Goal: Communication & Community: Answer question/provide support

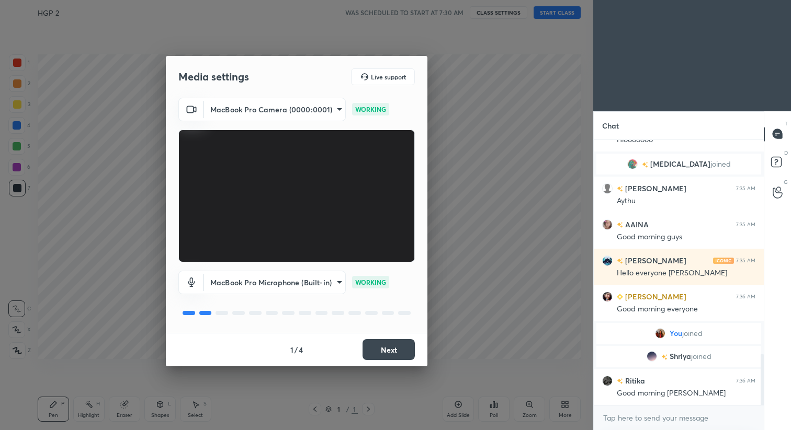
scroll to position [1116, 0]
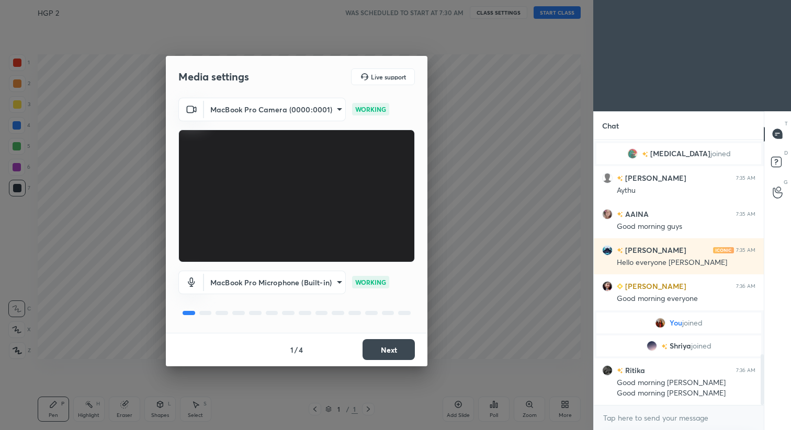
click at [392, 344] on button "Next" at bounding box center [388, 349] width 52 height 21
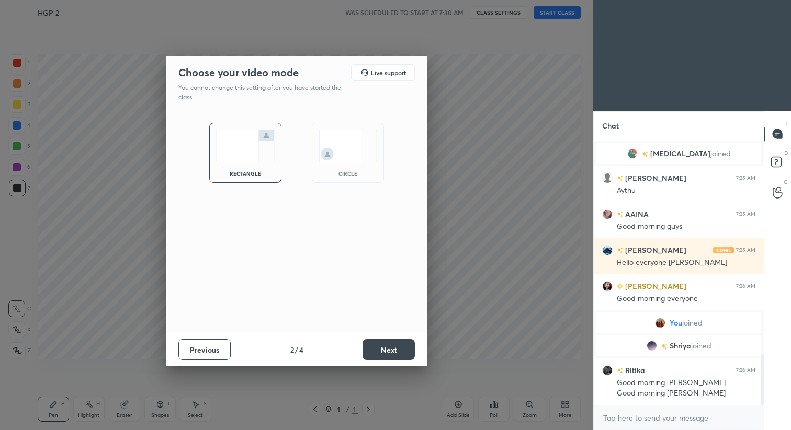
click at [392, 344] on button "Next" at bounding box center [388, 349] width 52 height 21
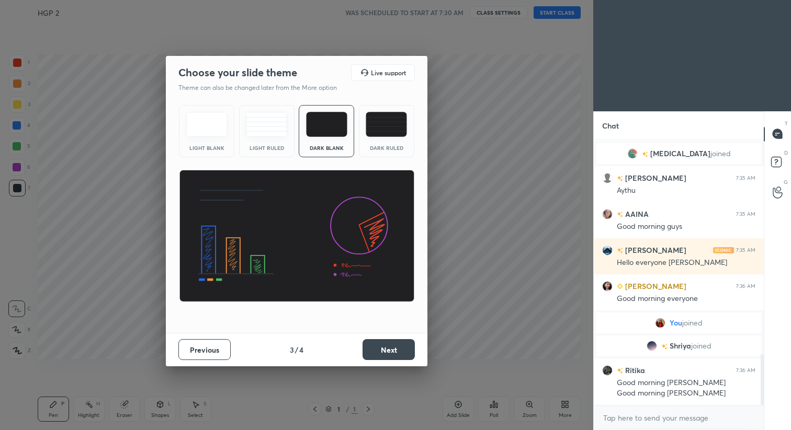
scroll to position [1152, 0]
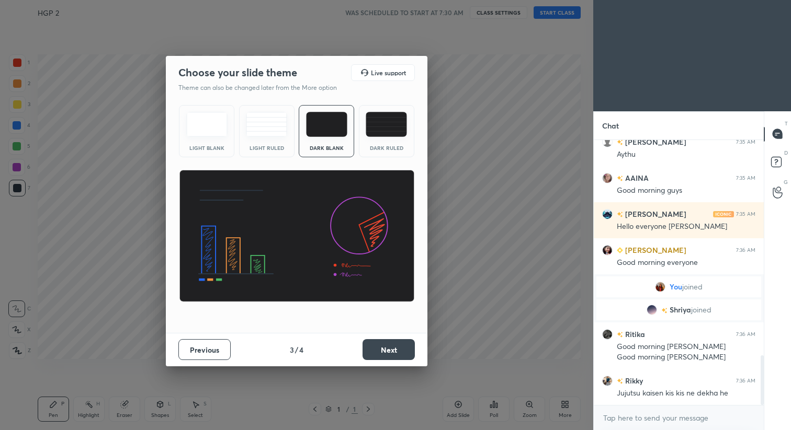
click at [395, 345] on button "Next" at bounding box center [388, 349] width 52 height 21
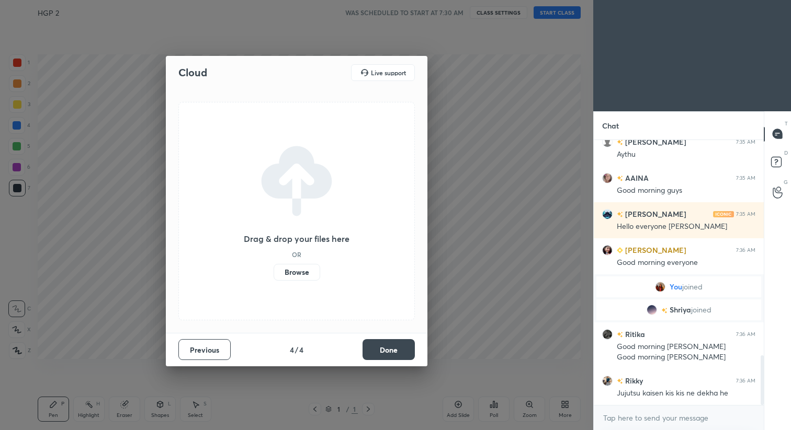
click at [396, 345] on button "Done" at bounding box center [388, 349] width 52 height 21
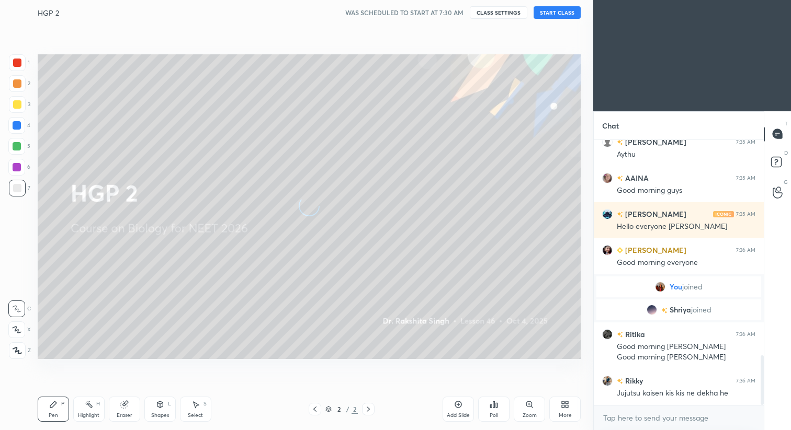
scroll to position [1177, 0]
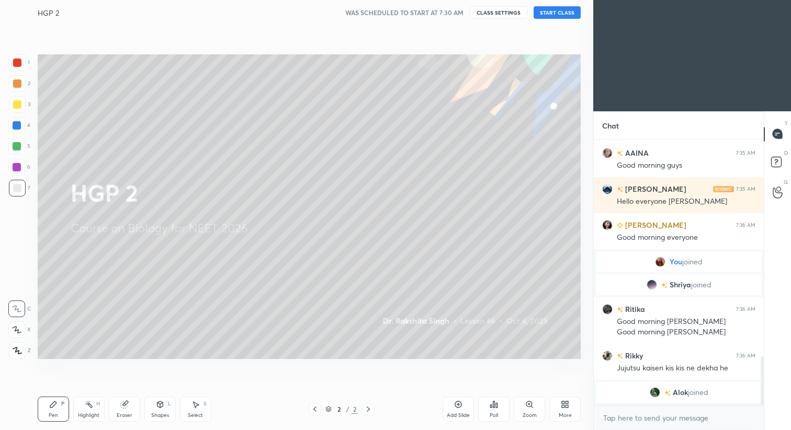
click at [571, 14] on button "START CLASS" at bounding box center [557, 12] width 47 height 13
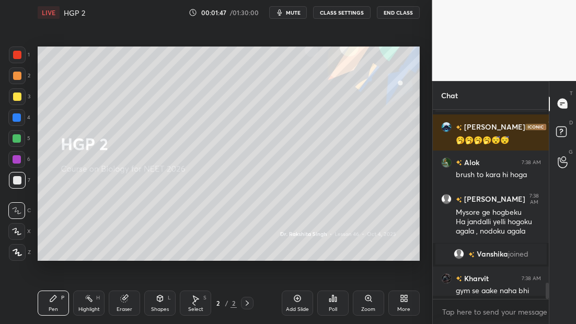
scroll to position [3, 4]
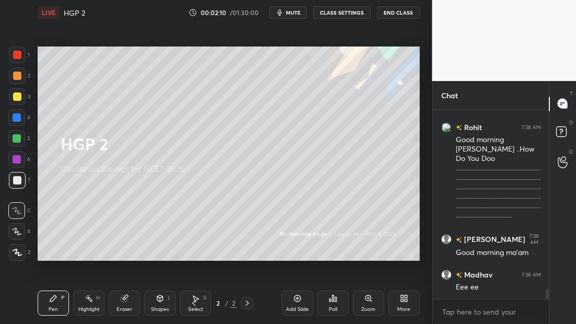
click at [14, 256] on div at bounding box center [17, 252] width 17 height 17
click at [17, 101] on div at bounding box center [17, 96] width 17 height 17
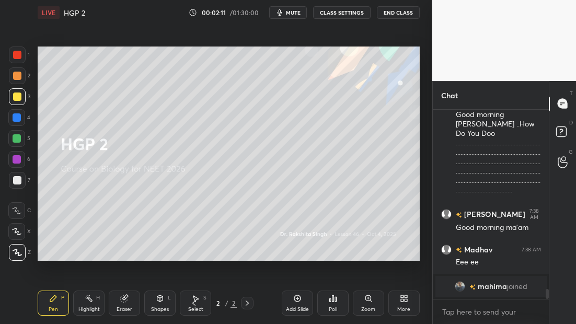
click at [20, 178] on div at bounding box center [17, 180] width 8 height 8
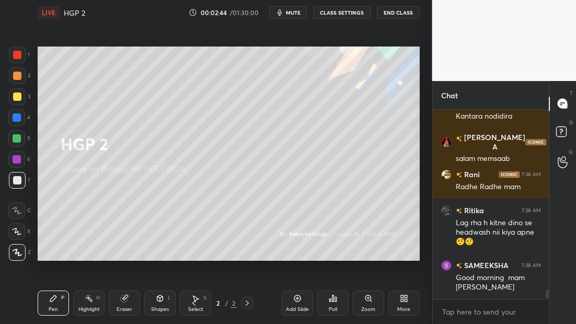
scroll to position [4024, 0]
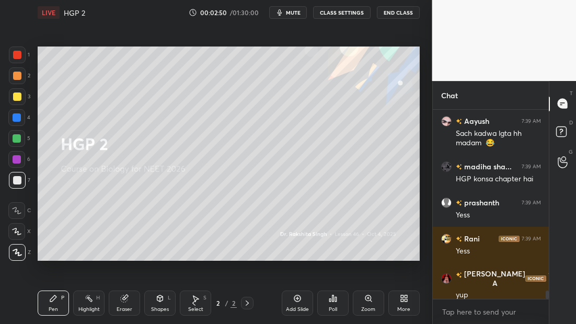
click at [416, 294] on div "More" at bounding box center [404, 303] width 31 height 25
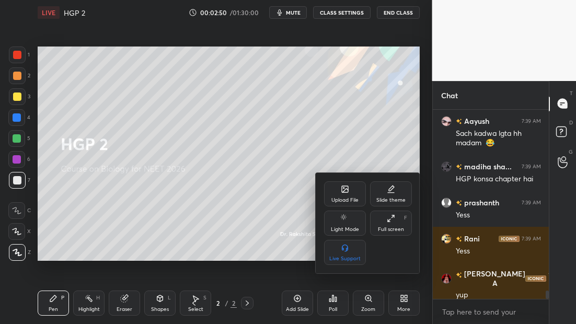
scroll to position [4060, 0]
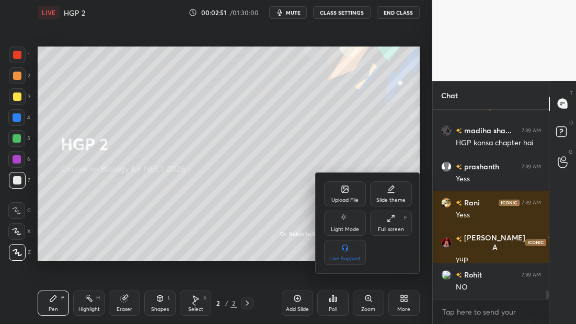
click at [340, 196] on div "Upload File" at bounding box center [345, 194] width 42 height 25
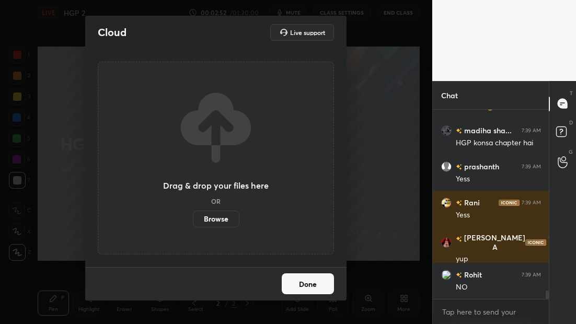
scroll to position [4085, 0]
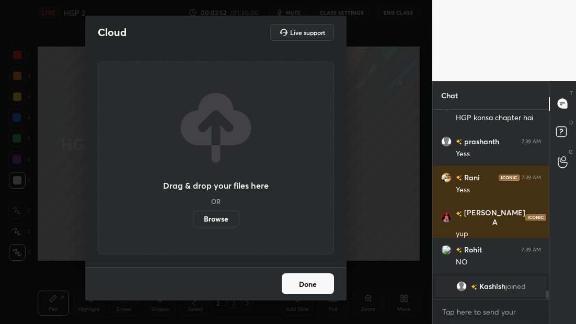
click at [219, 218] on label "Browse" at bounding box center [216, 219] width 47 height 17
click at [193, 218] on input "Browse" at bounding box center [193, 219] width 0 height 17
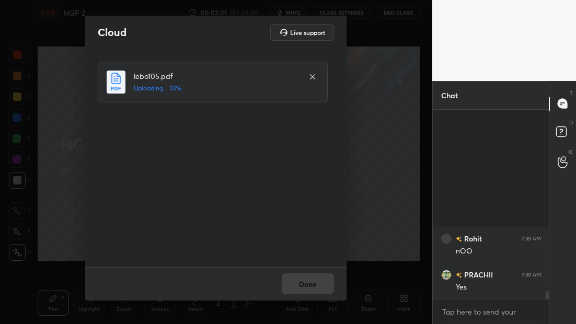
scroll to position [4244, 0]
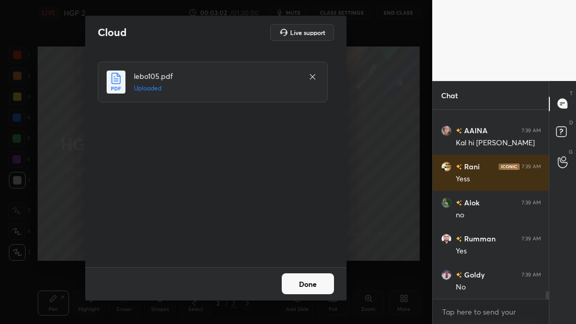
click at [313, 283] on button "Done" at bounding box center [308, 284] width 52 height 21
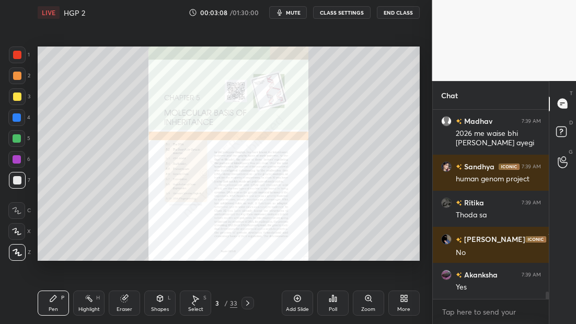
scroll to position [4617, 0]
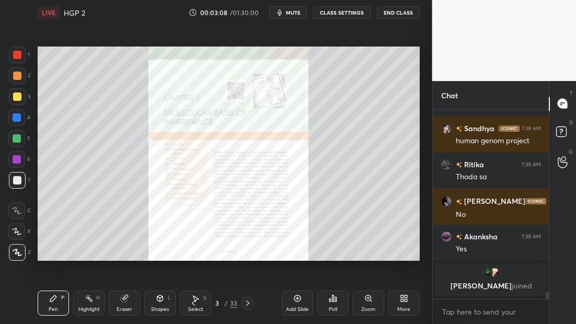
click at [248, 305] on icon at bounding box center [248, 303] width 8 height 8
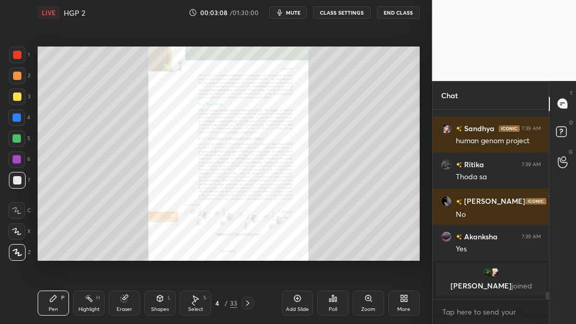
click at [248, 304] on icon at bounding box center [247, 303] width 3 height 5
click at [248, 303] on icon at bounding box center [247, 303] width 3 height 5
click at [248, 304] on icon at bounding box center [247, 303] width 3 height 5
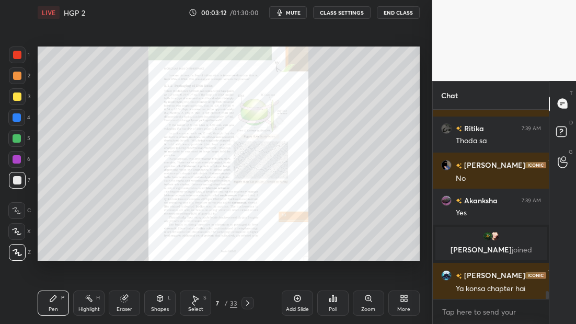
scroll to position [4562, 0]
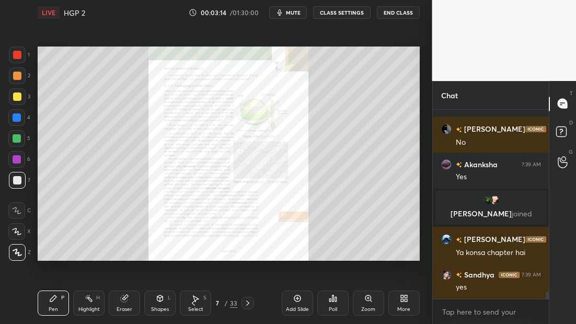
click at [16, 54] on div at bounding box center [17, 55] width 8 height 8
click at [248, 304] on icon at bounding box center [248, 303] width 8 height 8
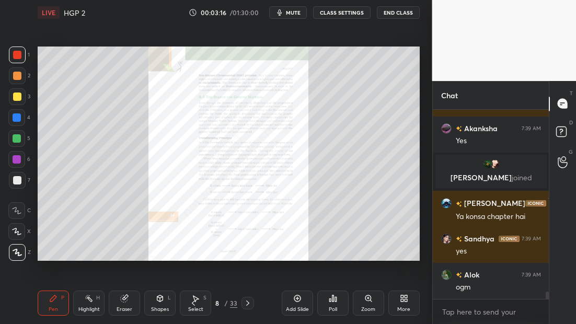
click at [248, 303] on icon at bounding box center [248, 303] width 8 height 8
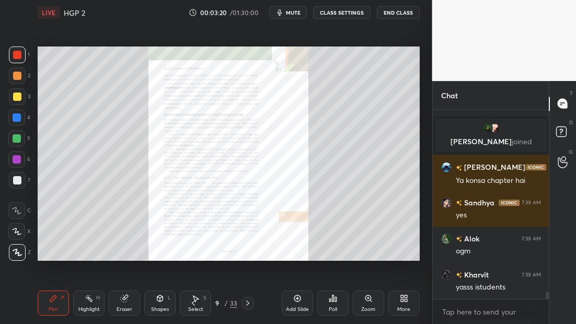
click at [247, 304] on icon at bounding box center [248, 303] width 8 height 8
click at [247, 305] on icon at bounding box center [248, 303] width 8 height 8
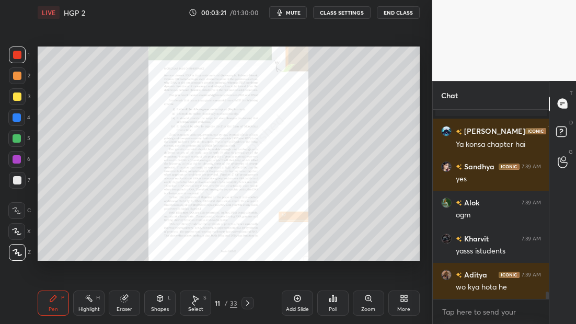
click at [247, 304] on icon at bounding box center [248, 303] width 8 height 8
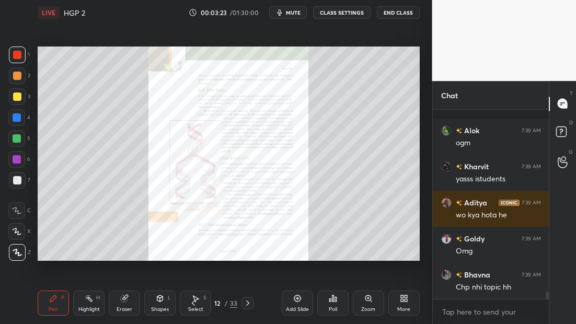
scroll to position [4814, 0]
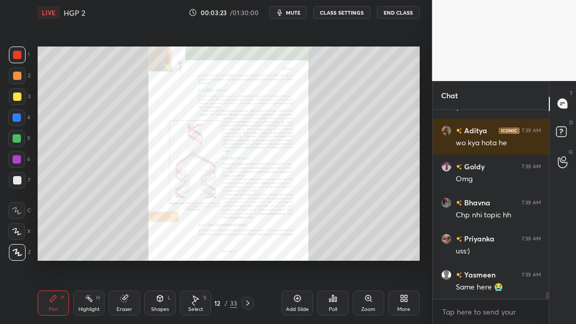
click at [245, 304] on icon at bounding box center [248, 303] width 8 height 8
click at [242, 303] on div at bounding box center [248, 303] width 13 height 13
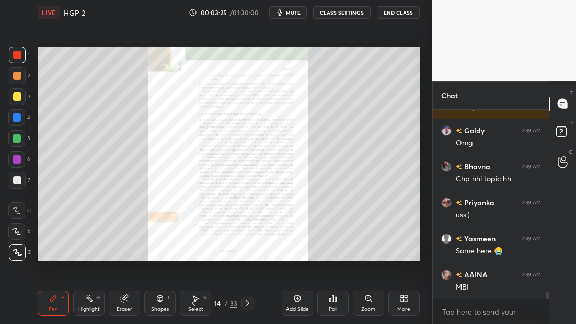
click at [248, 301] on icon at bounding box center [248, 303] width 8 height 8
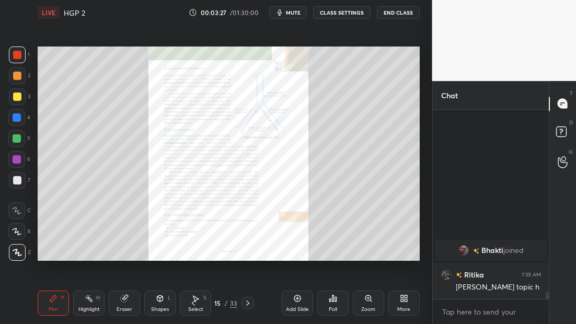
scroll to position [4839, 0]
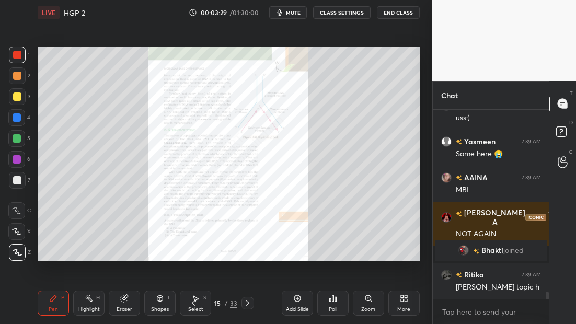
click at [247, 303] on icon at bounding box center [248, 303] width 8 height 8
click at [246, 304] on icon at bounding box center [248, 303] width 8 height 8
click at [247, 304] on icon at bounding box center [248, 303] width 8 height 8
click at [248, 304] on icon at bounding box center [248, 303] width 8 height 8
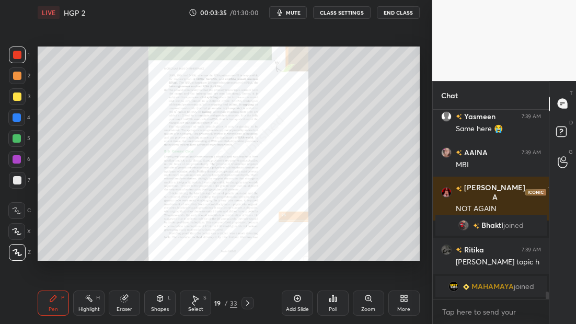
click at [248, 304] on icon at bounding box center [248, 303] width 8 height 8
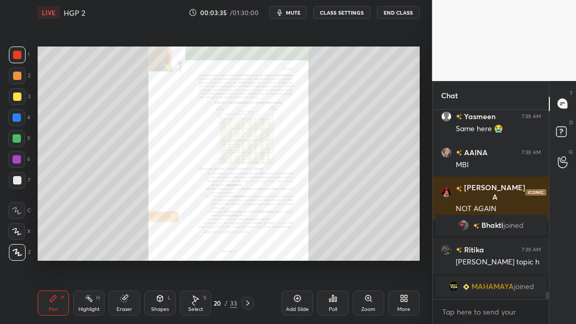
scroll to position [4880, 0]
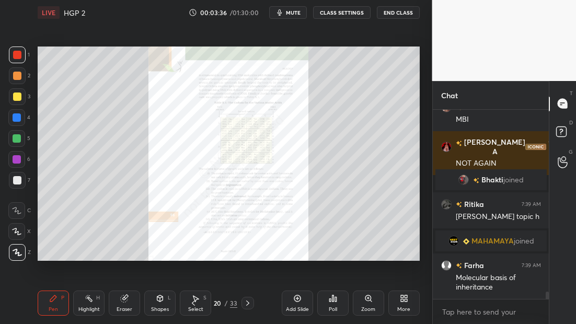
click at [249, 303] on icon at bounding box center [248, 303] width 8 height 8
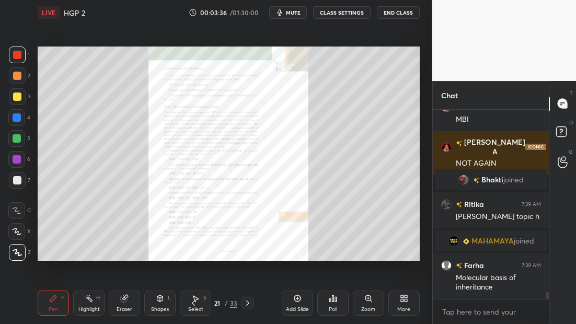
click at [248, 302] on icon at bounding box center [247, 303] width 3 height 5
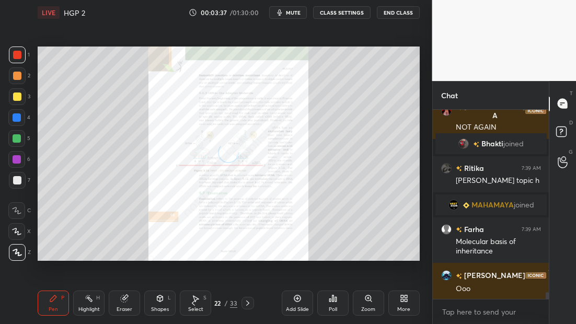
scroll to position [4952, 0]
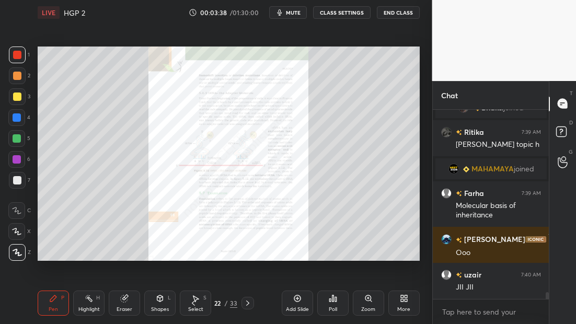
click at [247, 303] on icon at bounding box center [248, 303] width 8 height 8
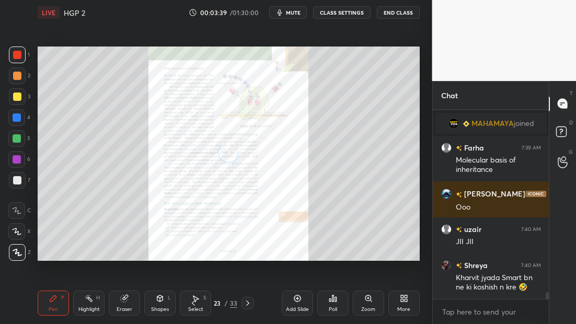
click at [248, 303] on icon at bounding box center [248, 303] width 8 height 8
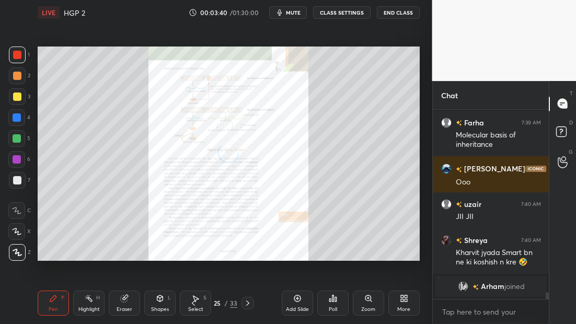
scroll to position [4997, 0]
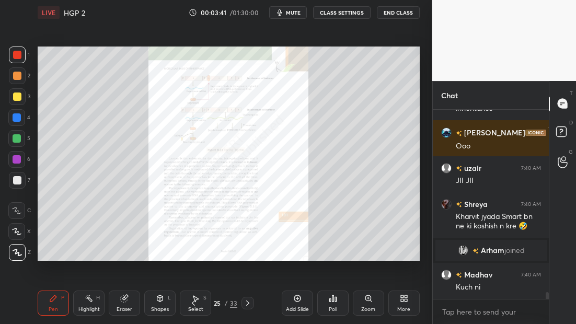
click at [247, 303] on icon at bounding box center [248, 303] width 8 height 8
click at [248, 302] on icon at bounding box center [248, 303] width 8 height 8
click at [194, 304] on icon at bounding box center [193, 303] width 8 height 8
click at [195, 304] on icon at bounding box center [193, 303] width 8 height 8
click at [250, 301] on icon at bounding box center [248, 303] width 8 height 8
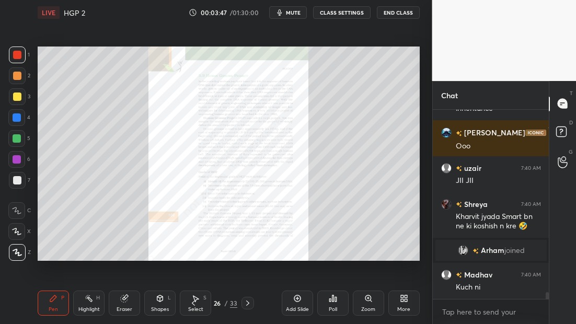
click at [368, 301] on icon at bounding box center [369, 299] width 6 height 6
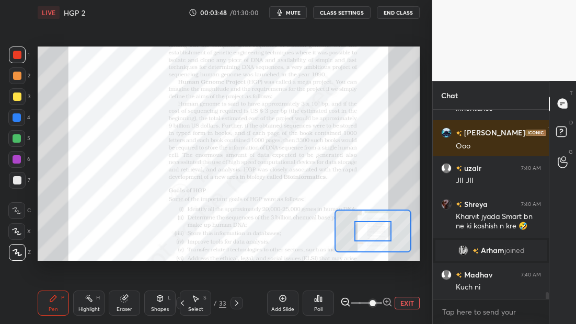
click at [370, 304] on span at bounding box center [373, 303] width 6 height 6
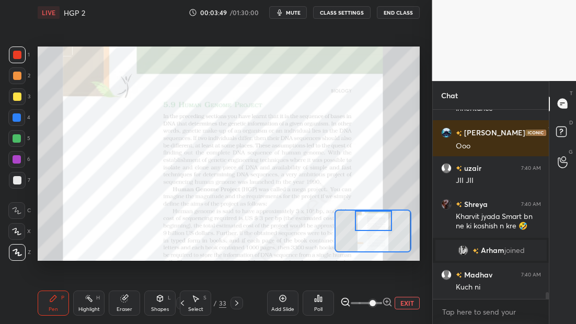
drag, startPoint x: 370, startPoint y: 235, endPoint x: 371, endPoint y: 226, distance: 9.4
click at [371, 226] on div at bounding box center [373, 221] width 37 height 20
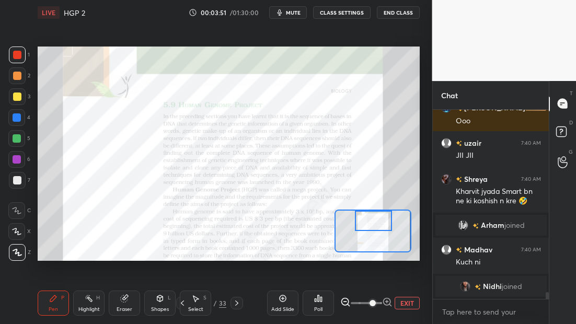
click at [285, 301] on icon at bounding box center [283, 298] width 8 height 8
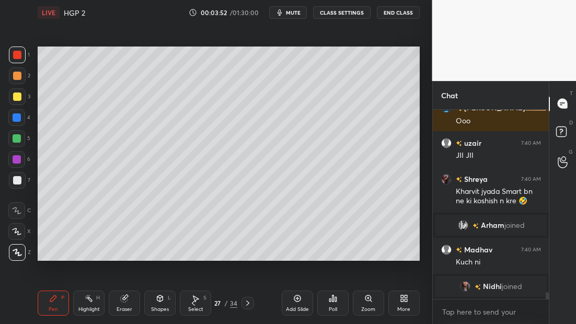
scroll to position [5038, 0]
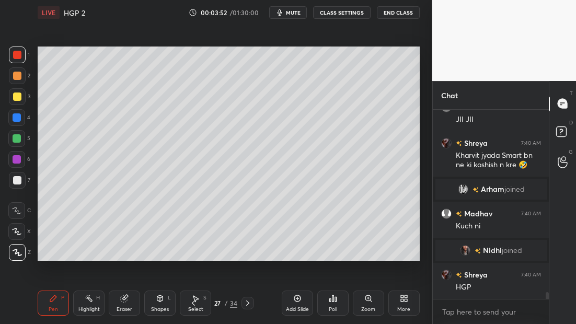
click at [21, 98] on div at bounding box center [17, 96] width 17 height 17
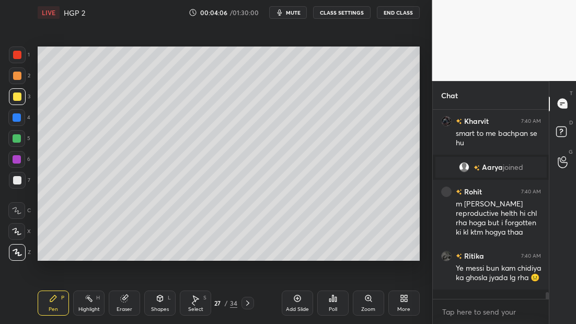
scroll to position [5225, 0]
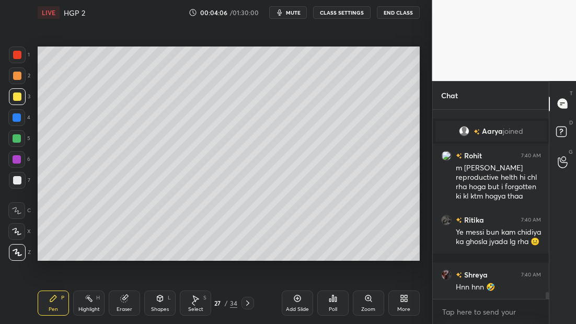
click at [25, 176] on div at bounding box center [17, 180] width 17 height 17
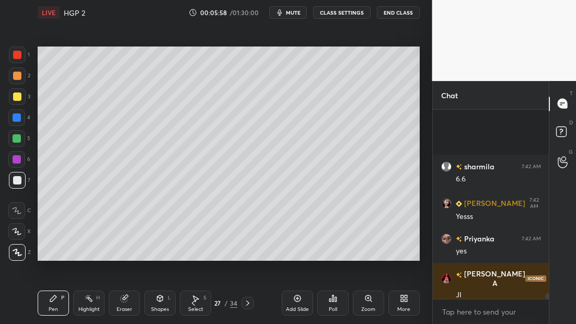
scroll to position [6238, 0]
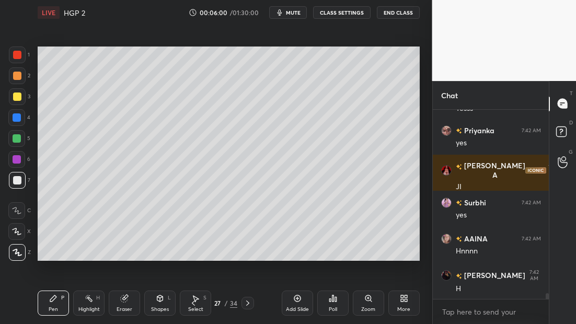
click at [127, 302] on icon at bounding box center [124, 298] width 8 height 8
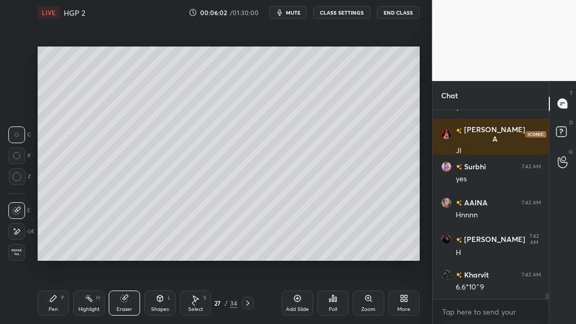
scroll to position [6299, 0]
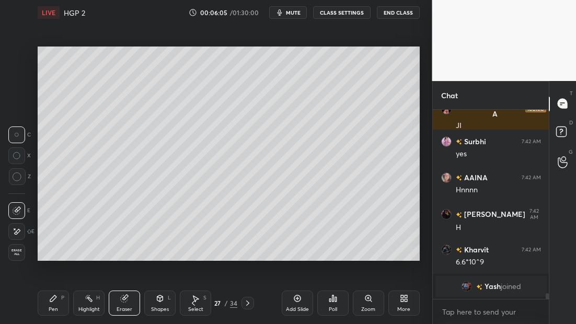
click at [60, 297] on div "Pen P" at bounding box center [53, 303] width 31 height 25
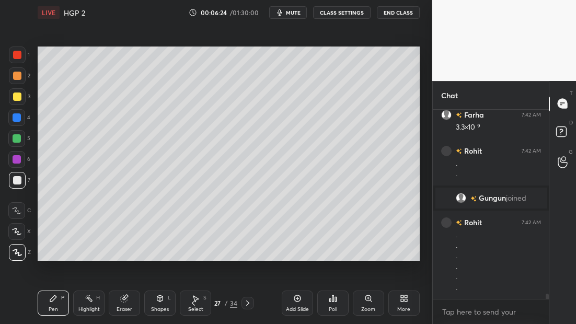
scroll to position [6526, 0]
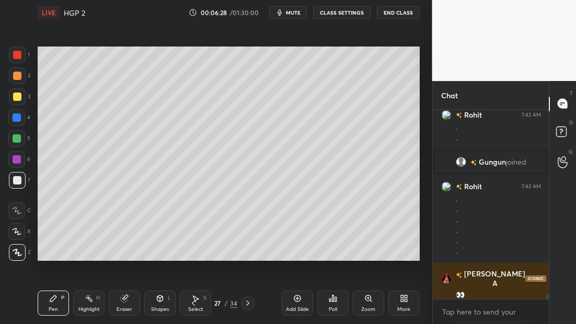
click at [20, 58] on div at bounding box center [17, 55] width 17 height 17
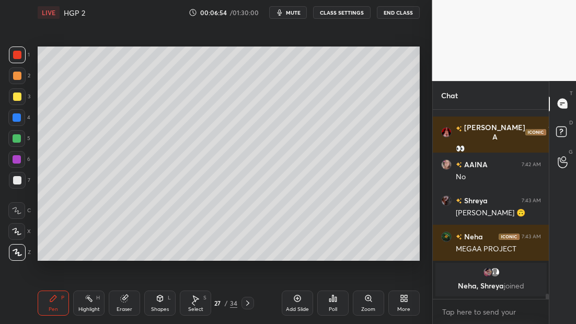
scroll to position [6639, 0]
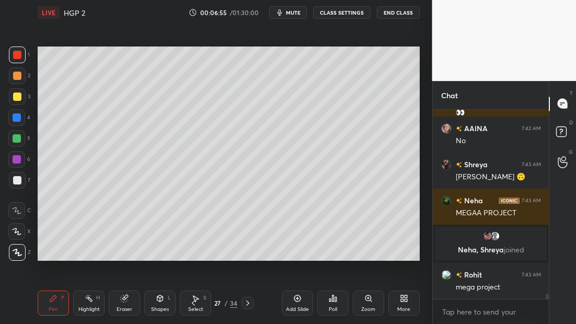
click at [18, 179] on div at bounding box center [17, 180] width 8 height 8
click at [297, 299] on icon at bounding box center [297, 298] width 8 height 8
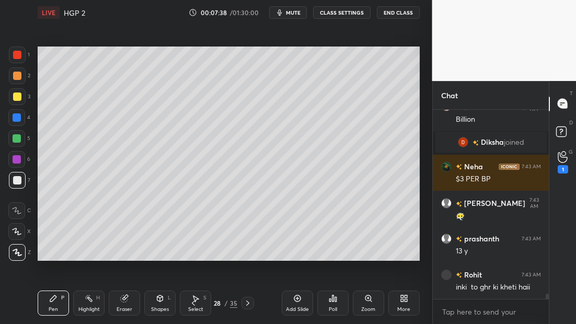
scroll to position [6962, 0]
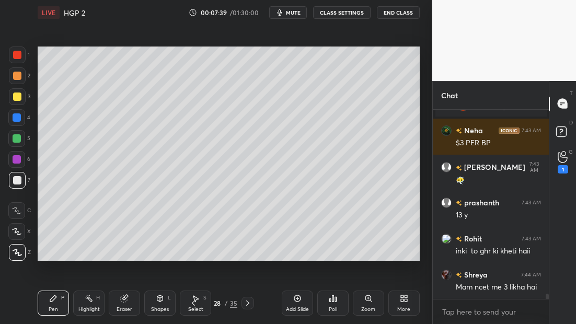
click at [18, 141] on div at bounding box center [17, 138] width 8 height 8
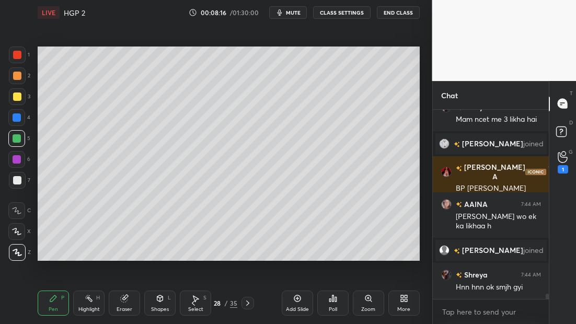
scroll to position [7016, 0]
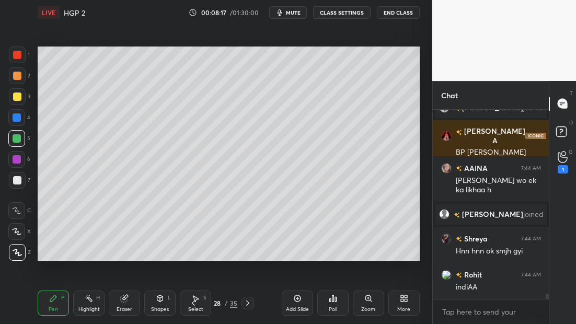
click at [191, 304] on icon at bounding box center [193, 303] width 8 height 8
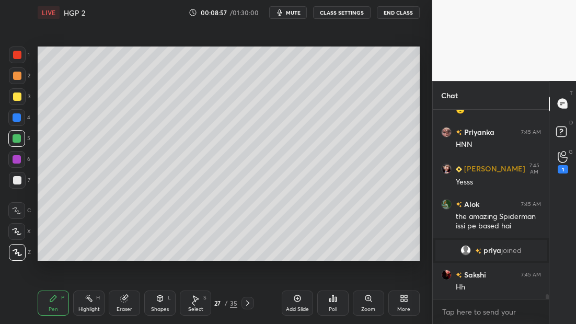
scroll to position [7281, 0]
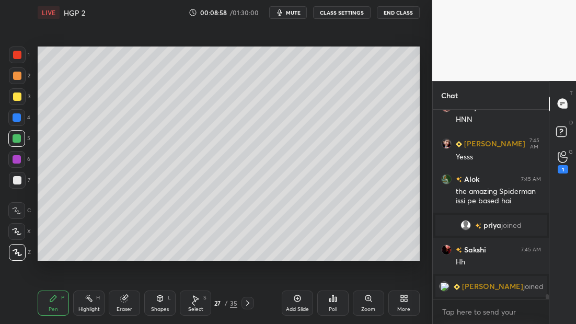
click at [249, 303] on icon at bounding box center [248, 303] width 8 height 8
click at [247, 303] on icon at bounding box center [248, 303] width 8 height 8
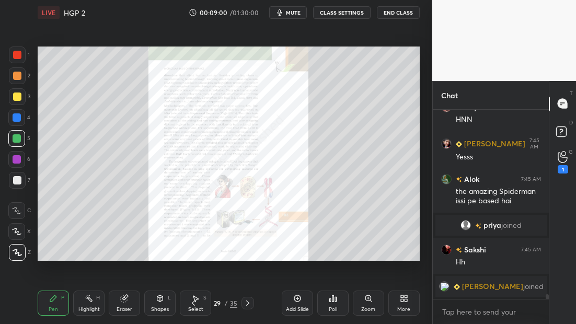
click at [194, 304] on icon at bounding box center [193, 303] width 8 height 8
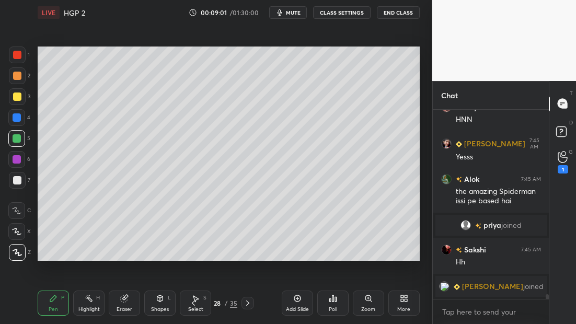
click at [304, 298] on div "Add Slide" at bounding box center [297, 303] width 31 height 25
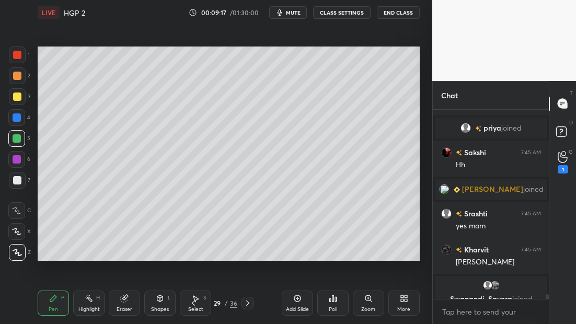
scroll to position [7371, 0]
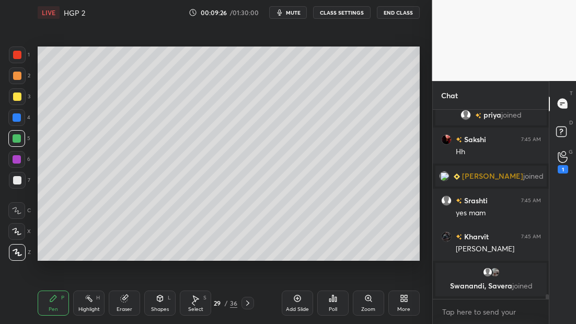
click at [25, 180] on div "7" at bounding box center [19, 180] width 21 height 17
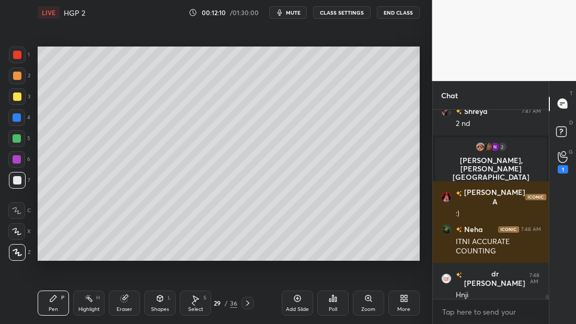
scroll to position [7949, 0]
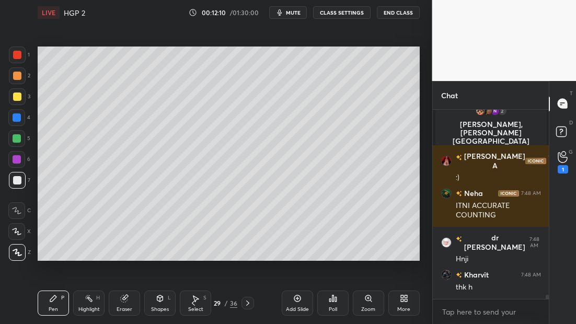
click at [302, 306] on div "Add Slide" at bounding box center [297, 303] width 31 height 25
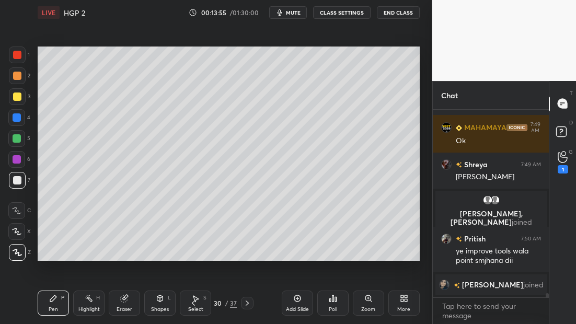
scroll to position [8176, 0]
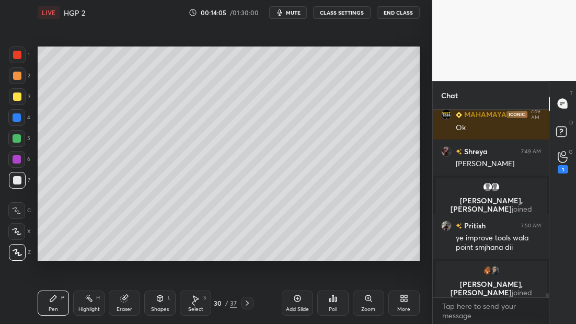
click at [193, 304] on icon at bounding box center [193, 303] width 3 height 5
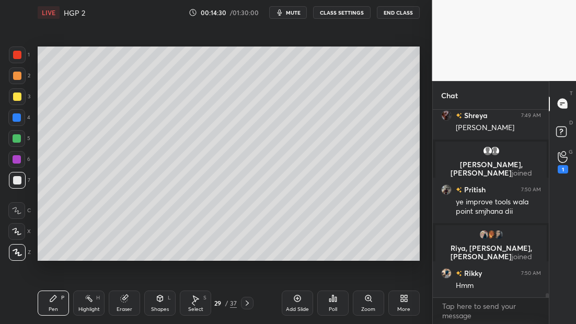
click at [249, 304] on icon at bounding box center [247, 303] width 8 height 8
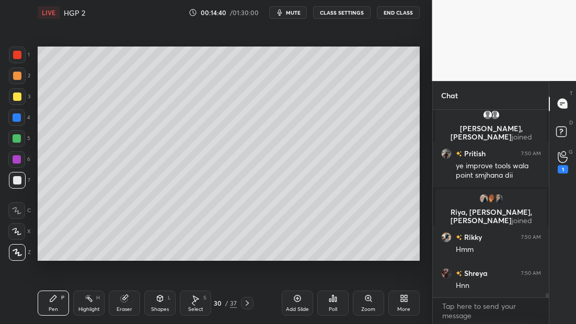
scroll to position [8274, 0]
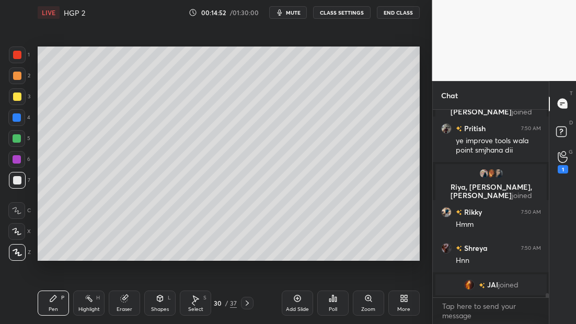
click at [192, 305] on icon at bounding box center [193, 303] width 8 height 8
click at [192, 304] on icon at bounding box center [193, 303] width 8 height 8
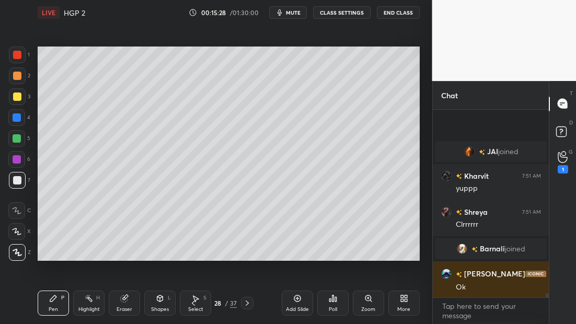
scroll to position [8408, 0]
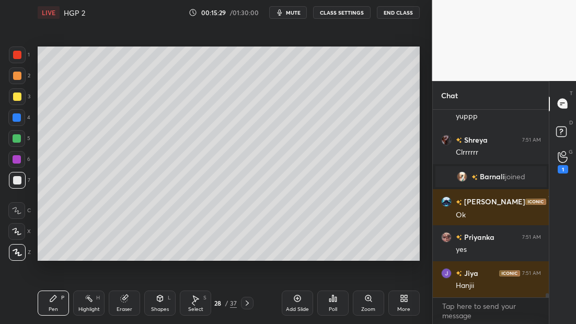
click at [194, 302] on icon at bounding box center [193, 303] width 8 height 8
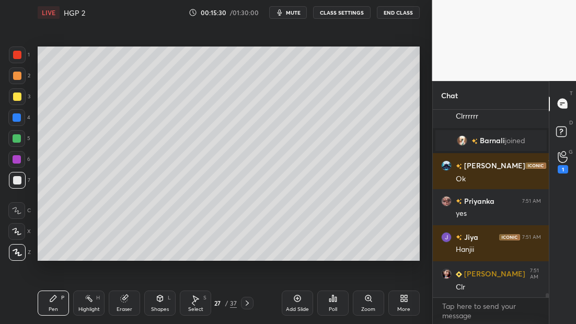
click at [196, 302] on icon at bounding box center [193, 303] width 8 height 8
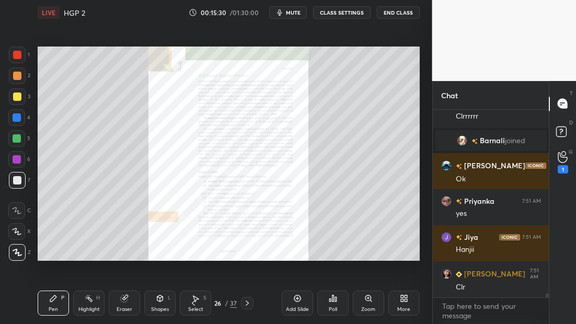
click at [197, 301] on icon at bounding box center [193, 303] width 8 height 8
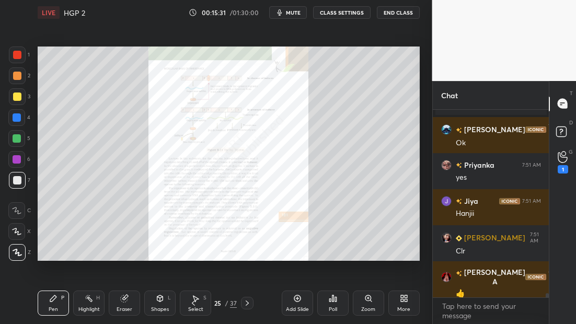
click at [249, 304] on icon at bounding box center [247, 303] width 8 height 8
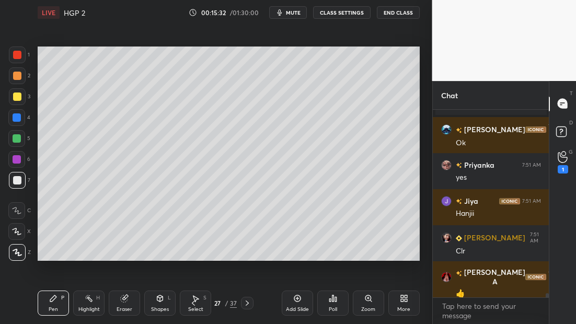
click at [250, 304] on icon at bounding box center [247, 303] width 8 height 8
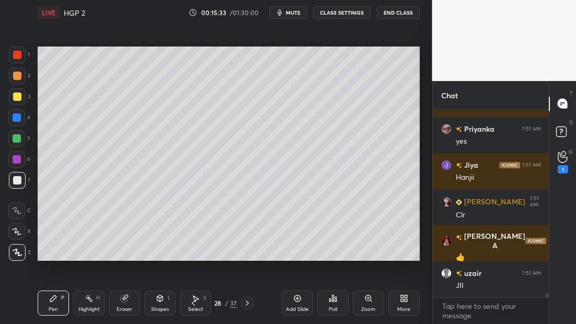
click at [248, 303] on icon at bounding box center [247, 303] width 3 height 5
click at [194, 304] on icon at bounding box center [193, 303] width 8 height 8
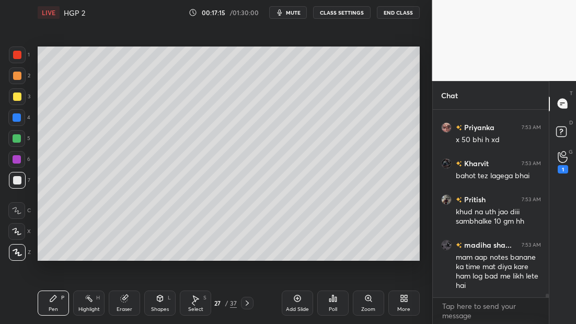
scroll to position [10067, 0]
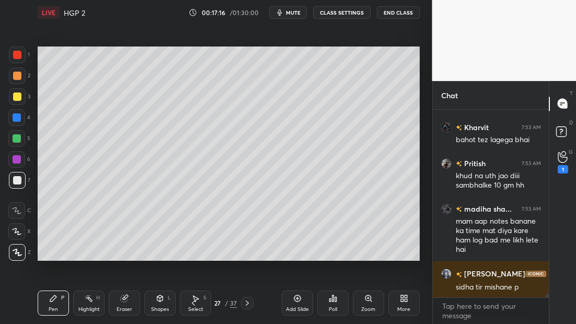
click at [245, 304] on icon at bounding box center [247, 303] width 8 height 8
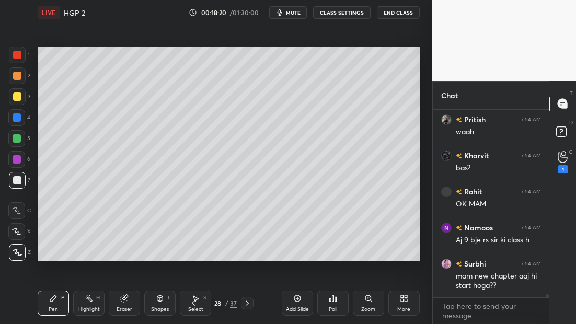
scroll to position [10244, 0]
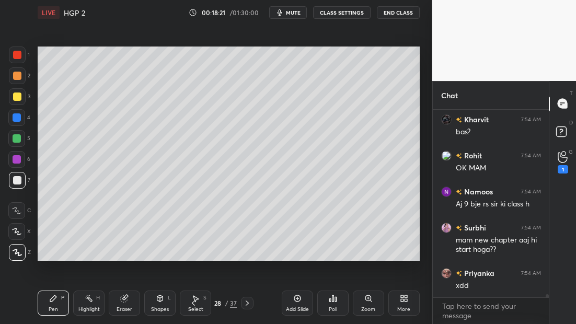
click at [247, 304] on icon at bounding box center [247, 303] width 8 height 8
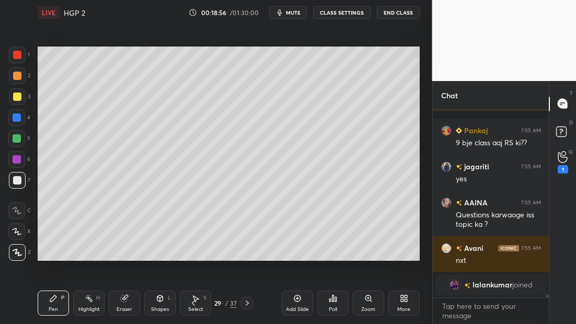
scroll to position [10493, 0]
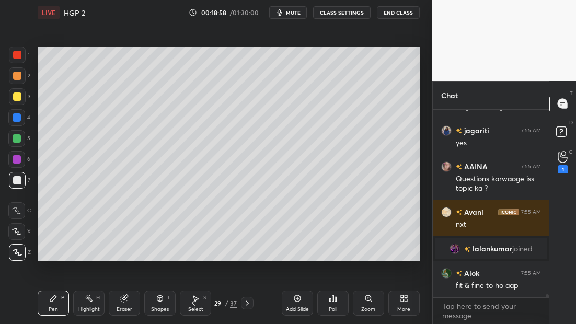
drag, startPoint x: 182, startPoint y: 263, endPoint x: 197, endPoint y: 264, distance: 15.3
click at [199, 264] on div "Setting up your live class Poll for secs No correct answer Start poll" at bounding box center [228, 153] width 391 height 257
click at [270, 264] on div "Setting up your live class Poll for secs No correct answer Start poll" at bounding box center [228, 153] width 391 height 257
click at [379, 264] on div "Setting up your live class Poll for secs No correct answer Start poll" at bounding box center [228, 153] width 391 height 257
click at [245, 307] on icon at bounding box center [247, 303] width 8 height 8
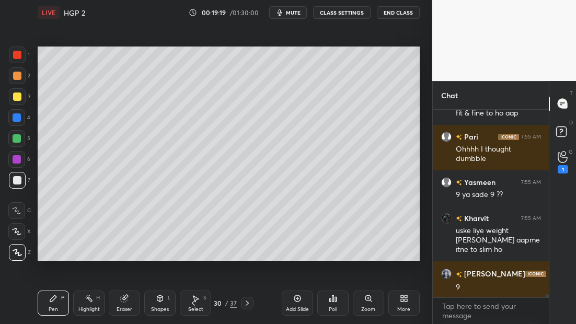
scroll to position [10719, 0]
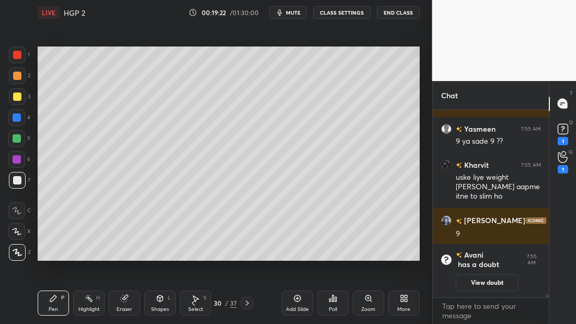
click at [297, 300] on icon at bounding box center [297, 298] width 8 height 8
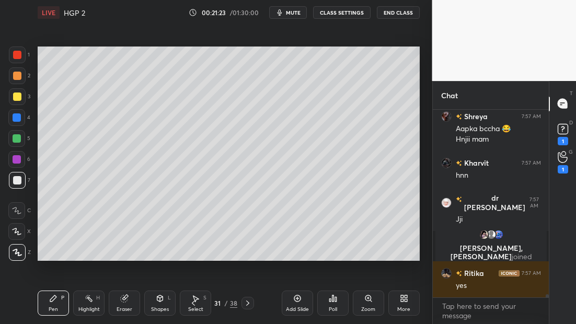
scroll to position [11242, 0]
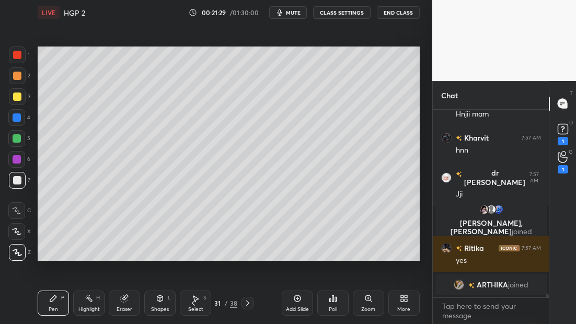
click at [18, 58] on div at bounding box center [17, 55] width 8 height 8
click at [196, 303] on icon at bounding box center [193, 303] width 8 height 8
click at [195, 302] on icon at bounding box center [193, 303] width 8 height 8
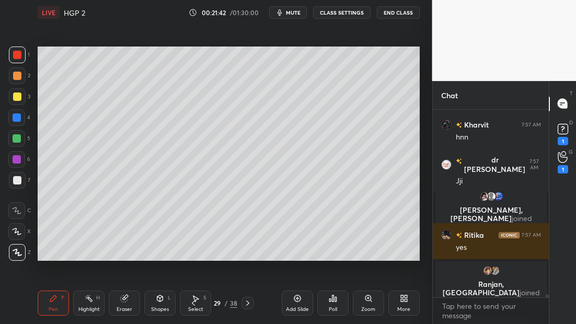
click at [250, 305] on icon at bounding box center [248, 303] width 8 height 8
click at [251, 303] on icon at bounding box center [248, 303] width 8 height 8
click at [194, 307] on icon at bounding box center [193, 303] width 8 height 8
click at [195, 304] on icon at bounding box center [193, 303] width 8 height 8
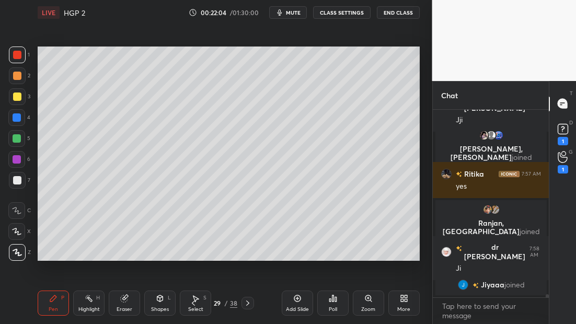
scroll to position [11303, 0]
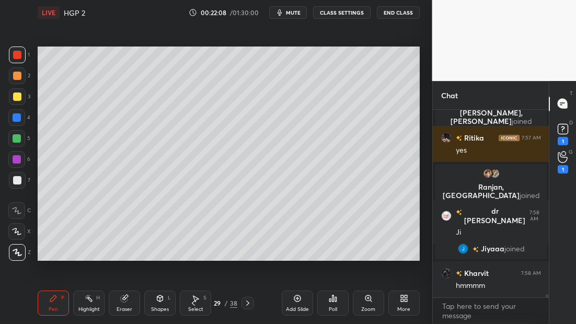
click at [246, 302] on icon at bounding box center [248, 303] width 8 height 8
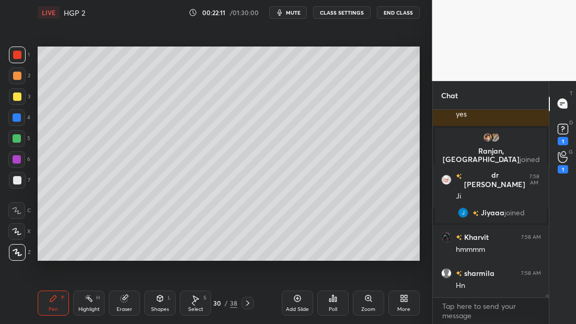
click at [249, 303] on icon at bounding box center [248, 303] width 8 height 8
click at [248, 304] on icon at bounding box center [248, 303] width 8 height 8
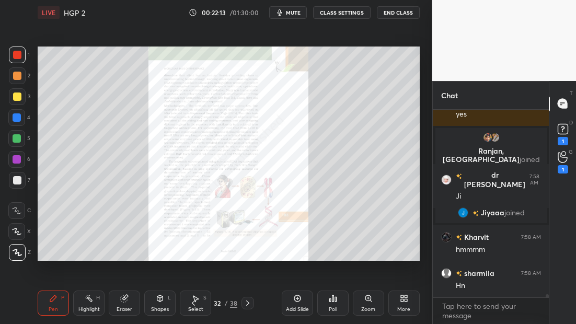
click at [193, 303] on icon at bounding box center [193, 303] width 8 height 8
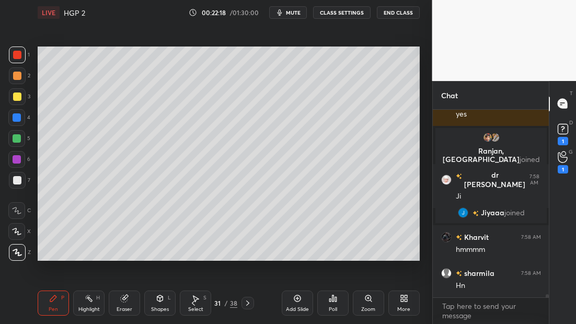
scroll to position [11375, 0]
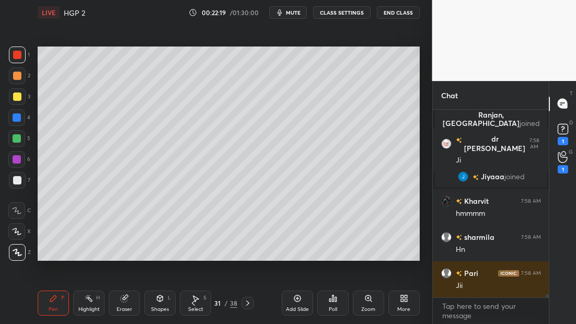
click at [16, 120] on div at bounding box center [17, 118] width 8 height 8
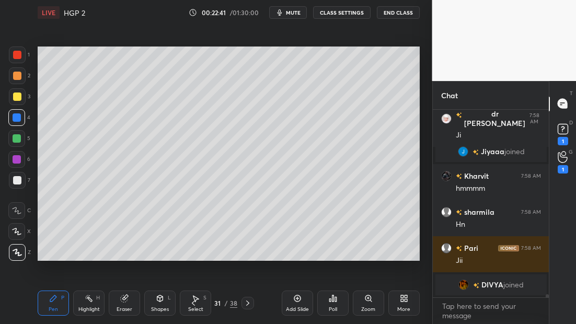
click at [18, 160] on div at bounding box center [17, 159] width 8 height 8
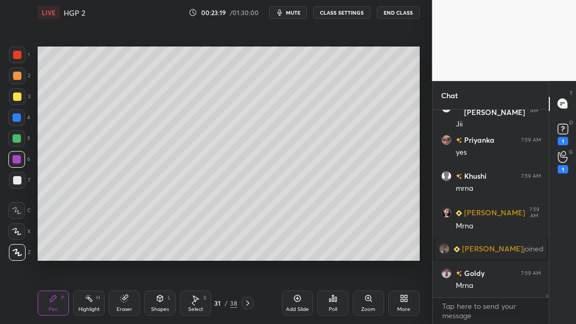
scroll to position [11594, 0]
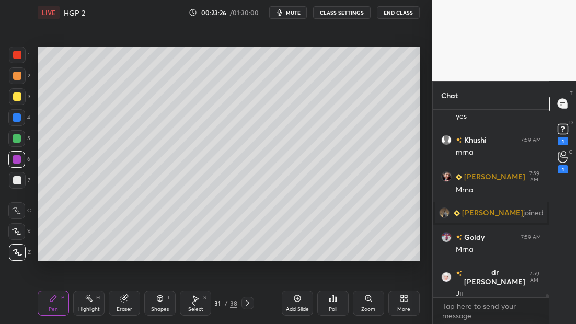
click at [22, 179] on div at bounding box center [17, 180] width 17 height 17
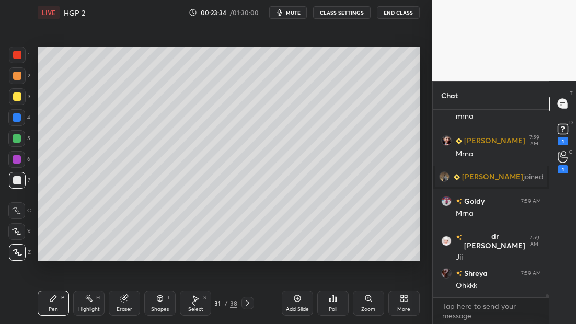
click at [18, 163] on div at bounding box center [16, 159] width 17 height 17
click at [16, 138] on div at bounding box center [17, 138] width 8 height 8
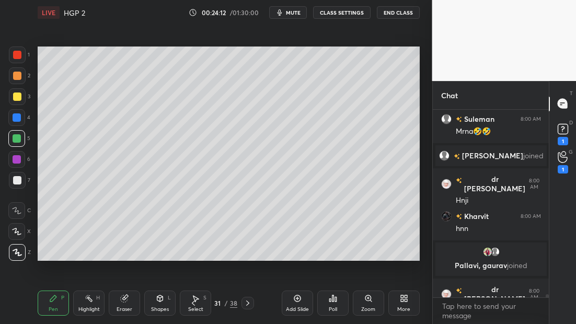
scroll to position [11808, 0]
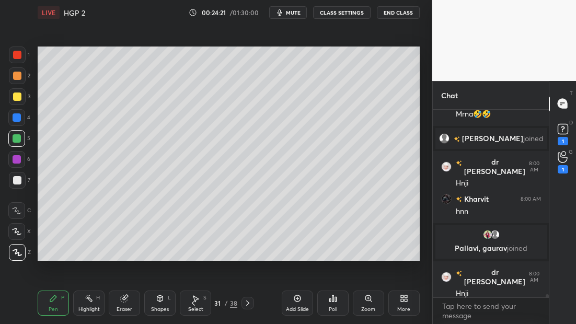
click at [302, 301] on div "Add Slide" at bounding box center [297, 303] width 31 height 25
click at [26, 184] on div "7" at bounding box center [19, 180] width 21 height 17
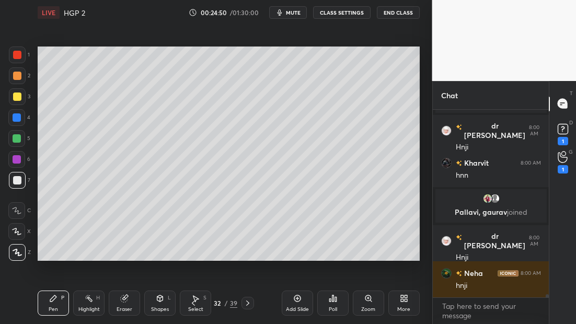
click at [194, 308] on div "Pen P Highlight H Eraser Shapes L Select S 32 / 39 Add Slide Poll Zoom More" at bounding box center [229, 303] width 382 height 42
click at [193, 305] on icon at bounding box center [193, 303] width 8 height 8
click at [193, 303] on icon at bounding box center [193, 303] width 8 height 8
click at [192, 302] on icon at bounding box center [193, 303] width 8 height 8
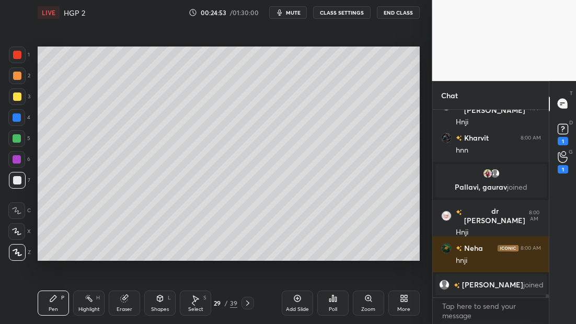
scroll to position [11887, 0]
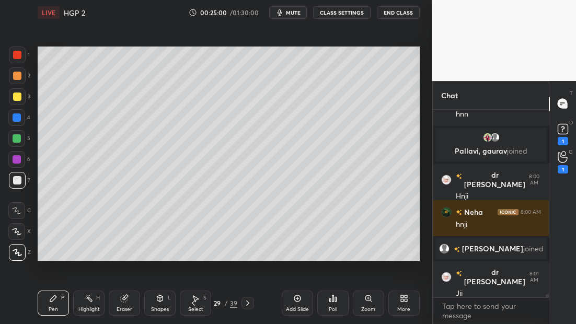
click at [251, 303] on div at bounding box center [248, 303] width 13 height 13
click at [247, 306] on icon at bounding box center [248, 303] width 8 height 8
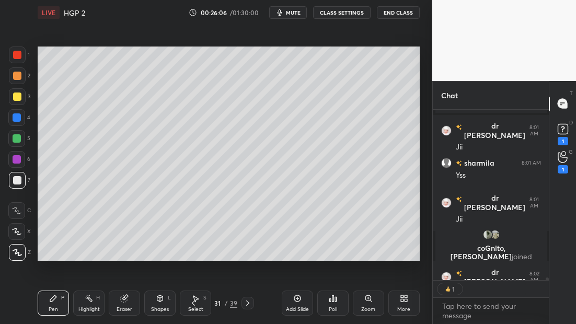
scroll to position [4, 4]
click at [250, 305] on icon at bounding box center [248, 303] width 8 height 8
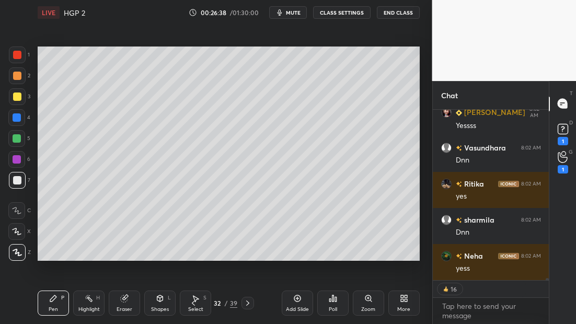
scroll to position [12772, 0]
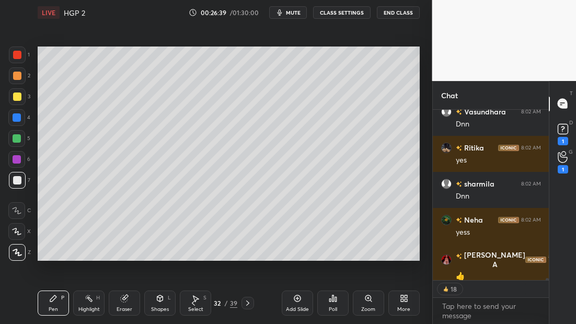
click at [301, 302] on icon at bounding box center [297, 298] width 8 height 8
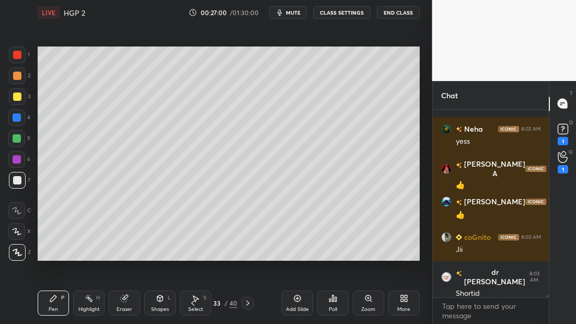
scroll to position [12863, 0]
click at [190, 304] on icon at bounding box center [193, 303] width 8 height 8
click at [191, 304] on icon at bounding box center [193, 303] width 8 height 8
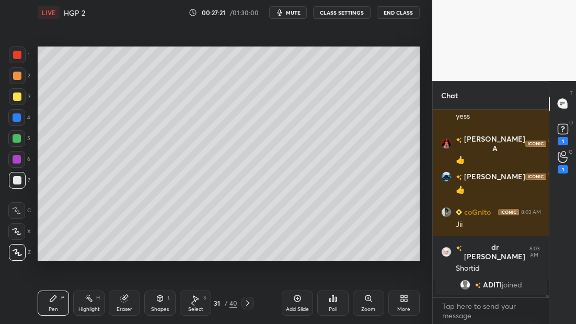
click at [251, 305] on icon at bounding box center [248, 303] width 8 height 8
click at [251, 304] on icon at bounding box center [248, 303] width 8 height 8
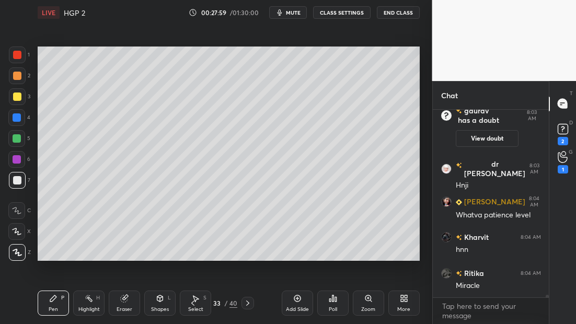
scroll to position [12890, 0]
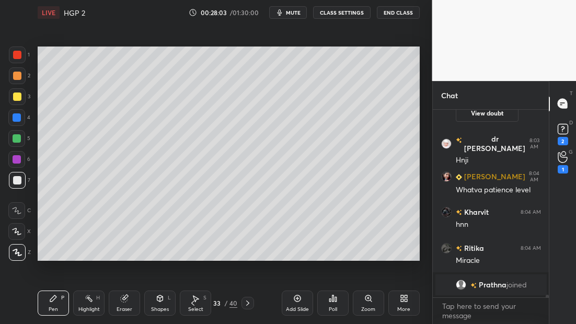
click at [20, 139] on div at bounding box center [17, 138] width 8 height 8
click at [22, 180] on div at bounding box center [17, 180] width 17 height 17
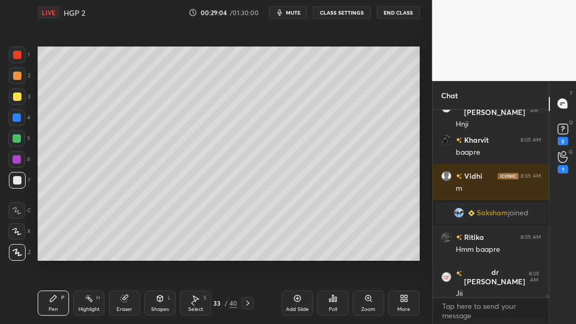
scroll to position [13150, 0]
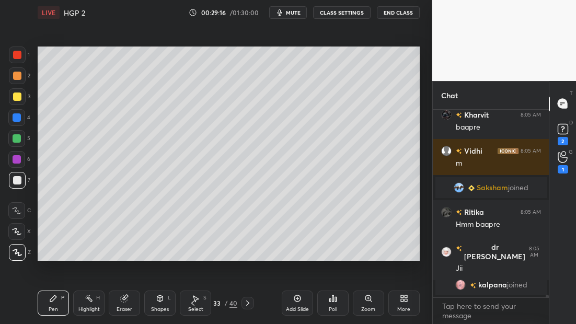
click at [19, 55] on div at bounding box center [17, 55] width 8 height 8
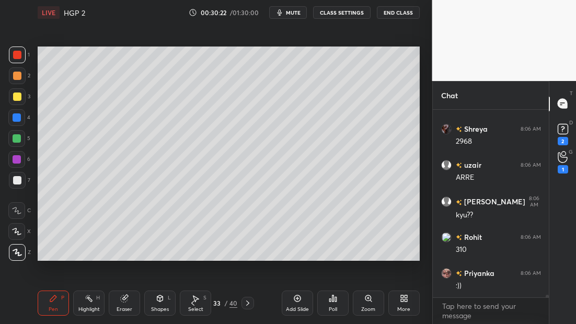
scroll to position [14276, 0]
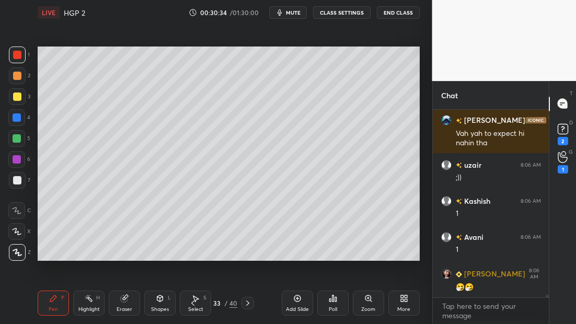
click at [300, 302] on icon at bounding box center [297, 298] width 8 height 8
click at [18, 176] on div at bounding box center [17, 180] width 8 height 8
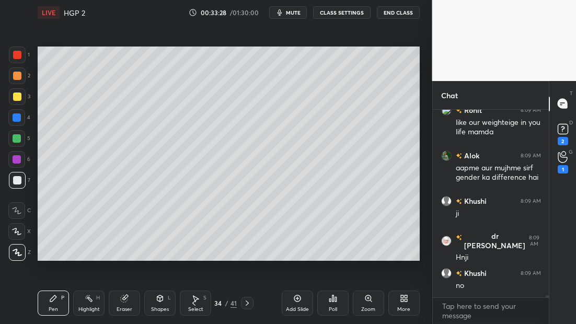
scroll to position [15156, 0]
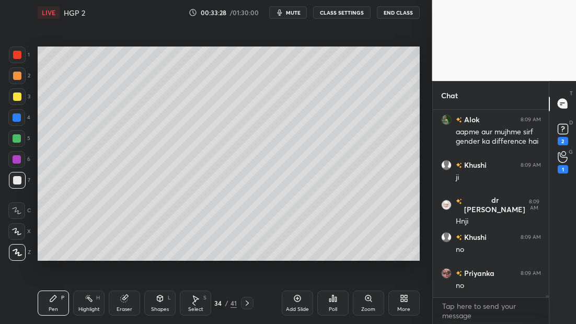
click at [298, 301] on icon at bounding box center [297, 298] width 8 height 8
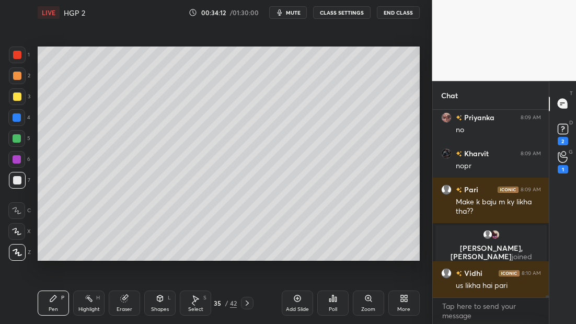
scroll to position [15206, 0]
click at [17, 97] on div at bounding box center [17, 97] width 8 height 8
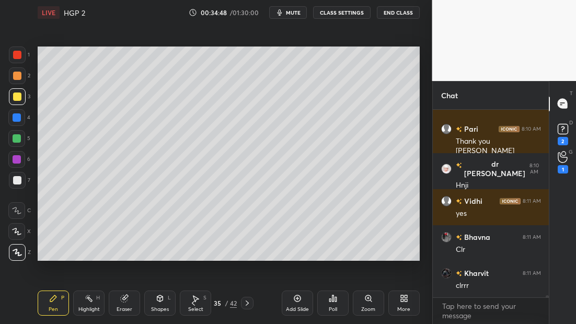
scroll to position [15423, 0]
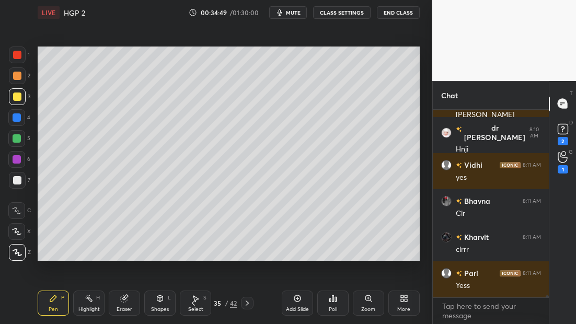
click at [23, 182] on div at bounding box center [17, 180] width 17 height 17
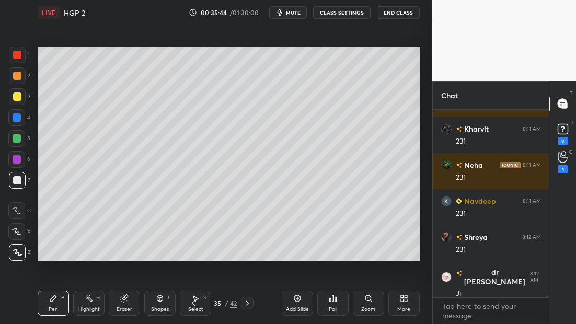
scroll to position [15721, 0]
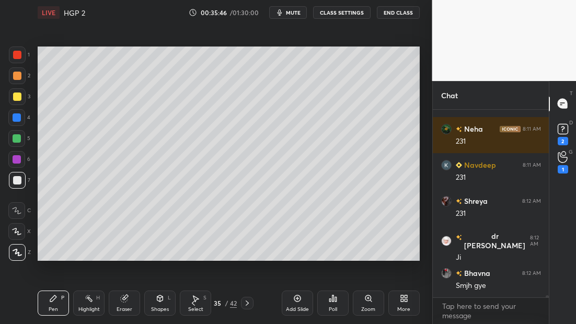
click at [192, 305] on icon at bounding box center [193, 303] width 8 height 8
click at [193, 303] on icon at bounding box center [193, 303] width 8 height 8
click at [194, 303] on icon at bounding box center [193, 303] width 8 height 8
click at [248, 303] on icon at bounding box center [247, 303] width 3 height 5
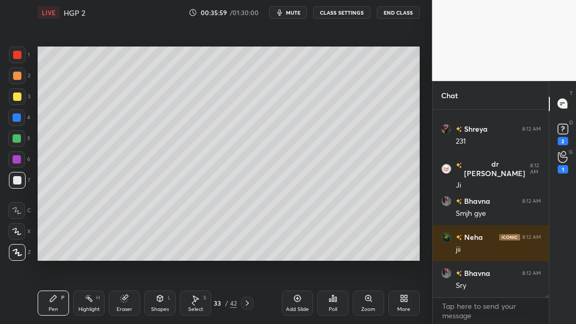
click at [248, 305] on icon at bounding box center [247, 303] width 8 height 8
click at [249, 304] on icon at bounding box center [247, 303] width 8 height 8
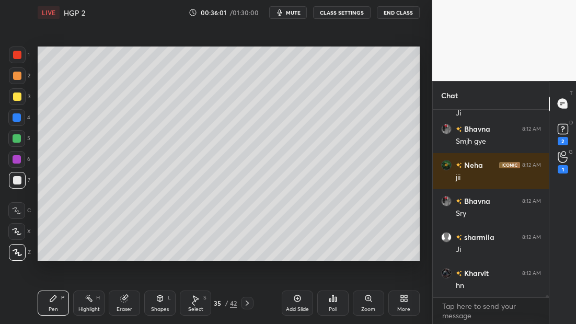
scroll to position [15901, 0]
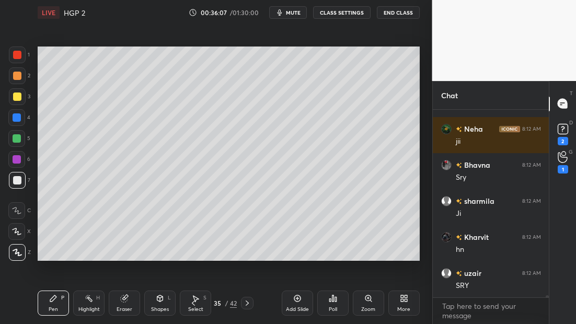
click at [248, 305] on icon at bounding box center [247, 303] width 8 height 8
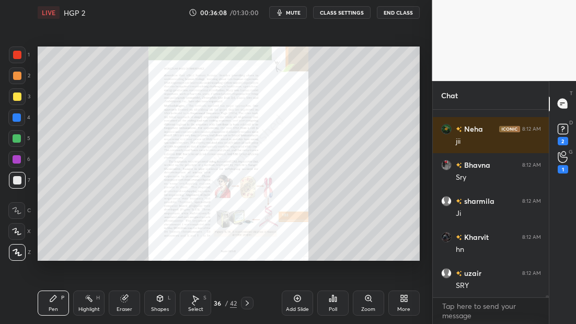
click at [194, 303] on icon at bounding box center [193, 303] width 8 height 8
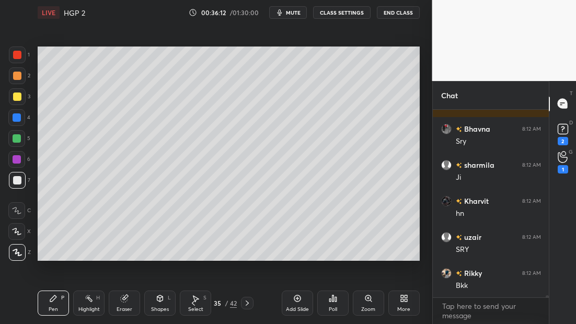
scroll to position [15973, 0]
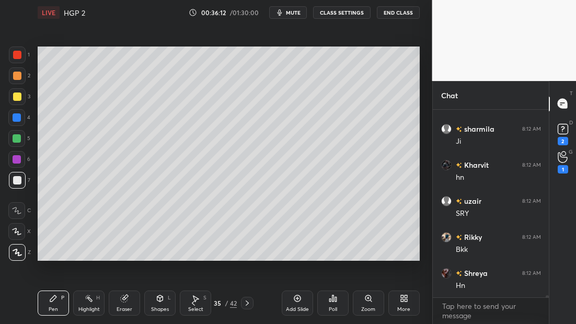
click at [247, 303] on icon at bounding box center [247, 303] width 8 height 8
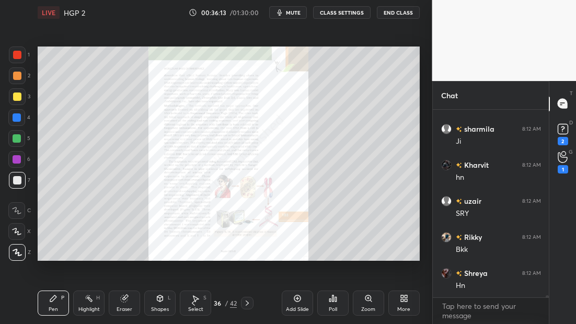
scroll to position [16046, 0]
click at [195, 302] on icon at bounding box center [193, 303] width 8 height 8
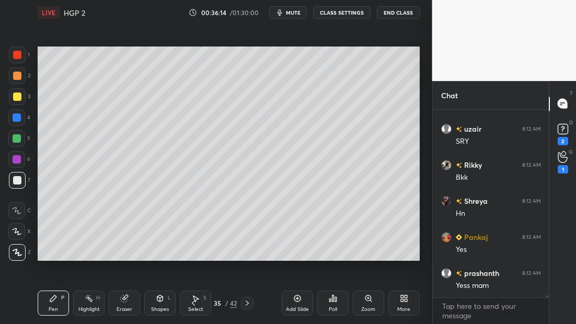
click at [298, 301] on icon at bounding box center [297, 298] width 8 height 8
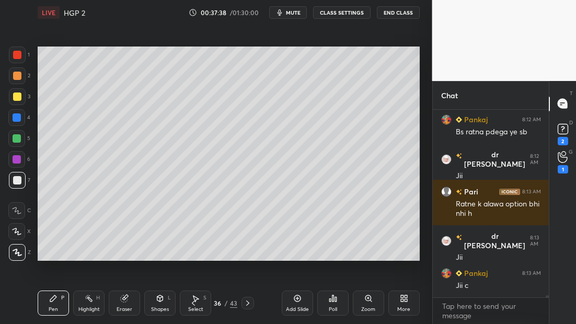
scroll to position [16488, 0]
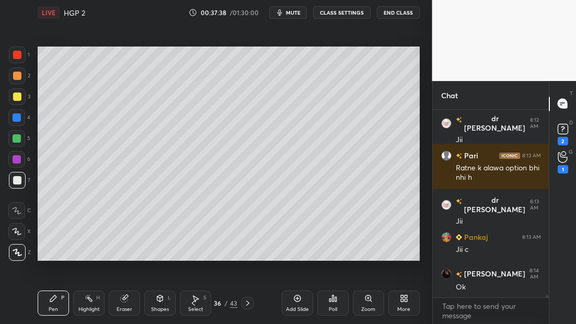
click at [22, 96] on div at bounding box center [17, 96] width 17 height 17
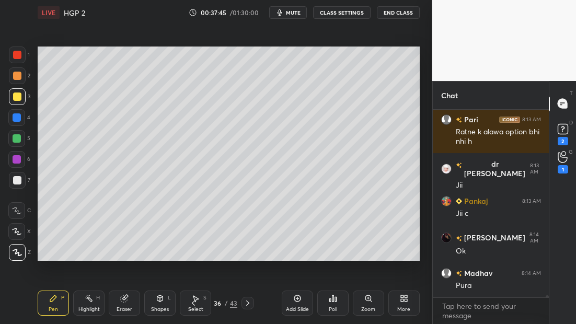
click at [194, 304] on icon at bounding box center [193, 303] width 3 height 5
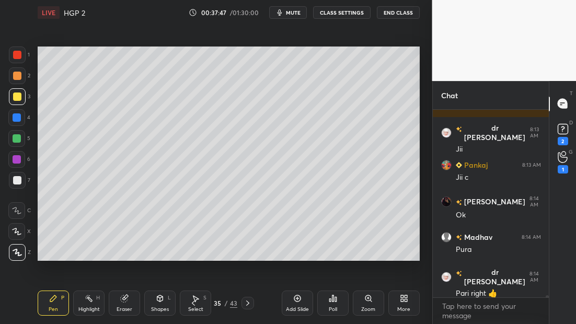
click at [194, 304] on icon at bounding box center [193, 303] width 8 height 8
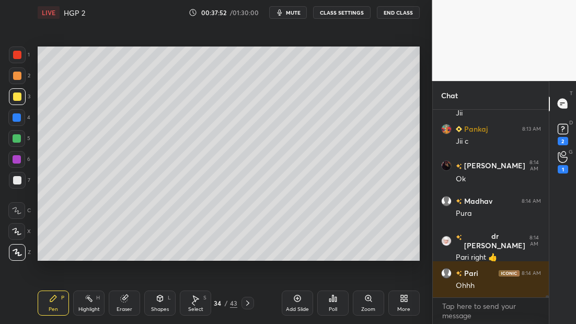
click at [248, 307] on icon at bounding box center [248, 303] width 8 height 8
click at [247, 307] on icon at bounding box center [248, 303] width 8 height 8
click at [194, 304] on icon at bounding box center [193, 303] width 8 height 8
click at [249, 305] on icon at bounding box center [248, 303] width 8 height 8
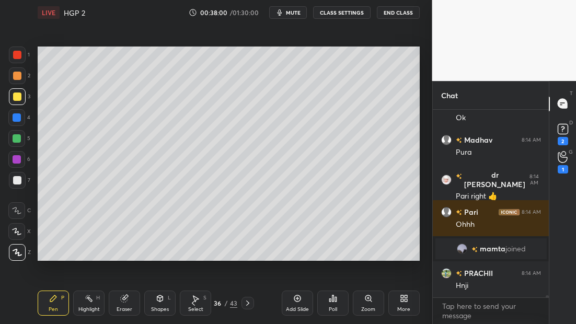
scroll to position [16310, 0]
click at [192, 304] on icon at bounding box center [193, 303] width 8 height 8
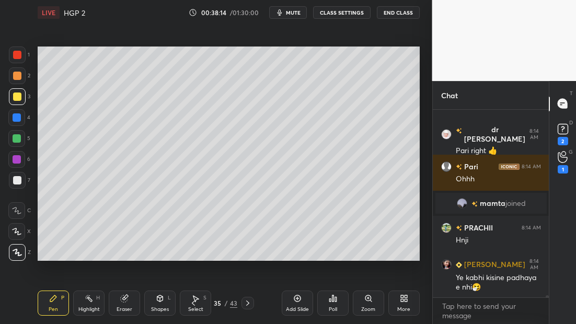
click at [189, 304] on icon at bounding box center [193, 303] width 8 height 8
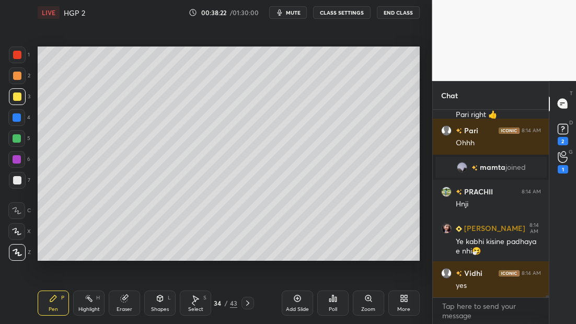
click at [249, 301] on icon at bounding box center [248, 303] width 8 height 8
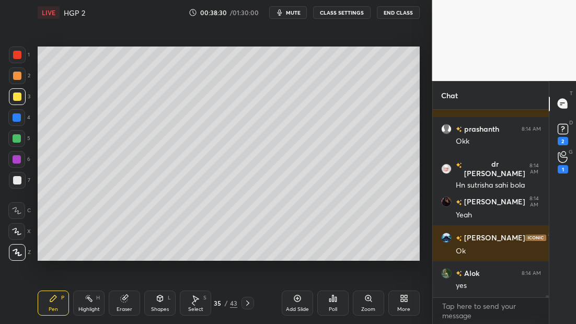
click at [246, 302] on icon at bounding box center [248, 303] width 8 height 8
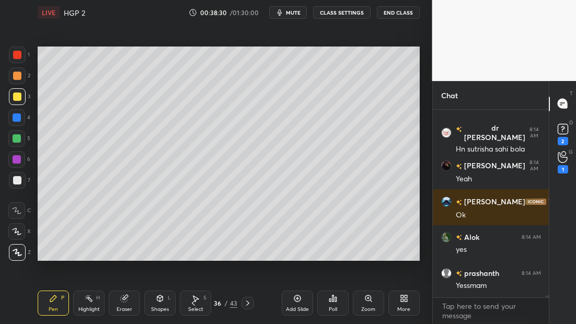
click at [247, 302] on icon at bounding box center [248, 303] width 8 height 8
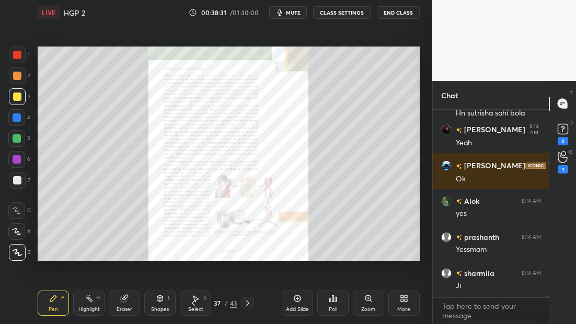
click at [194, 304] on icon at bounding box center [193, 303] width 8 height 8
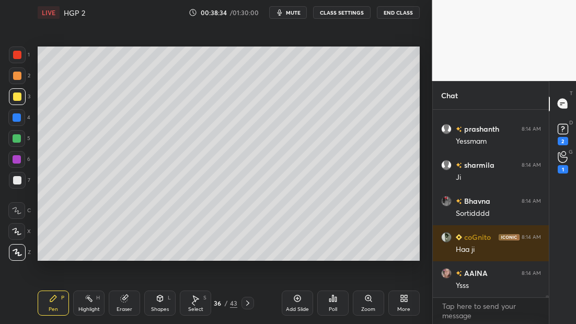
scroll to position [16897, 0]
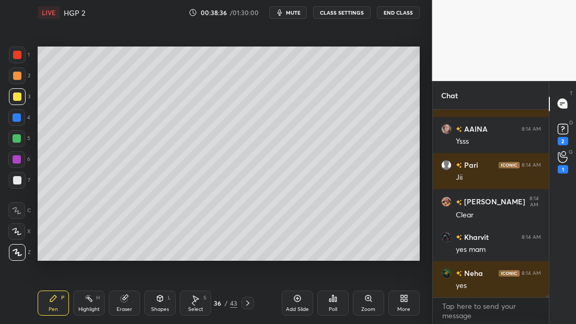
click at [19, 56] on div at bounding box center [17, 55] width 8 height 8
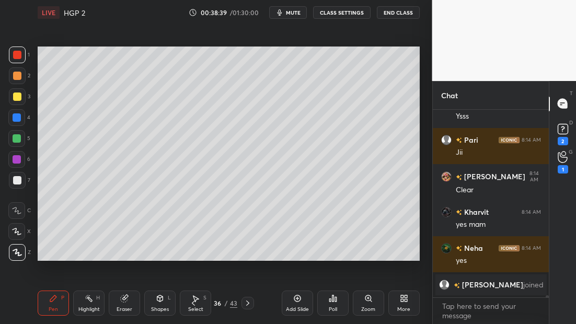
click at [194, 306] on icon at bounding box center [193, 303] width 8 height 8
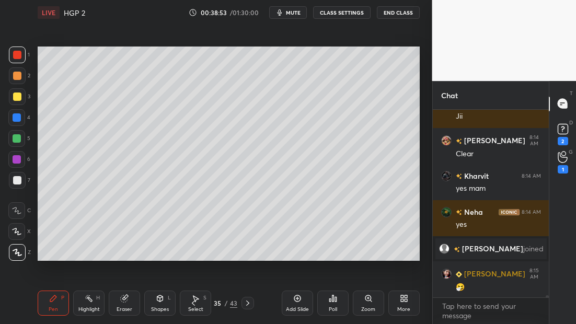
click at [247, 304] on icon at bounding box center [247, 303] width 3 height 5
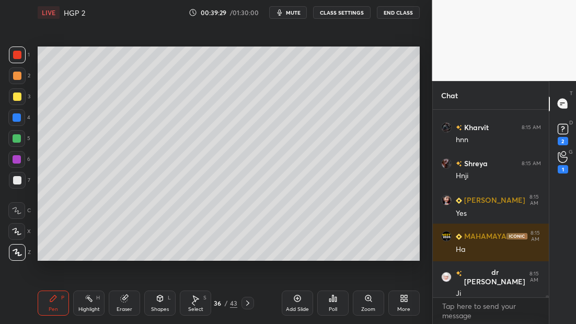
scroll to position [17221, 0]
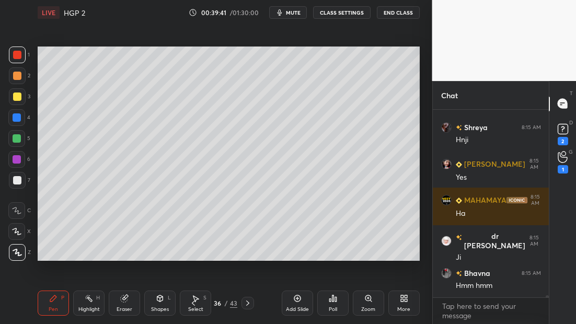
click at [196, 305] on icon at bounding box center [193, 303] width 8 height 8
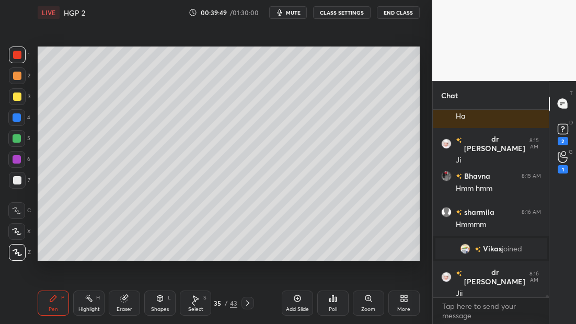
scroll to position [17194, 0]
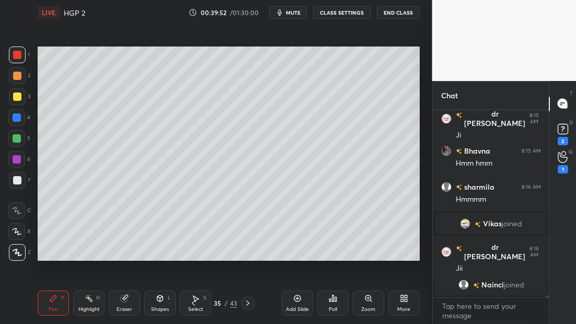
click at [248, 304] on icon at bounding box center [247, 303] width 3 height 5
click at [247, 304] on icon at bounding box center [248, 303] width 8 height 8
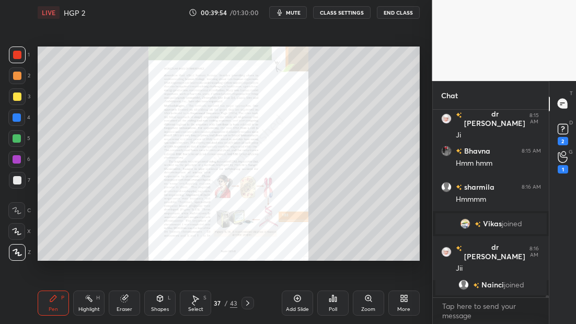
click at [191, 303] on icon at bounding box center [193, 303] width 8 height 8
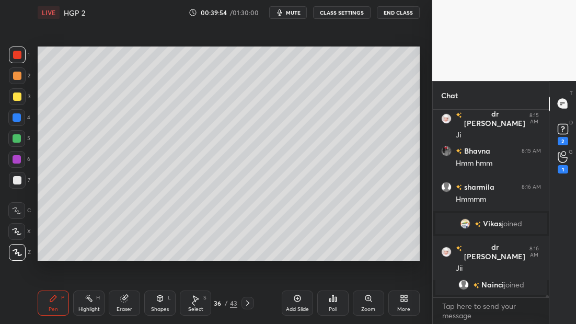
click at [294, 301] on icon at bounding box center [297, 298] width 8 height 8
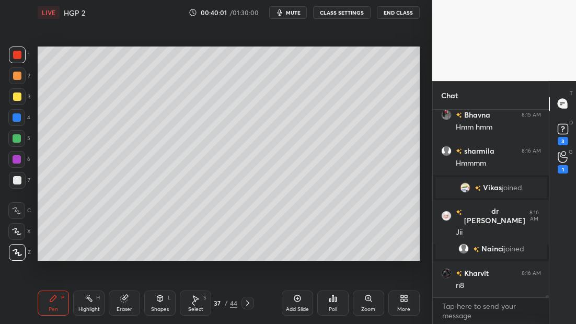
scroll to position [17275, 0]
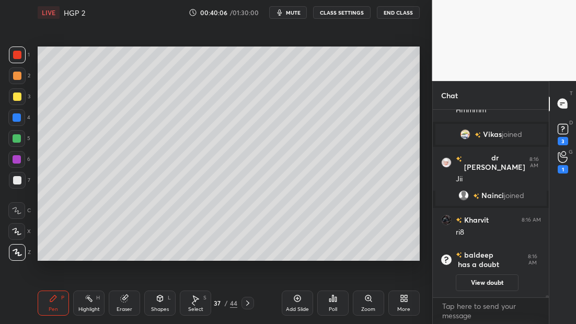
click at [20, 178] on div at bounding box center [17, 180] width 8 height 8
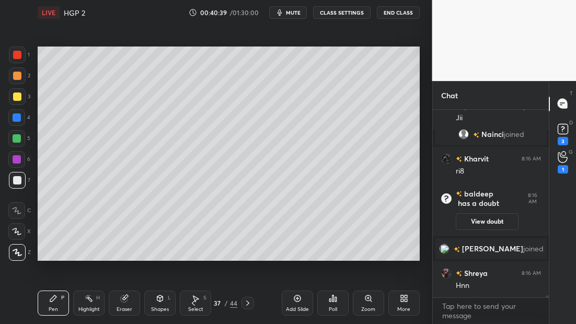
scroll to position [17373, 0]
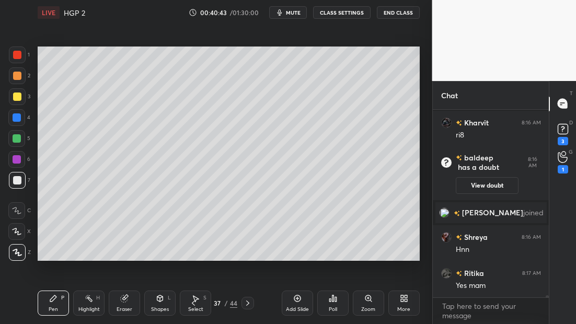
click at [15, 141] on div at bounding box center [17, 138] width 8 height 8
click at [21, 175] on div at bounding box center [17, 180] width 17 height 17
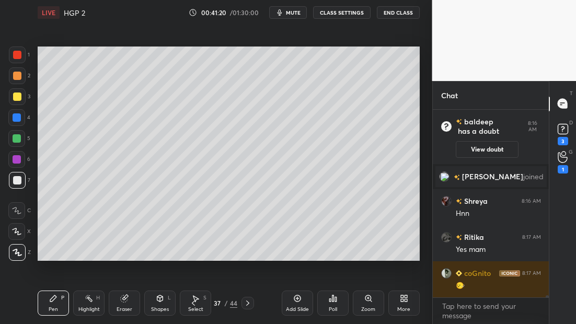
click at [127, 307] on div "Eraser" at bounding box center [124, 303] width 31 height 25
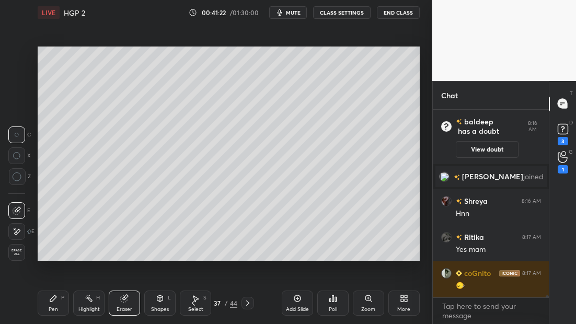
click at [62, 298] on div "P" at bounding box center [62, 298] width 3 height 5
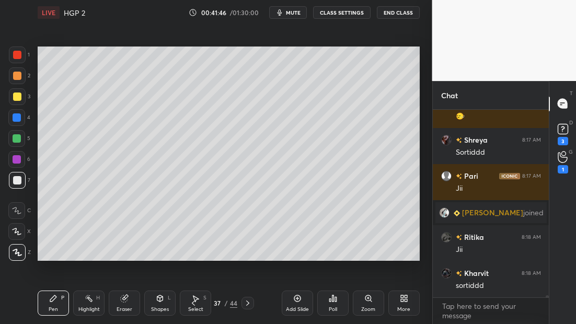
scroll to position [17535, 0]
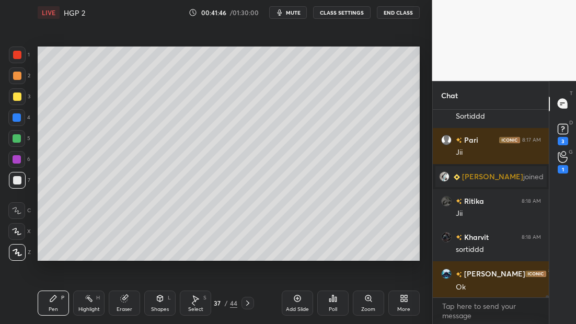
click at [293, 301] on icon at bounding box center [297, 298] width 8 height 8
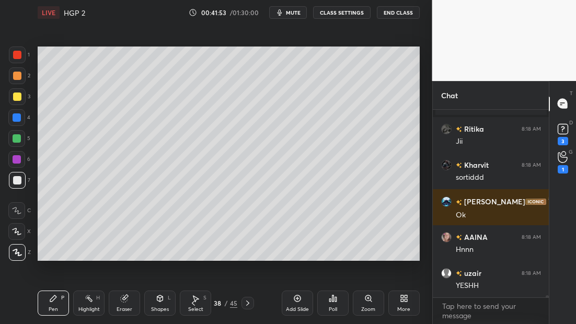
scroll to position [17644, 0]
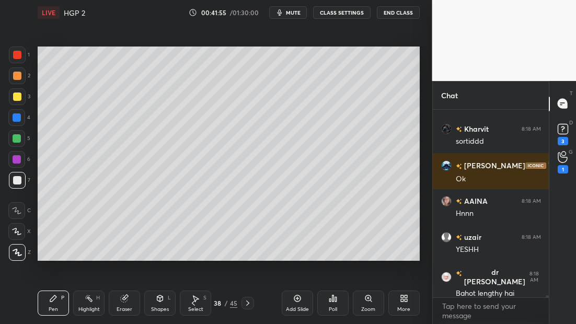
click at [20, 140] on div at bounding box center [16, 138] width 17 height 17
click at [195, 303] on icon at bounding box center [193, 303] width 8 height 8
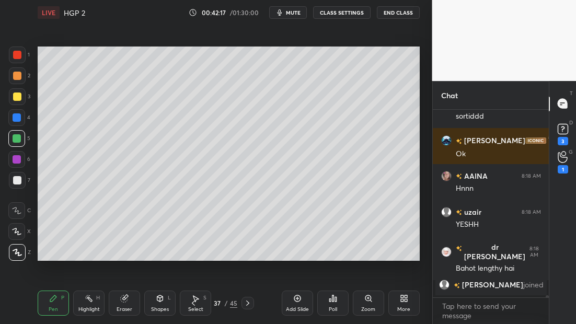
click at [251, 305] on icon at bounding box center [248, 303] width 8 height 8
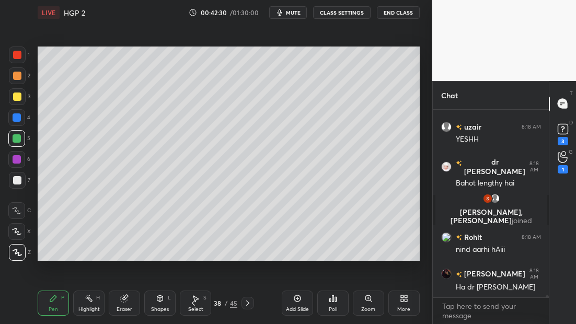
scroll to position [17730, 0]
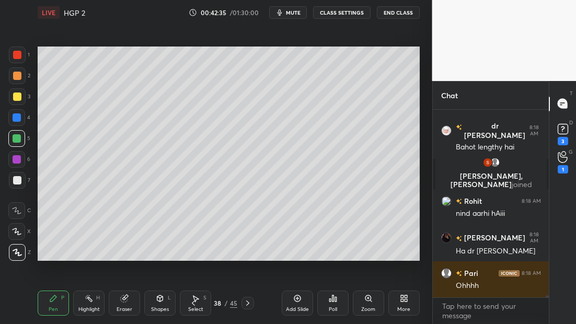
click at [21, 162] on div at bounding box center [16, 159] width 17 height 17
click at [15, 178] on div at bounding box center [17, 180] width 8 height 8
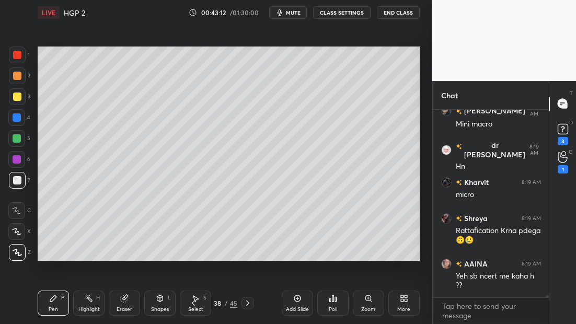
scroll to position [17975, 0]
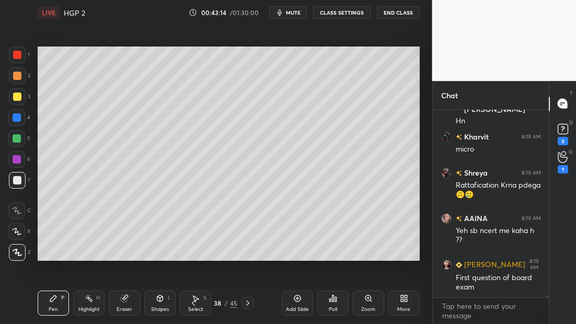
click at [193, 305] on div "Pen P Highlight H Eraser Shapes L Select S 38 / 45 Add Slide Poll Zoom More" at bounding box center [229, 303] width 382 height 42
click at [194, 305] on icon at bounding box center [193, 303] width 8 height 8
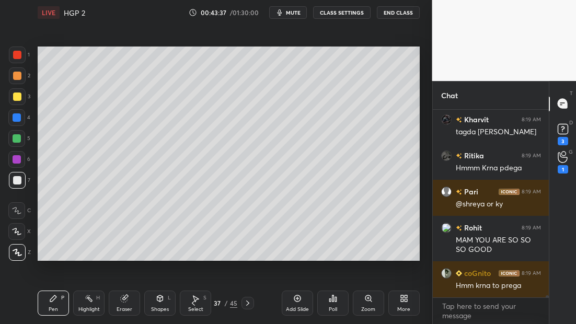
scroll to position [18210, 0]
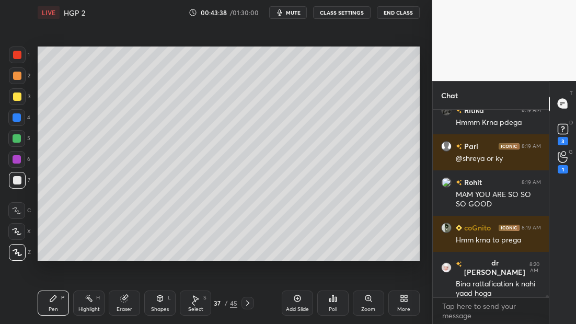
click at [248, 302] on icon at bounding box center [248, 303] width 8 height 8
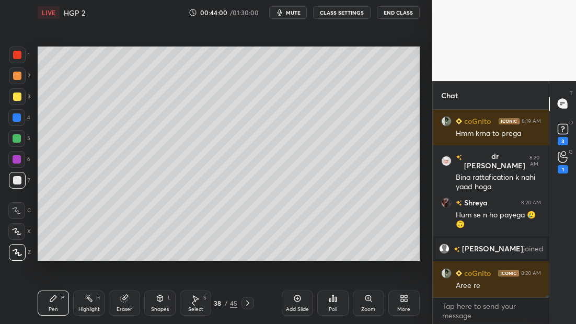
scroll to position [18210, 0]
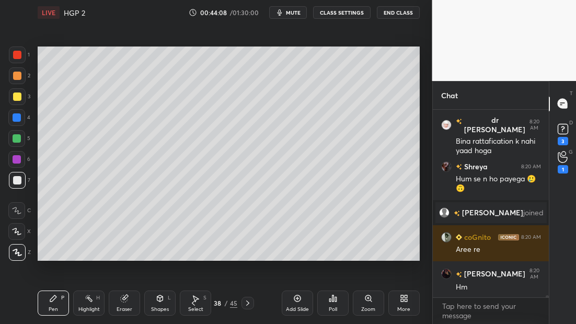
click at [190, 305] on icon at bounding box center [193, 303] width 8 height 8
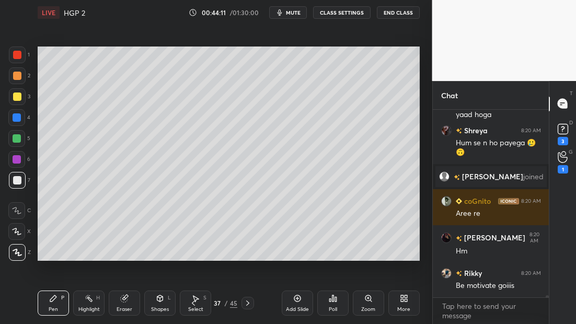
click at [244, 302] on div at bounding box center [248, 303] width 13 height 13
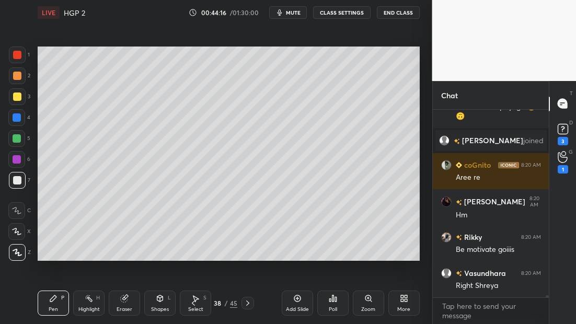
click at [25, 53] on div at bounding box center [17, 55] width 17 height 17
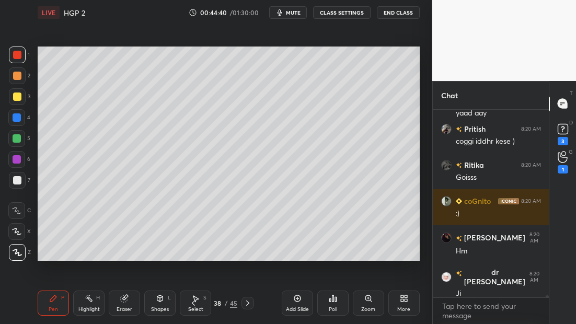
scroll to position [18482, 0]
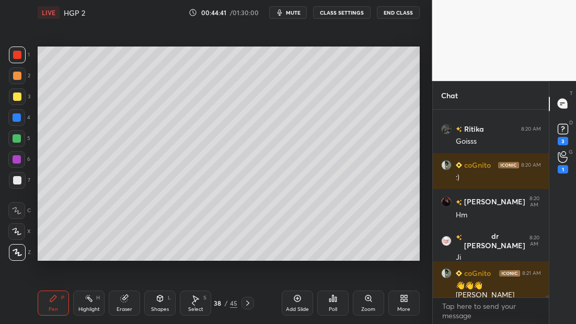
click at [366, 261] on div "Setting up your live class Poll for secs No correct answer Start poll" at bounding box center [228, 153] width 391 height 257
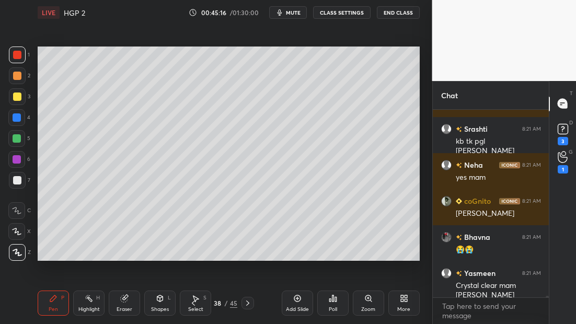
scroll to position [19207, 0]
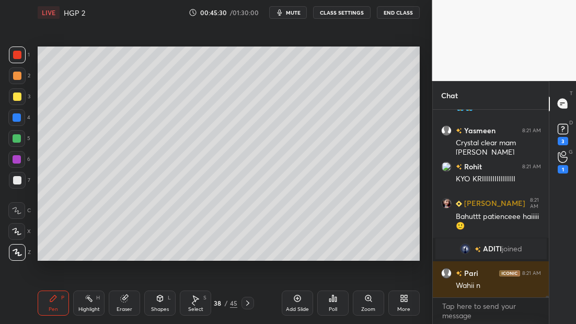
click at [252, 305] on div at bounding box center [248, 303] width 13 height 13
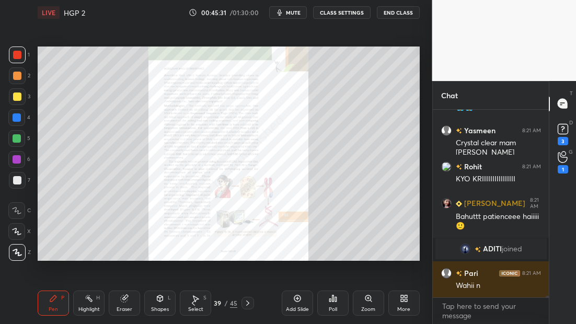
click at [249, 303] on icon at bounding box center [248, 303] width 8 height 8
click at [194, 304] on icon at bounding box center [193, 303] width 8 height 8
click at [193, 303] on icon at bounding box center [193, 303] width 8 height 8
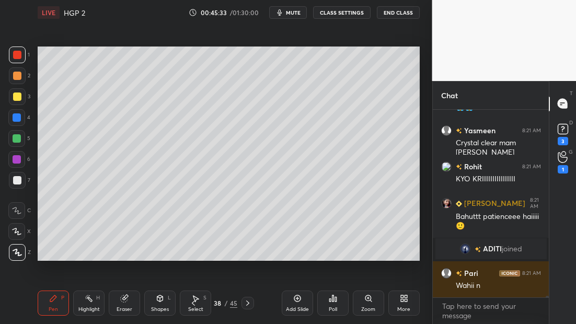
click at [301, 302] on div "Add Slide" at bounding box center [297, 303] width 31 height 25
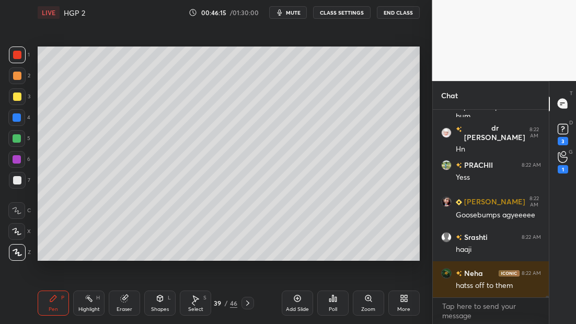
scroll to position [4, 4]
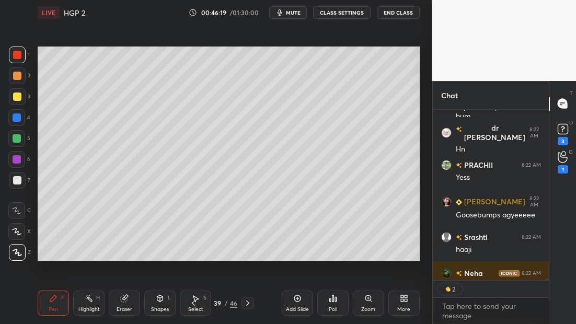
click at [15, 183] on div at bounding box center [17, 180] width 8 height 8
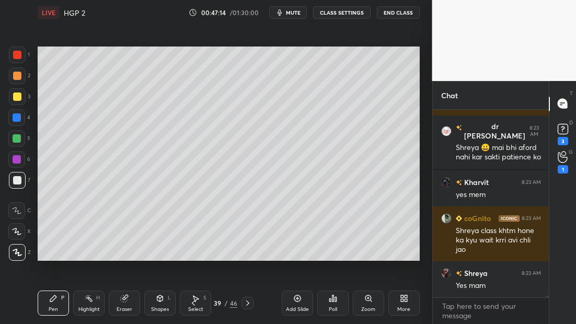
scroll to position [19775, 0]
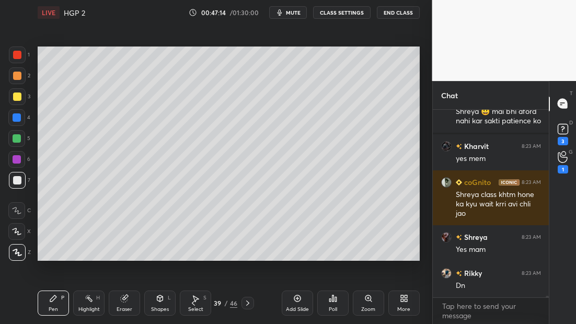
click at [15, 98] on div at bounding box center [17, 97] width 8 height 8
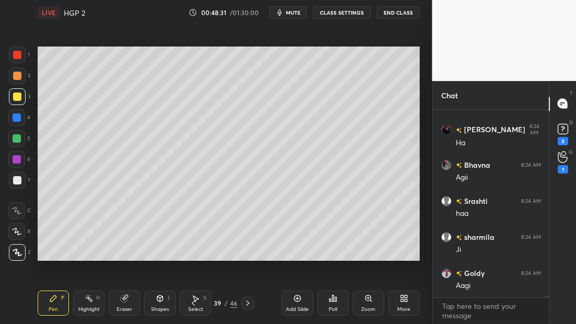
scroll to position [20391, 0]
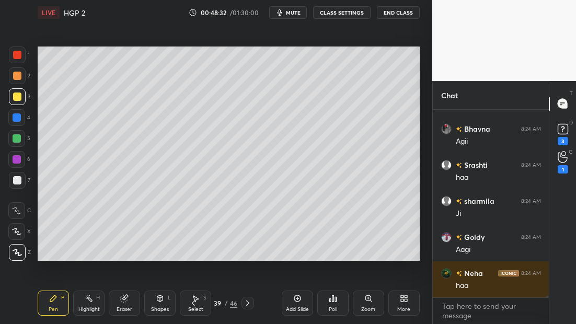
click at [192, 304] on icon at bounding box center [193, 303] width 8 height 8
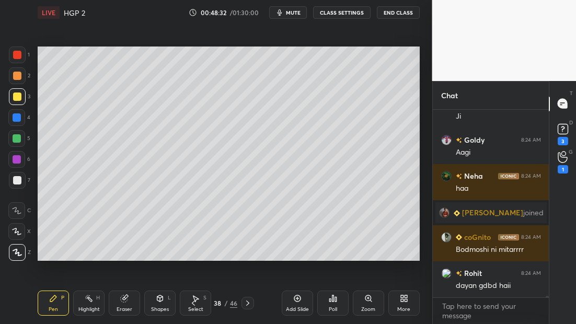
click at [192, 304] on icon at bounding box center [193, 303] width 3 height 5
click at [194, 304] on icon at bounding box center [193, 303] width 3 height 5
click at [191, 304] on icon at bounding box center [193, 303] width 8 height 8
click at [193, 303] on icon at bounding box center [193, 303] width 8 height 8
click at [193, 300] on icon at bounding box center [193, 303] width 8 height 8
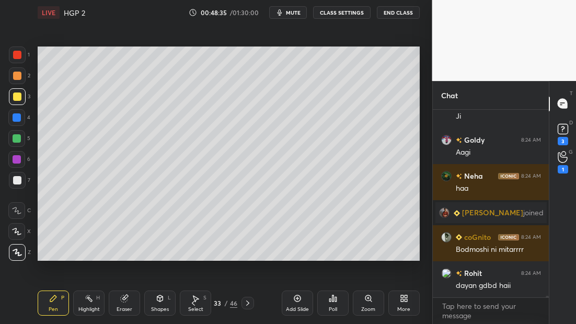
click at [194, 299] on icon at bounding box center [193, 303] width 8 height 8
click at [195, 300] on icon at bounding box center [193, 303] width 8 height 8
click at [246, 303] on icon at bounding box center [248, 303] width 8 height 8
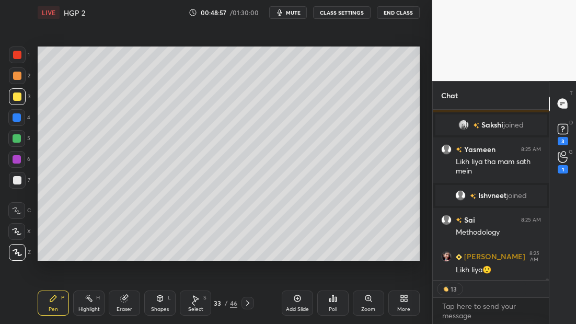
scroll to position [20398, 0]
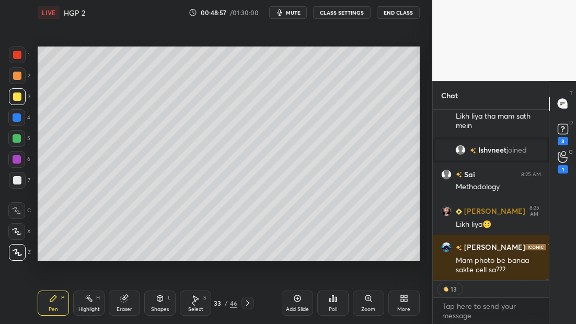
click at [195, 303] on icon at bounding box center [193, 303] width 8 height 8
click at [196, 302] on icon at bounding box center [193, 303] width 8 height 8
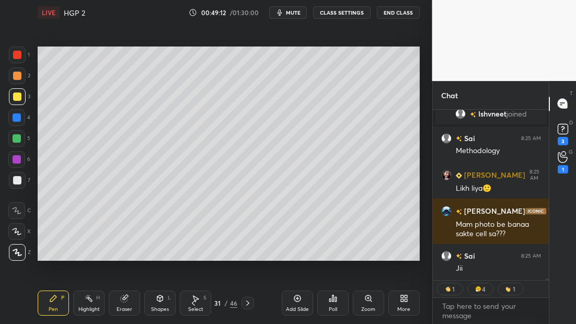
scroll to position [20470, 0]
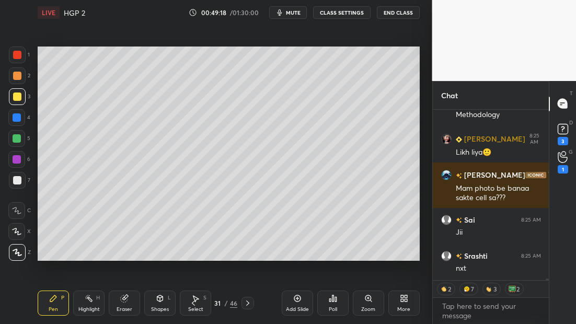
click at [289, 14] on span "mute" at bounding box center [293, 12] width 15 height 7
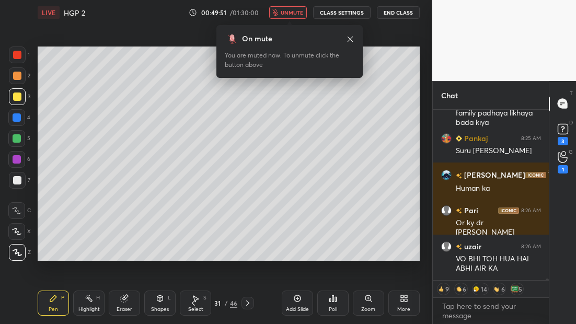
scroll to position [20715, 0]
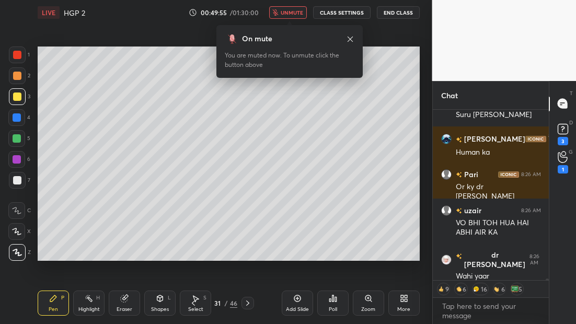
click at [247, 303] on icon at bounding box center [248, 303] width 8 height 8
click at [249, 303] on icon at bounding box center [248, 303] width 8 height 8
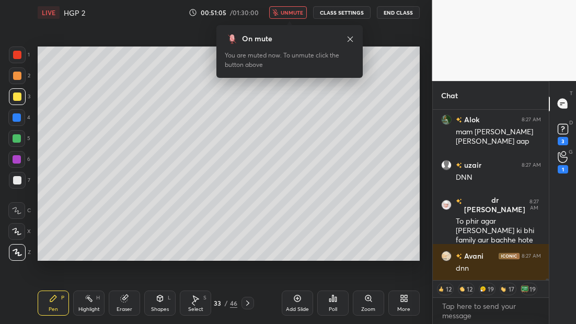
scroll to position [21078, 0]
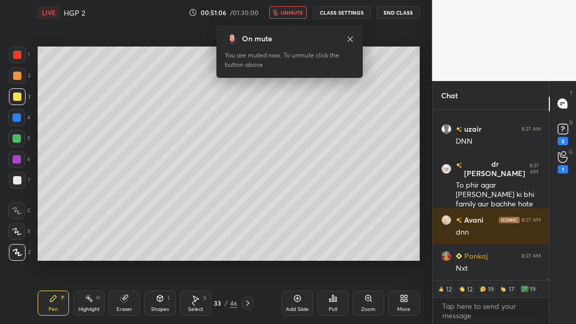
click at [249, 303] on icon at bounding box center [248, 303] width 8 height 8
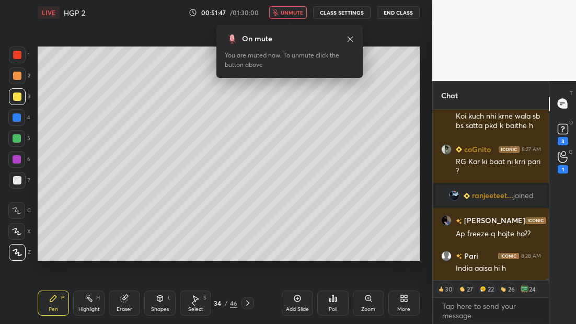
scroll to position [21251, 0]
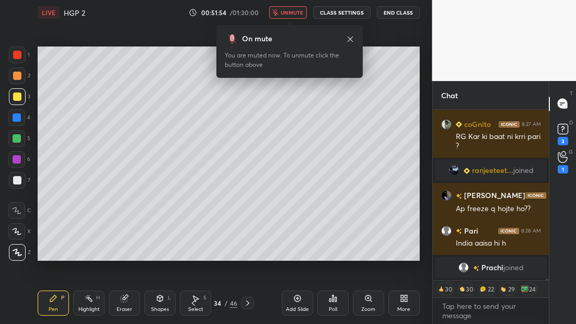
click at [249, 303] on icon at bounding box center [248, 303] width 8 height 8
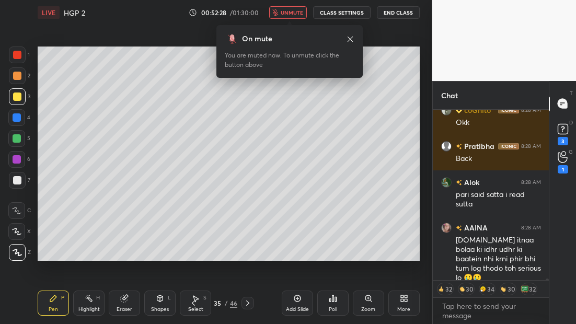
scroll to position [21735, 0]
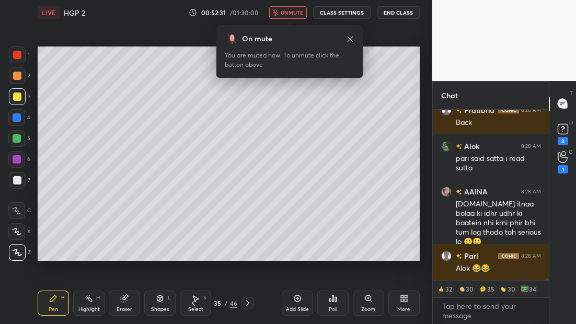
click at [248, 304] on icon at bounding box center [248, 303] width 8 height 8
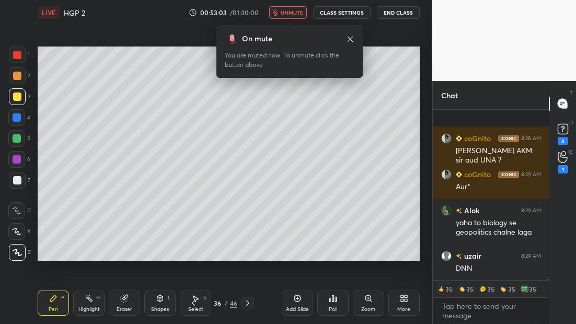
scroll to position [21953, 0]
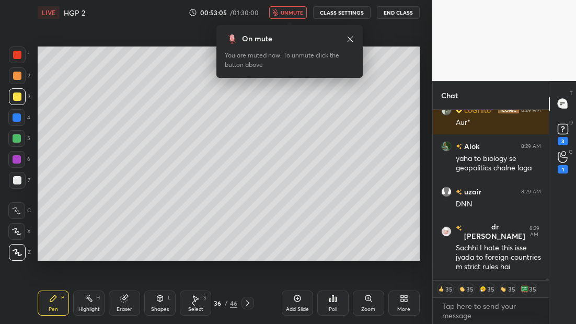
click at [247, 304] on icon at bounding box center [248, 303] width 8 height 8
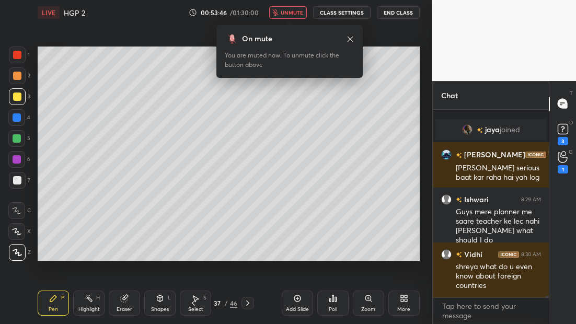
scroll to position [21983, 0]
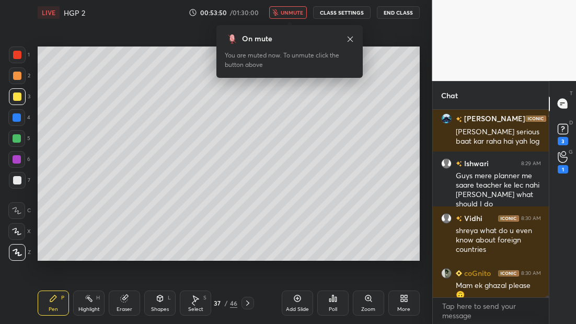
click at [250, 304] on icon at bounding box center [248, 303] width 8 height 8
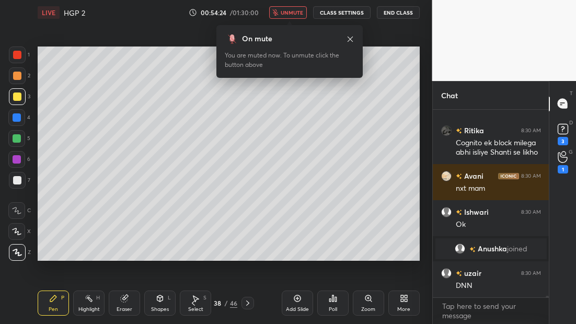
scroll to position [22232, 0]
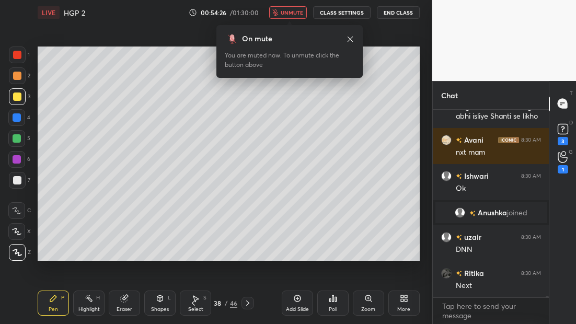
click at [250, 303] on icon at bounding box center [248, 303] width 8 height 8
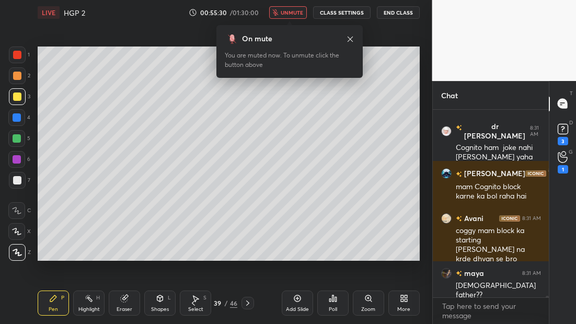
scroll to position [22629, 0]
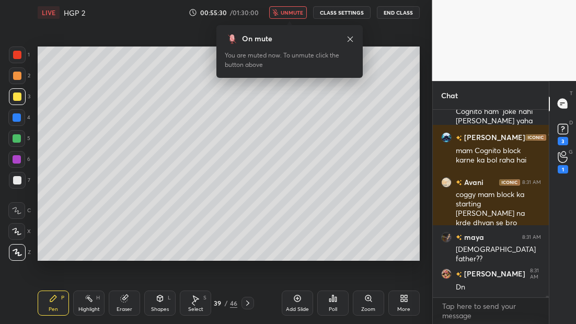
click at [284, 12] on span "unmute" at bounding box center [292, 12] width 22 height 7
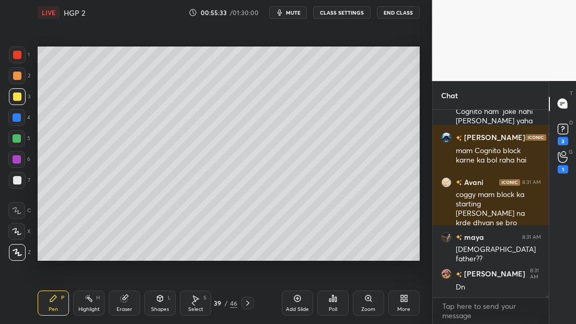
click at [245, 304] on icon at bounding box center [248, 303] width 8 height 8
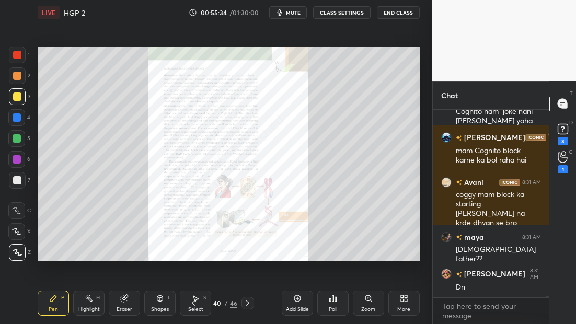
click at [191, 304] on icon at bounding box center [193, 303] width 8 height 8
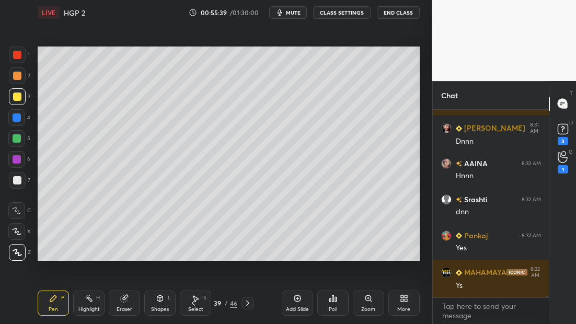
scroll to position [22991, 0]
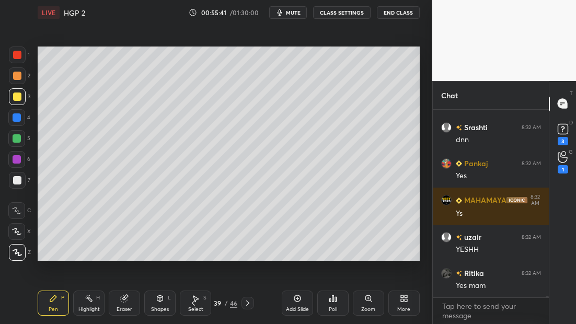
click at [300, 299] on icon at bounding box center [297, 298] width 8 height 8
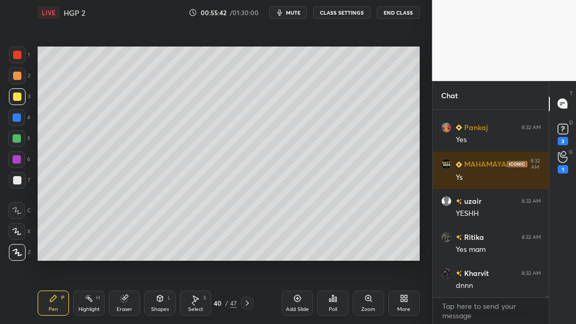
click at [23, 178] on div at bounding box center [17, 180] width 17 height 17
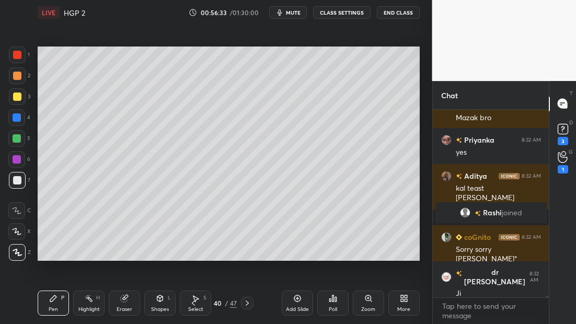
scroll to position [23389, 0]
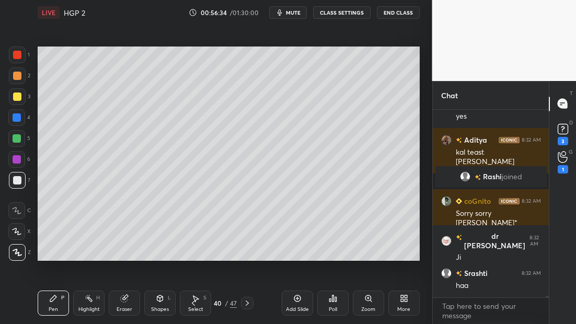
click at [24, 96] on div at bounding box center [17, 96] width 17 height 17
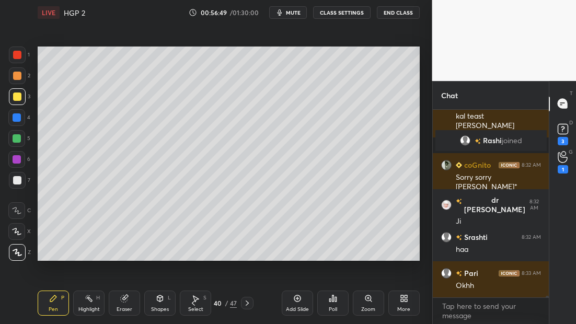
scroll to position [23461, 0]
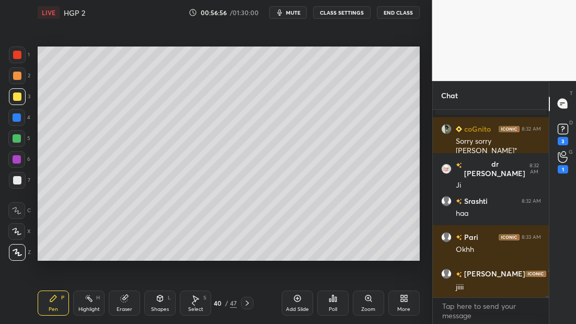
click at [17, 55] on div at bounding box center [17, 55] width 8 height 8
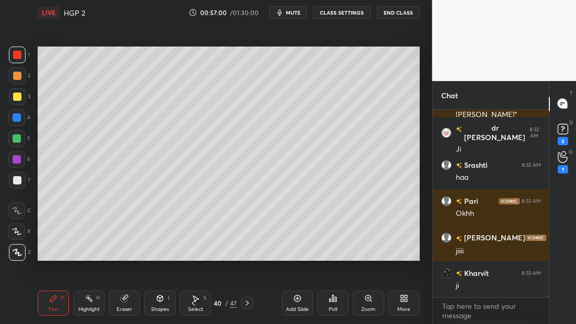
scroll to position [23533, 0]
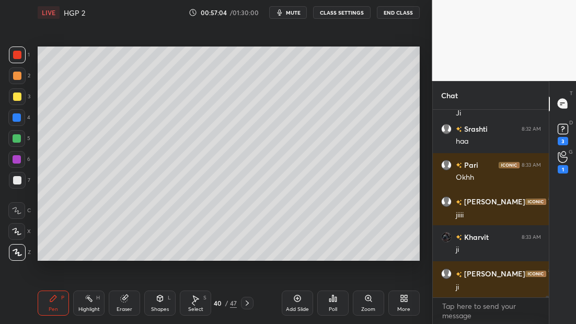
click at [15, 179] on div at bounding box center [17, 180] width 8 height 8
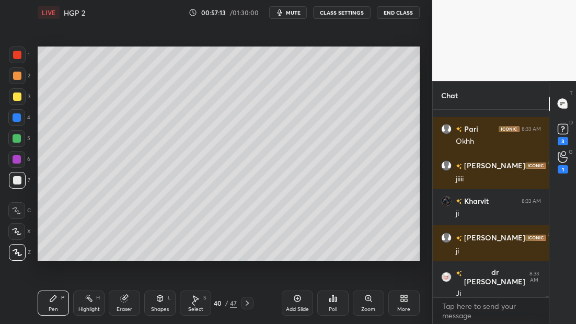
scroll to position [23605, 0]
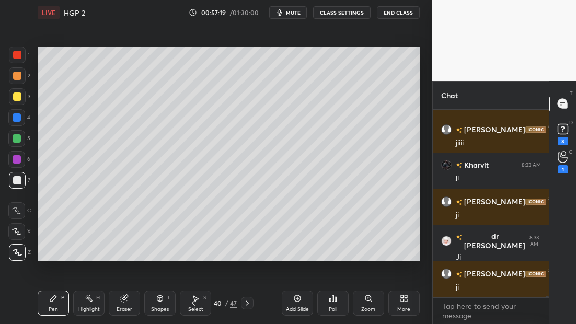
click at [124, 308] on div "Eraser" at bounding box center [125, 309] width 16 height 5
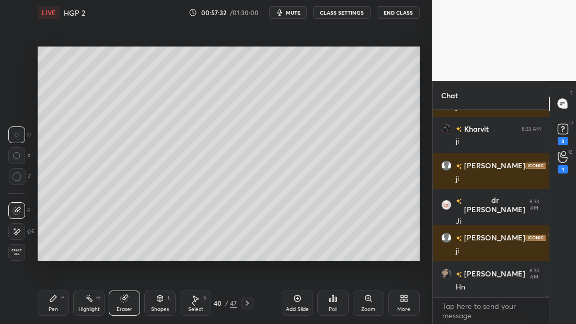
scroll to position [23677, 0]
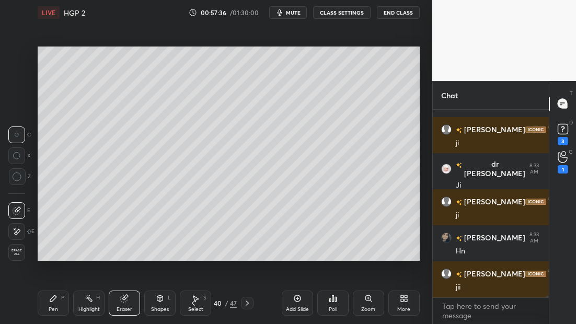
click at [58, 300] on div "Pen P" at bounding box center [53, 303] width 31 height 25
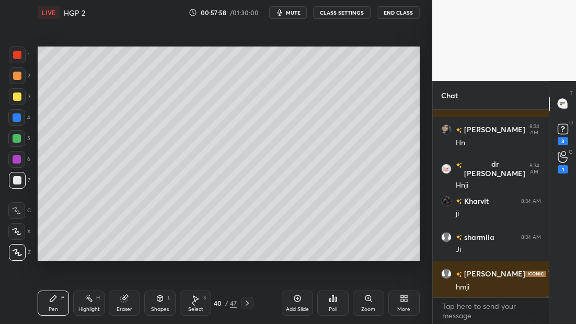
scroll to position [23855, 0]
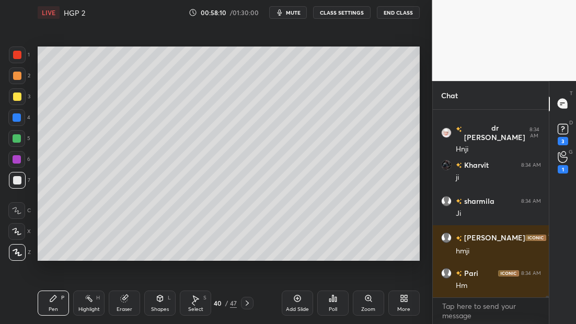
click at [14, 135] on div at bounding box center [17, 138] width 8 height 8
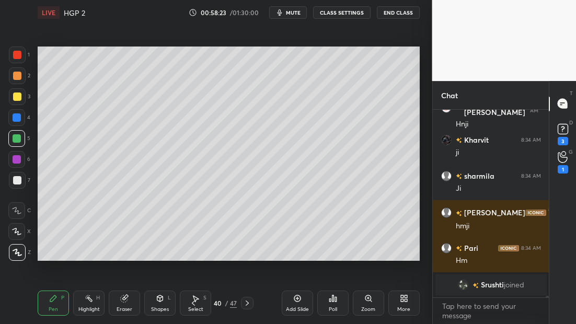
click at [20, 65] on div "1" at bounding box center [19, 57] width 21 height 21
click at [20, 58] on div at bounding box center [17, 55] width 17 height 17
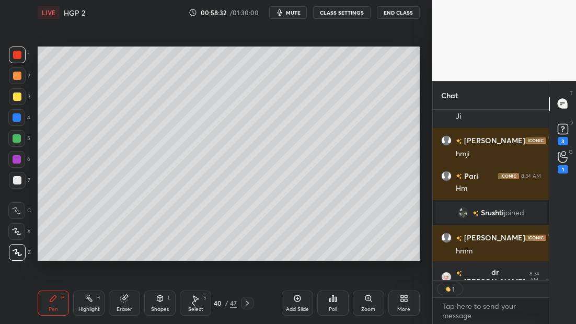
scroll to position [4, 4]
click at [17, 144] on div at bounding box center [16, 138] width 17 height 17
click at [18, 182] on div at bounding box center [17, 180] width 8 height 8
click at [174, 264] on div "Setting up your live class Poll for secs No correct answer Start poll" at bounding box center [228, 153] width 391 height 257
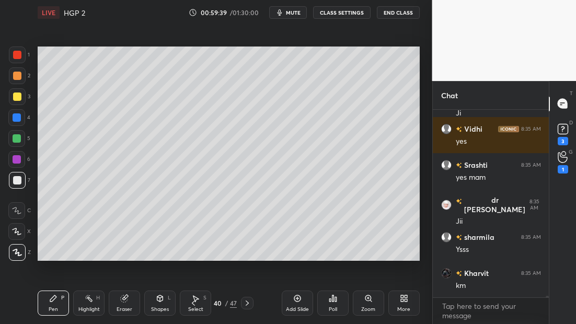
scroll to position [24281, 0]
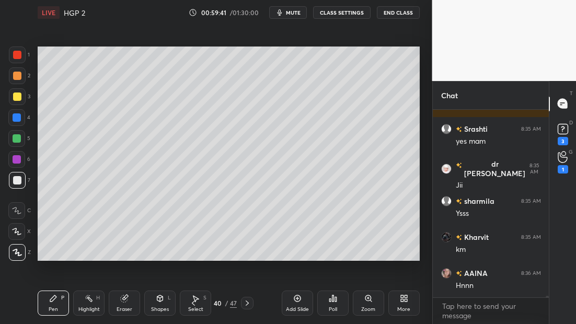
click at [298, 301] on icon at bounding box center [297, 298] width 8 height 8
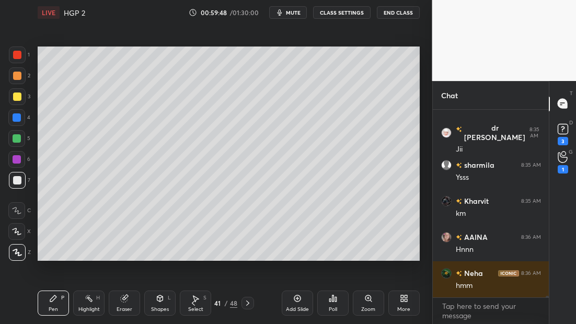
click at [16, 120] on div at bounding box center [17, 118] width 8 height 8
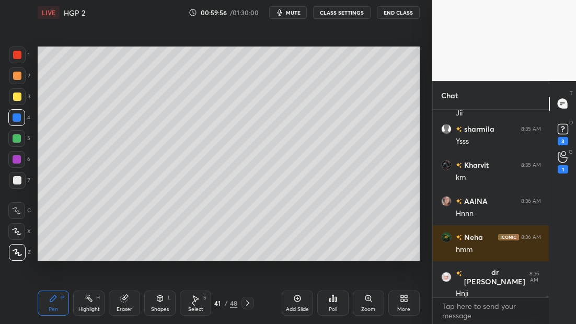
scroll to position [24389, 0]
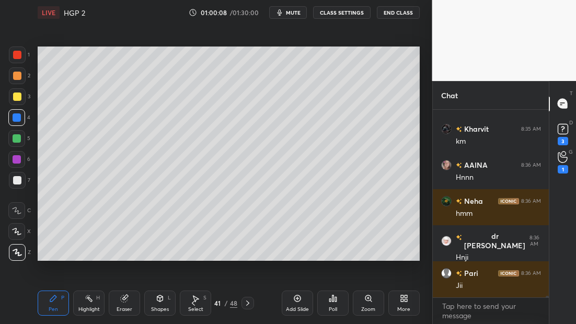
click at [291, 21] on div "LIVE HGP 2 01:00:08 / 01:30:00 mute CLASS SETTINGS End Class" at bounding box center [229, 12] width 382 height 25
click at [290, 14] on span "mute" at bounding box center [293, 12] width 15 height 7
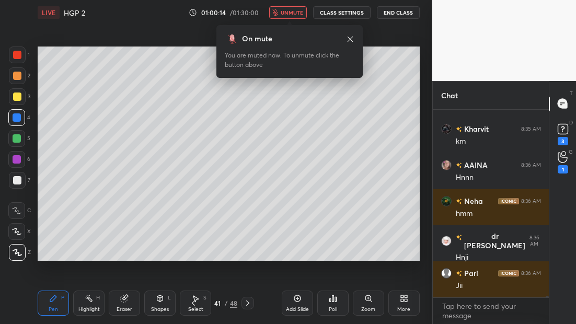
click at [288, 11] on span "unmute" at bounding box center [292, 12] width 22 height 7
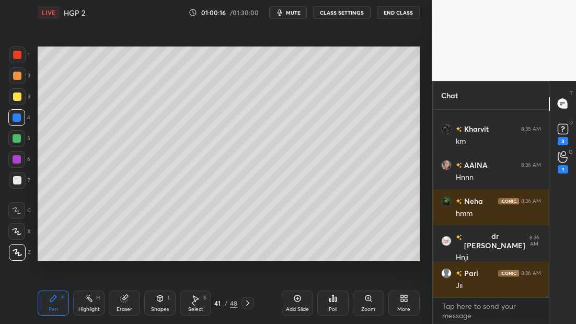
click at [18, 177] on div at bounding box center [17, 180] width 8 height 8
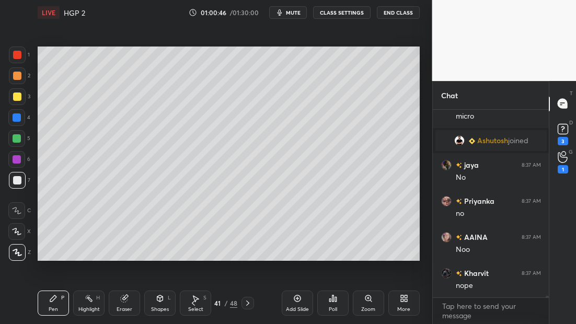
scroll to position [24519, 0]
click at [14, 159] on div at bounding box center [17, 159] width 8 height 8
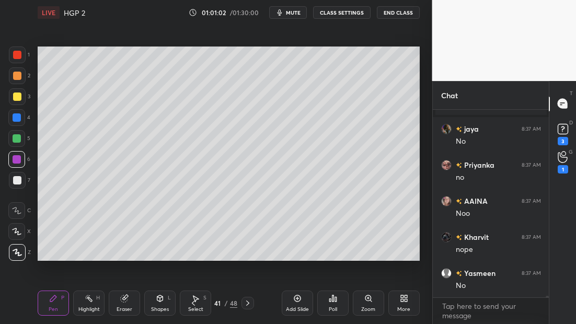
scroll to position [24504, 0]
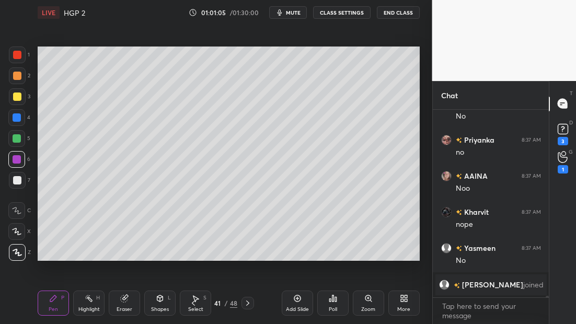
click at [300, 302] on icon at bounding box center [297, 298] width 8 height 8
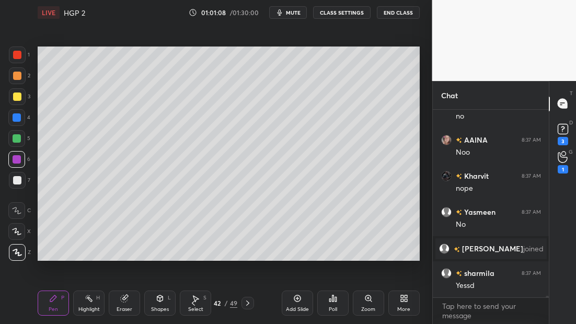
scroll to position [24613, 0]
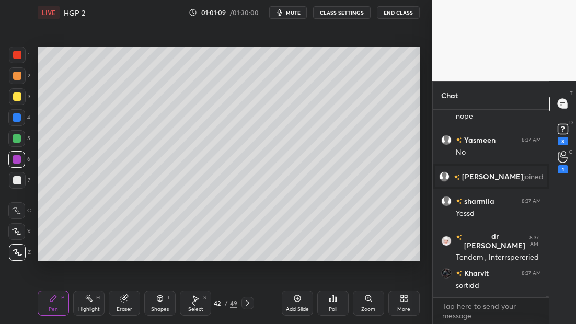
click at [18, 100] on div at bounding box center [17, 97] width 8 height 8
click at [22, 124] on div at bounding box center [16, 117] width 17 height 17
click at [20, 56] on div at bounding box center [17, 55] width 8 height 8
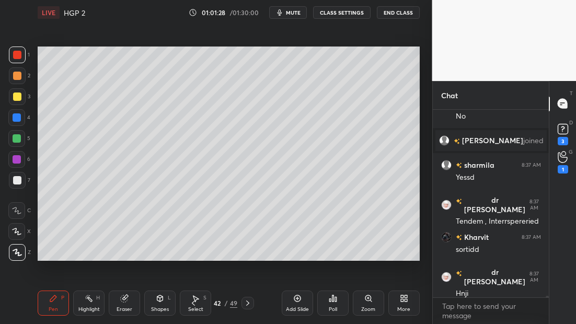
click at [15, 184] on div at bounding box center [17, 180] width 8 height 8
click at [89, 308] on div "Highlight" at bounding box center [88, 309] width 21 height 5
click at [127, 308] on div "Eraser" at bounding box center [125, 309] width 16 height 5
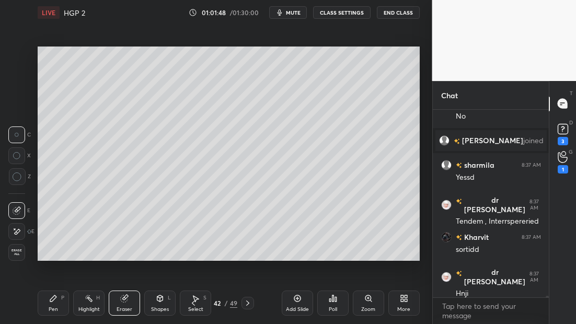
click at [50, 307] on div "Pen" at bounding box center [53, 309] width 9 height 5
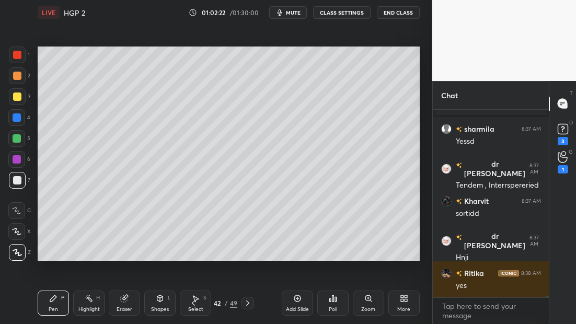
scroll to position [24721, 0]
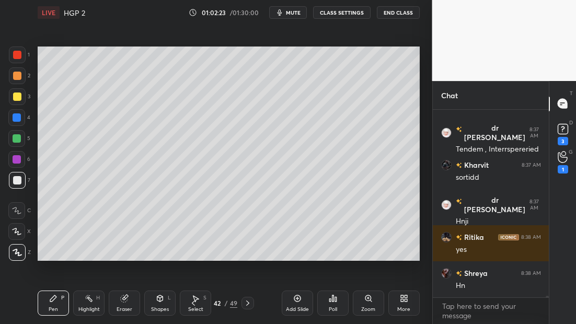
click at [18, 58] on div at bounding box center [17, 55] width 8 height 8
click at [192, 302] on icon at bounding box center [193, 303] width 8 height 8
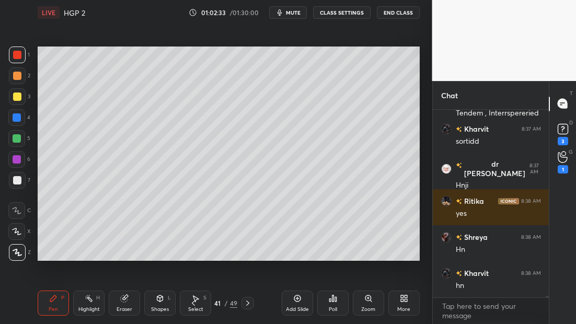
click at [248, 305] on icon at bounding box center [248, 303] width 8 height 8
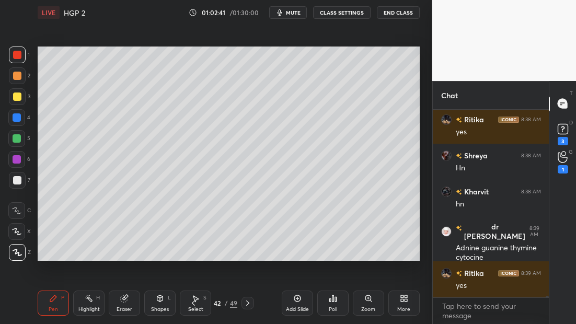
scroll to position [24875, 0]
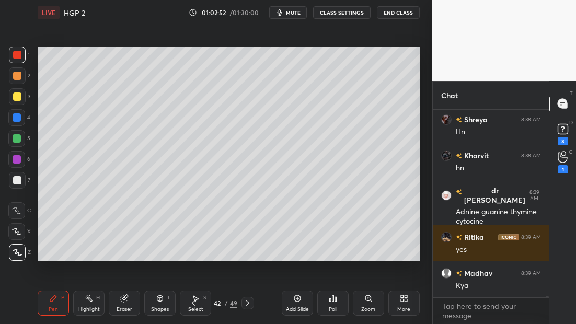
click at [18, 182] on div at bounding box center [17, 180] width 8 height 8
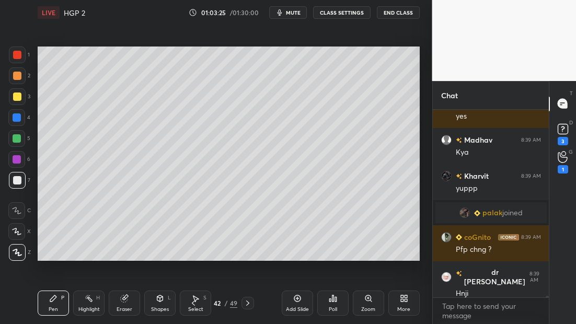
scroll to position [24897, 0]
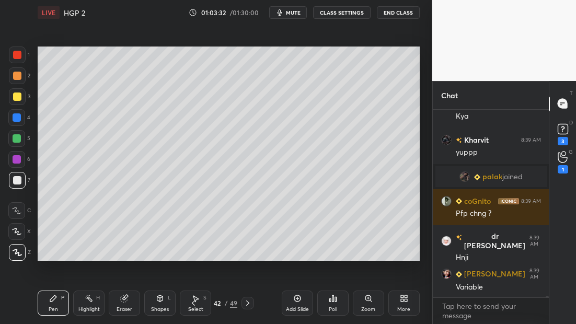
click at [197, 303] on div "Pen P Highlight H Eraser Shapes L Select S 42 / 49 Add Slide Poll Zoom More" at bounding box center [229, 303] width 382 height 42
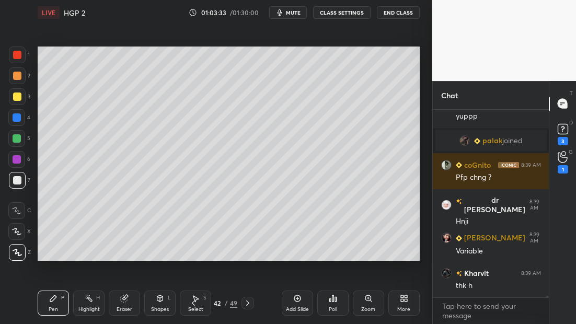
click at [195, 304] on icon at bounding box center [193, 303] width 8 height 8
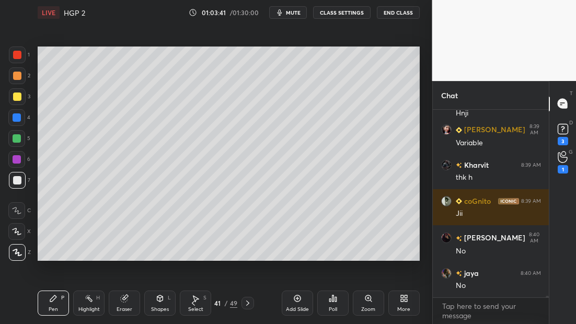
scroll to position [25078, 0]
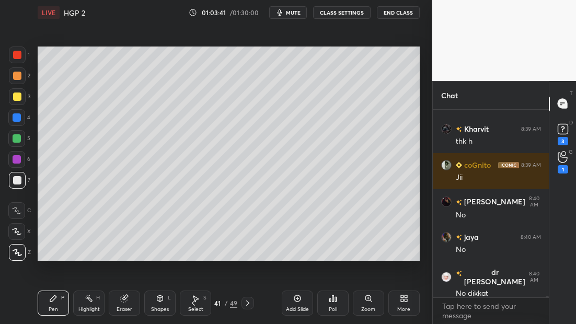
click at [248, 304] on icon at bounding box center [248, 303] width 8 height 8
click at [293, 304] on div "Add Slide" at bounding box center [297, 303] width 31 height 25
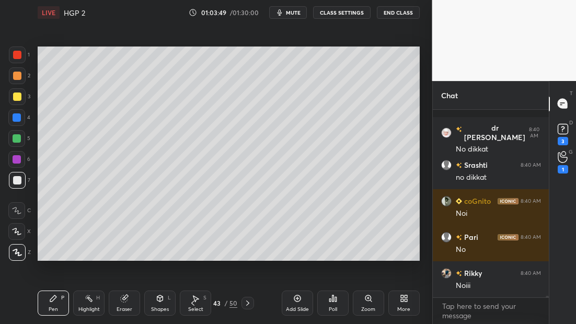
scroll to position [25294, 0]
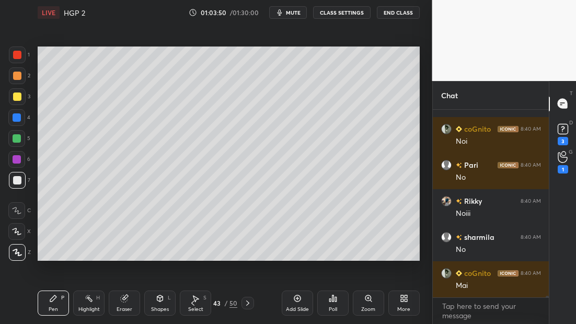
click at [15, 157] on div at bounding box center [17, 159] width 8 height 8
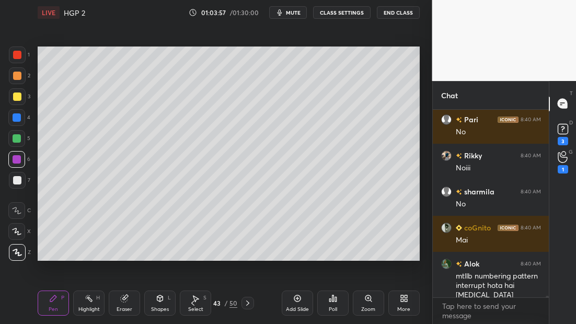
click at [191, 306] on icon at bounding box center [193, 303] width 8 height 8
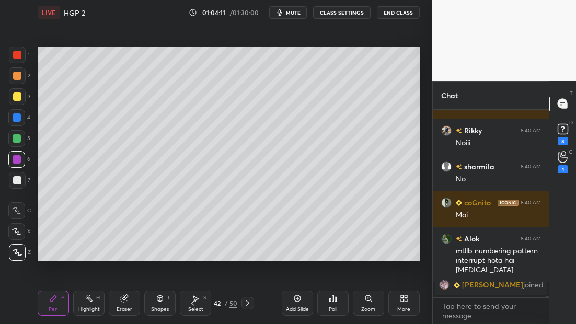
click at [251, 299] on icon at bounding box center [248, 303] width 8 height 8
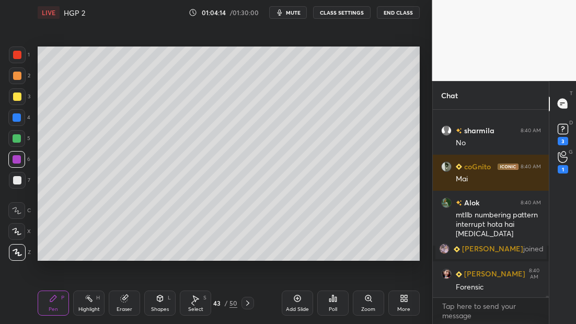
click at [23, 53] on div at bounding box center [17, 55] width 17 height 17
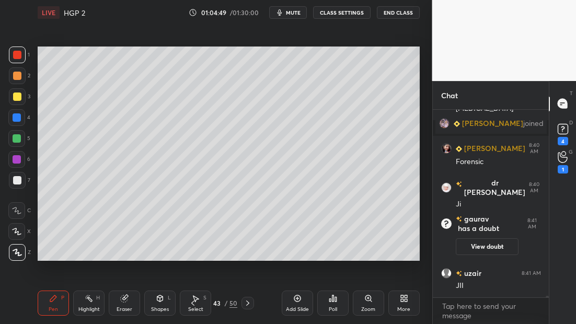
scroll to position [25448, 0]
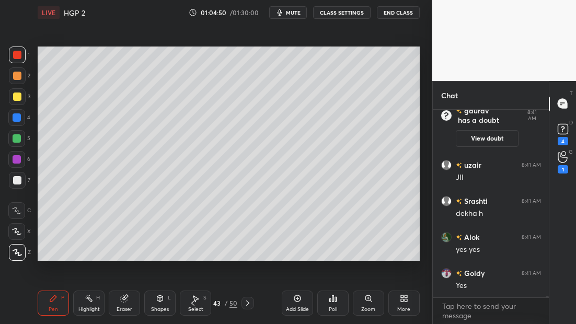
click at [193, 304] on icon at bounding box center [193, 303] width 8 height 8
click at [194, 306] on icon at bounding box center [193, 303] width 8 height 8
click at [194, 305] on icon at bounding box center [193, 303] width 8 height 8
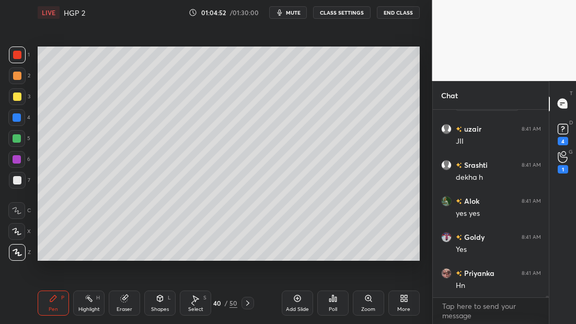
click at [192, 307] on icon at bounding box center [193, 303] width 8 height 8
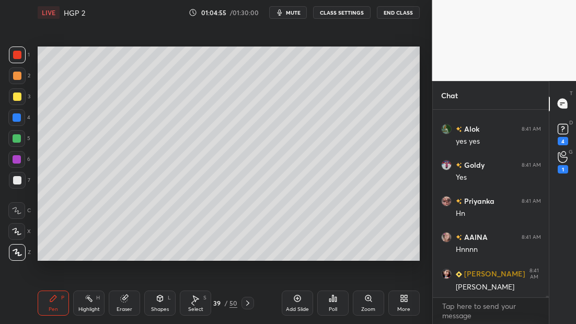
click at [247, 301] on icon at bounding box center [248, 303] width 8 height 8
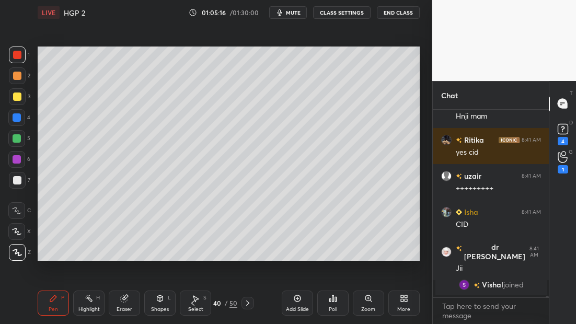
scroll to position [25743, 0]
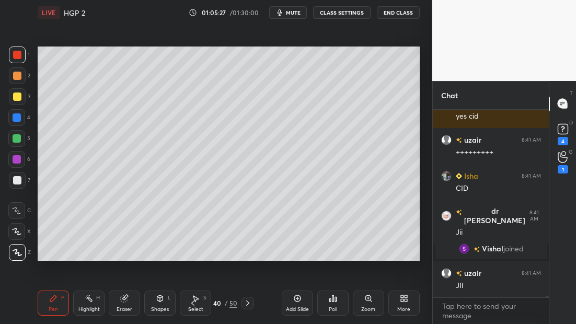
click at [294, 12] on span "mute" at bounding box center [293, 12] width 15 height 7
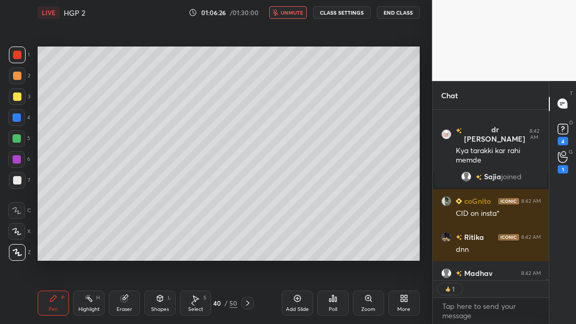
scroll to position [167, 113]
click at [247, 303] on icon at bounding box center [248, 303] width 8 height 8
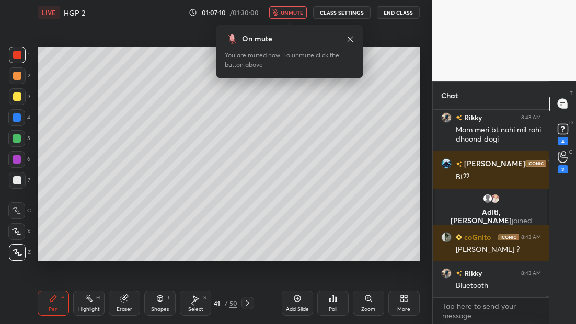
scroll to position [26253, 0]
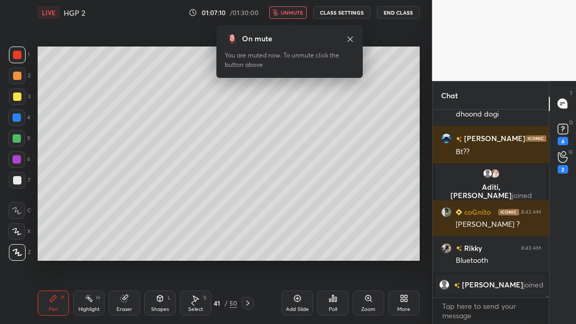
click at [248, 302] on icon at bounding box center [247, 303] width 3 height 5
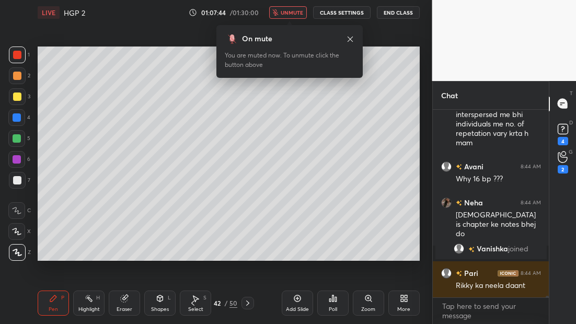
scroll to position [26390, 0]
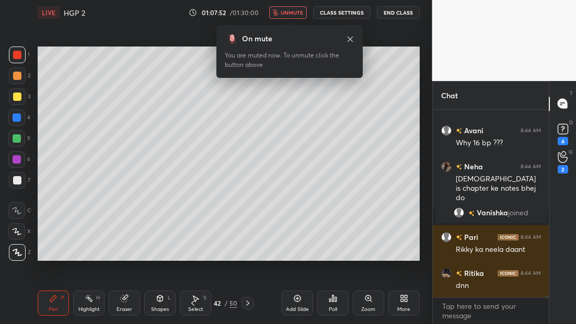
click at [248, 304] on icon at bounding box center [248, 303] width 8 height 8
click at [195, 303] on icon at bounding box center [193, 303] width 8 height 8
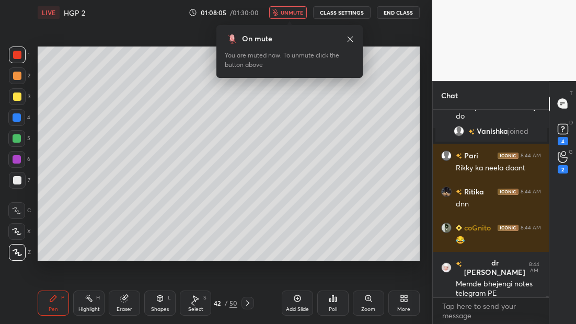
scroll to position [26508, 0]
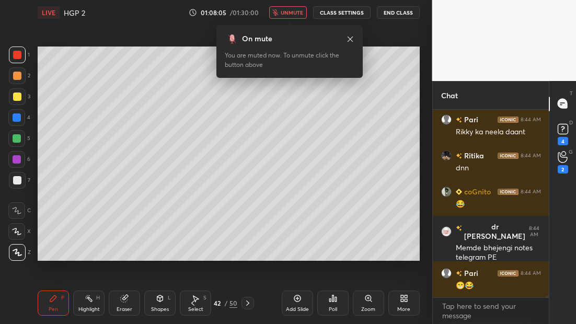
click at [290, 10] on button "unmute" at bounding box center [288, 12] width 38 height 13
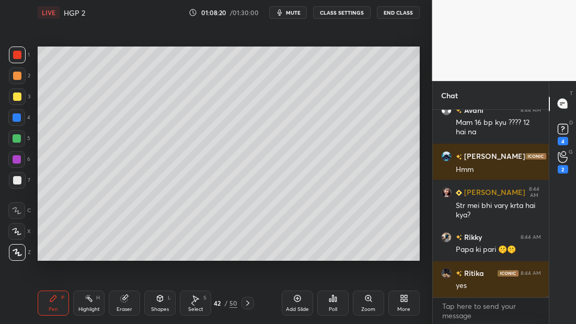
scroll to position [26913, 0]
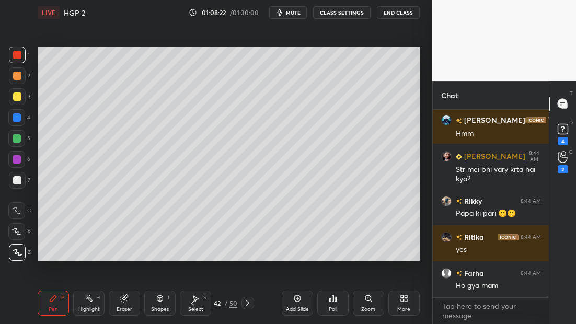
click at [123, 307] on div "Eraser" at bounding box center [125, 309] width 16 height 5
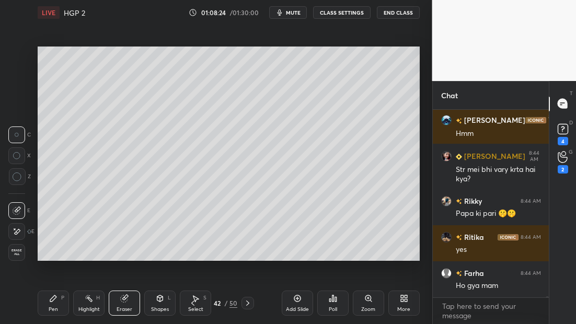
click at [60, 301] on div "Pen P" at bounding box center [53, 303] width 31 height 25
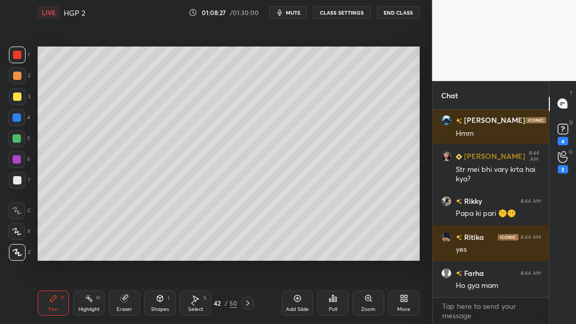
click at [247, 305] on icon at bounding box center [248, 303] width 8 height 8
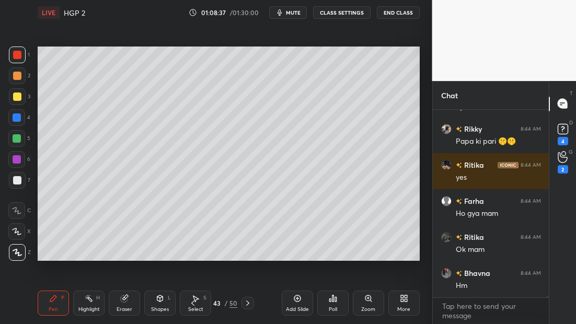
scroll to position [27021, 0]
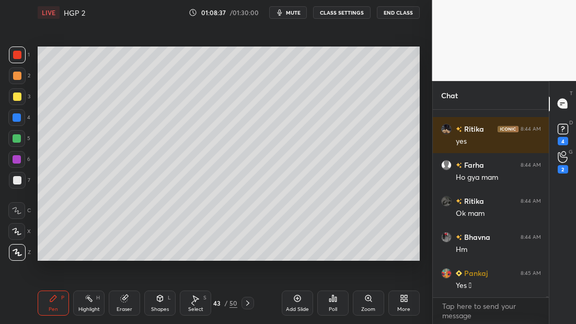
click at [17, 178] on div at bounding box center [17, 180] width 8 height 8
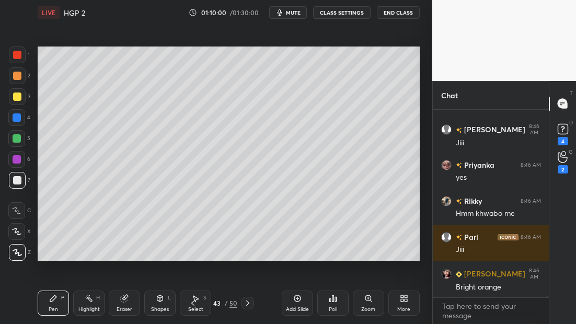
scroll to position [27889, 0]
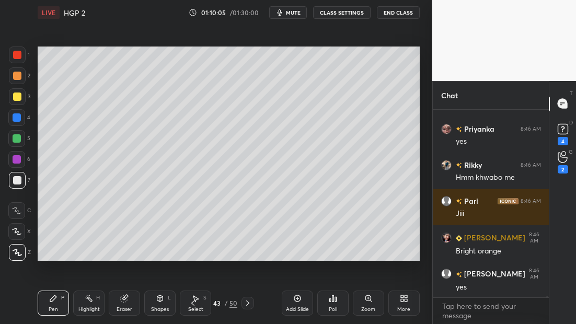
click at [21, 139] on div at bounding box center [16, 138] width 17 height 17
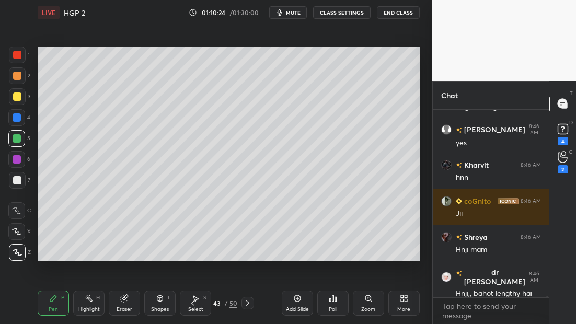
scroll to position [28069, 0]
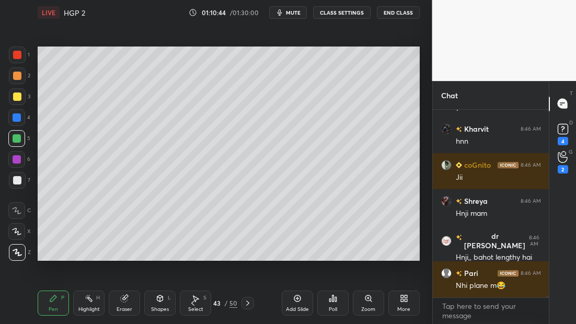
click at [303, 301] on div "Add Slide" at bounding box center [297, 303] width 31 height 25
click at [20, 175] on div at bounding box center [17, 180] width 17 height 17
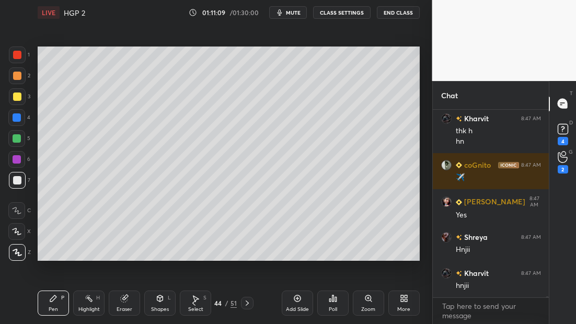
scroll to position [27764, 0]
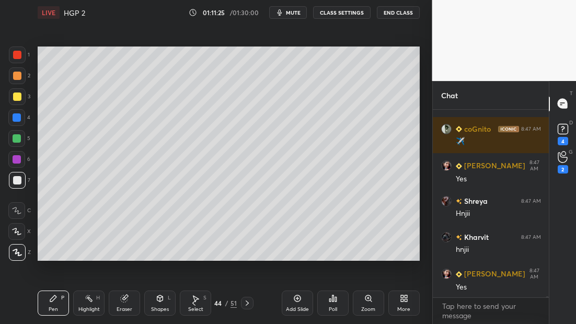
click at [19, 56] on div at bounding box center [17, 55] width 8 height 8
click at [190, 307] on div "Pen P Highlight H Eraser Shapes L Select S 44 / 51 Add Slide Poll Zoom More" at bounding box center [229, 303] width 382 height 42
click at [192, 306] on div "Pen P Highlight H Eraser Shapes L Select S 44 / 51 Add Slide Poll Zoom More" at bounding box center [229, 303] width 382 height 42
click at [197, 307] on div "Pen P Highlight H Eraser Shapes L Select S 44 / 51 Add Slide Poll Zoom More" at bounding box center [229, 303] width 382 height 42
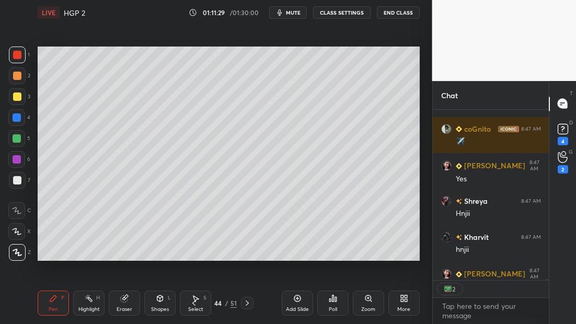
click at [192, 304] on icon at bounding box center [194, 303] width 8 height 8
click at [249, 304] on icon at bounding box center [247, 303] width 8 height 8
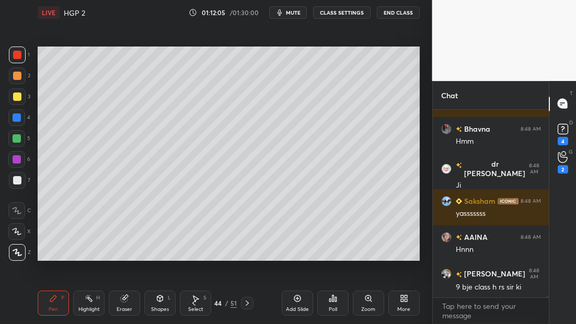
scroll to position [28052, 0]
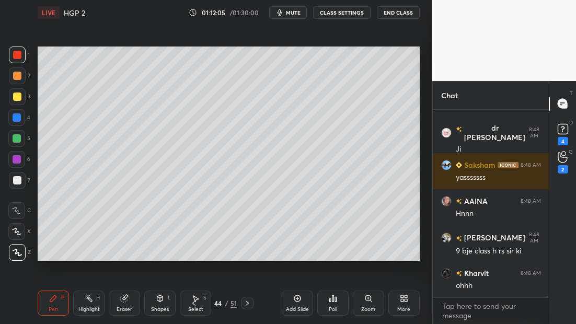
click at [21, 140] on div at bounding box center [16, 138] width 17 height 17
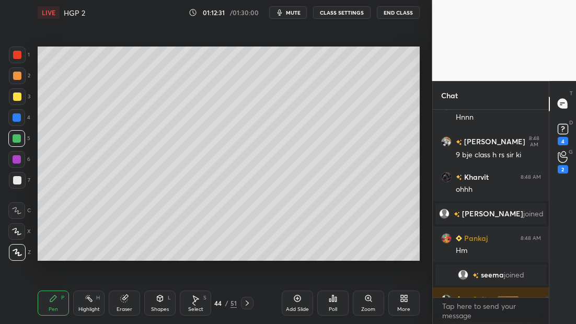
scroll to position [28016, 0]
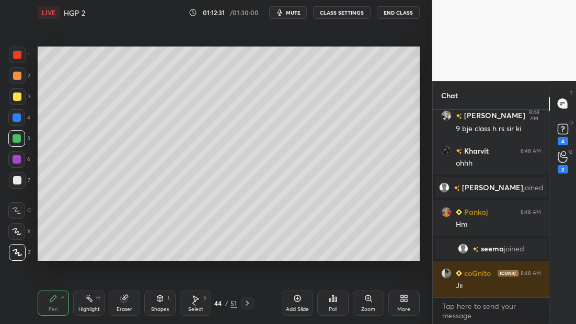
click at [21, 183] on div at bounding box center [17, 180] width 17 height 17
click at [301, 308] on div "Add Slide" at bounding box center [297, 309] width 23 height 5
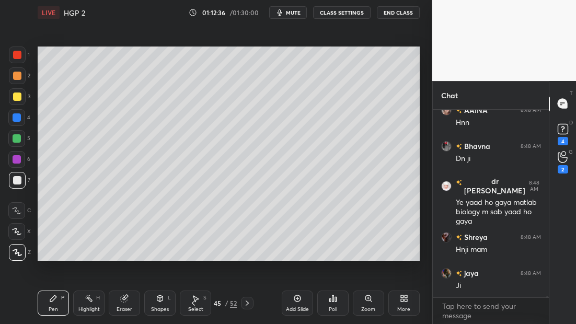
scroll to position [28251, 0]
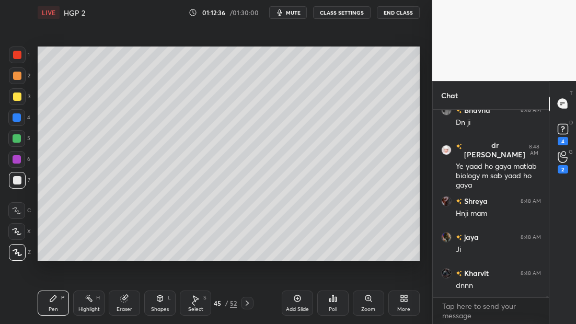
click at [191, 307] on icon at bounding box center [193, 303] width 8 height 8
click at [244, 305] on icon at bounding box center [247, 303] width 8 height 8
click at [128, 301] on icon at bounding box center [124, 298] width 8 height 8
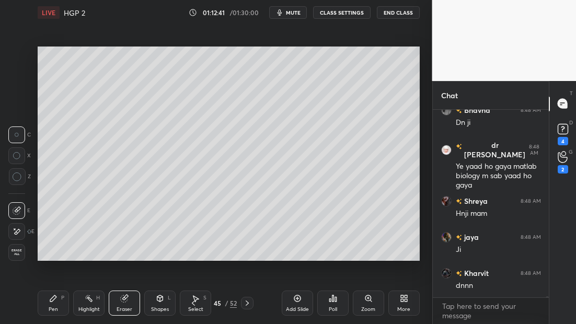
click at [55, 304] on div "Pen P" at bounding box center [53, 303] width 31 height 25
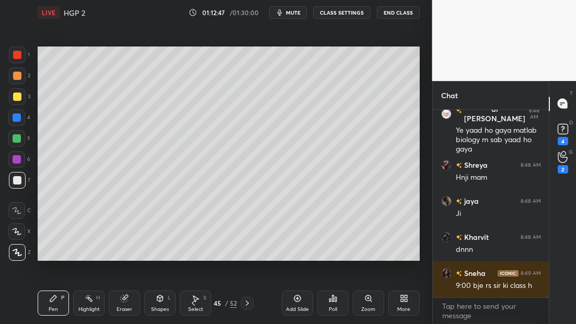
scroll to position [28323, 0]
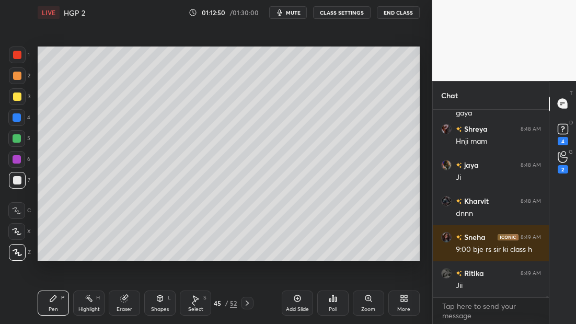
click at [197, 304] on icon at bounding box center [193, 303] width 8 height 8
click at [249, 304] on icon at bounding box center [247, 303] width 8 height 8
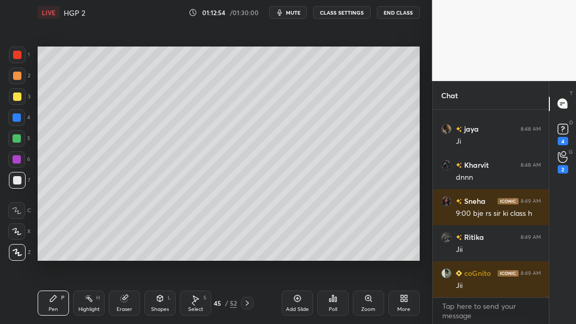
scroll to position [28396, 0]
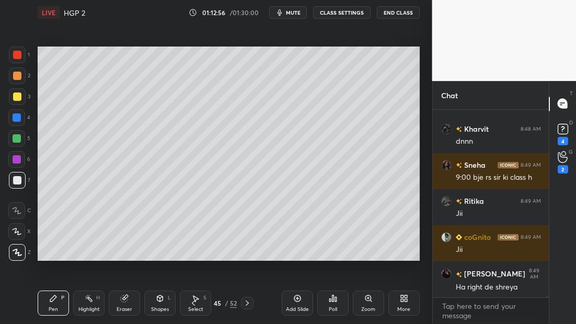
click at [192, 305] on icon at bounding box center [193, 303] width 8 height 8
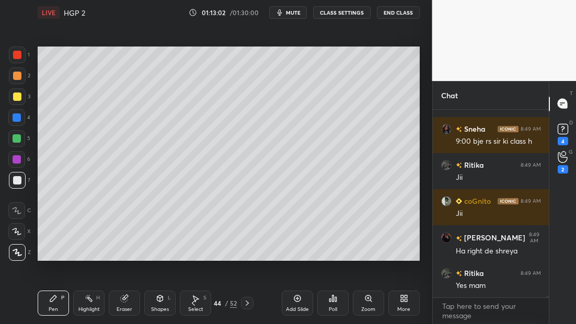
click at [248, 304] on icon at bounding box center [247, 303] width 8 height 8
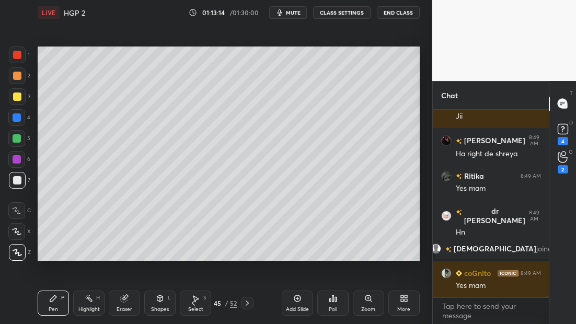
scroll to position [28416, 0]
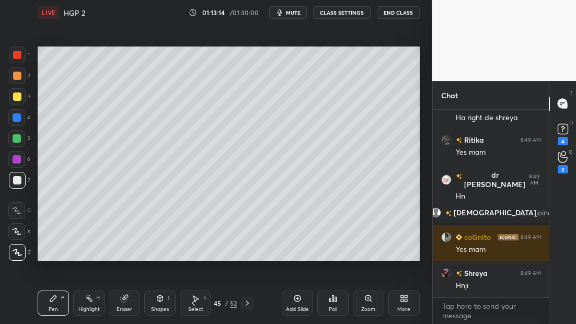
click at [19, 63] on div "1" at bounding box center [19, 57] width 21 height 21
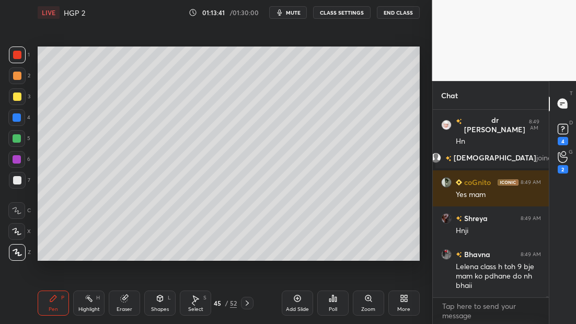
scroll to position [28507, 0]
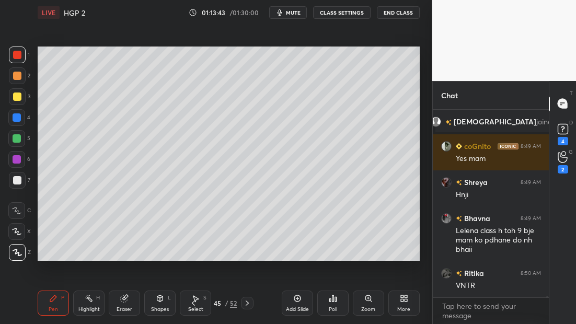
click at [13, 97] on div at bounding box center [17, 97] width 8 height 8
click at [301, 300] on icon at bounding box center [297, 298] width 8 height 8
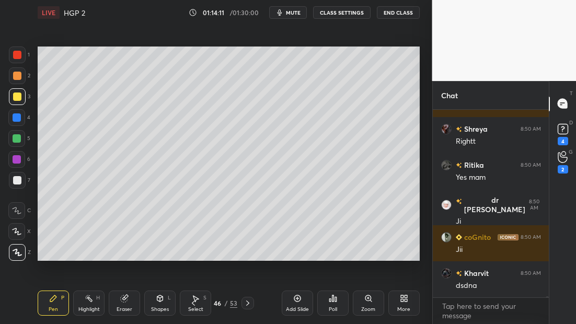
scroll to position [28796, 0]
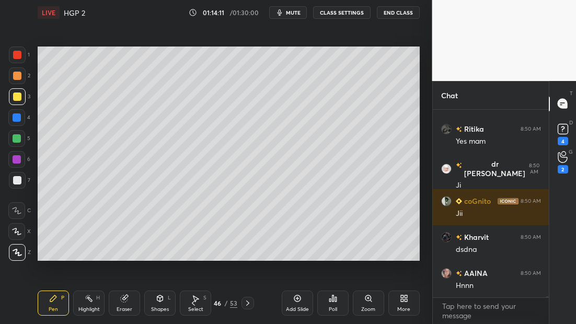
click at [194, 303] on icon at bounding box center [193, 303] width 8 height 8
click at [194, 301] on icon at bounding box center [193, 303] width 3 height 5
click at [194, 300] on icon at bounding box center [193, 303] width 8 height 8
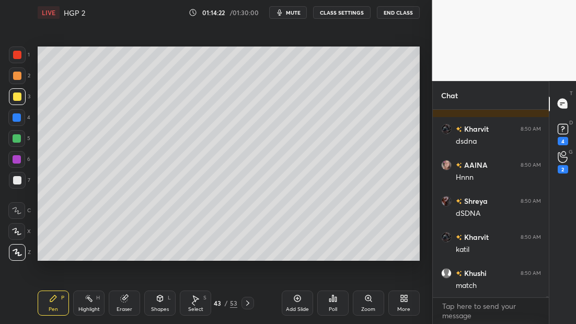
scroll to position [28941, 0]
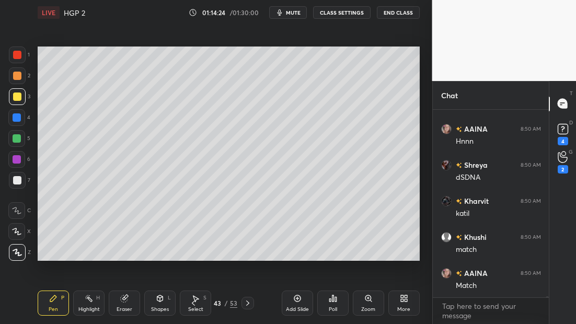
click at [248, 301] on icon at bounding box center [248, 303] width 8 height 8
click at [248, 300] on icon at bounding box center [248, 303] width 8 height 8
click at [251, 300] on icon at bounding box center [248, 303] width 8 height 8
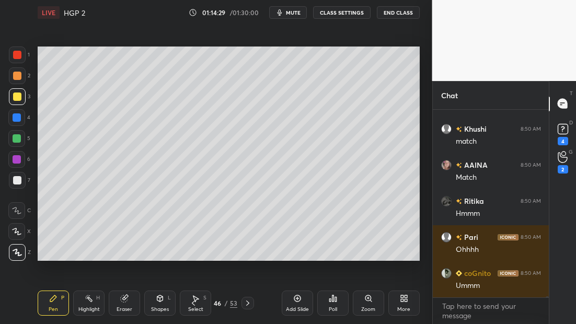
scroll to position [29085, 0]
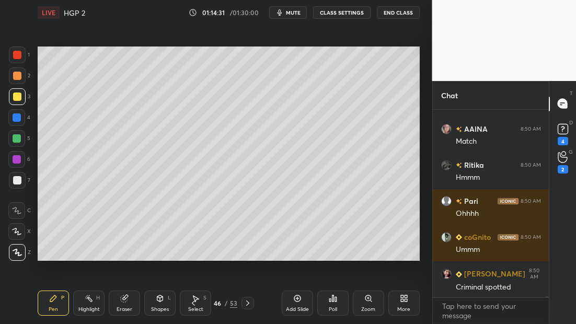
click at [193, 301] on icon at bounding box center [193, 303] width 8 height 8
click at [21, 164] on div at bounding box center [16, 159] width 17 height 17
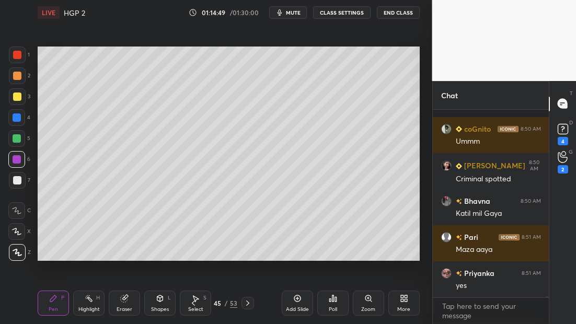
scroll to position [29265, 0]
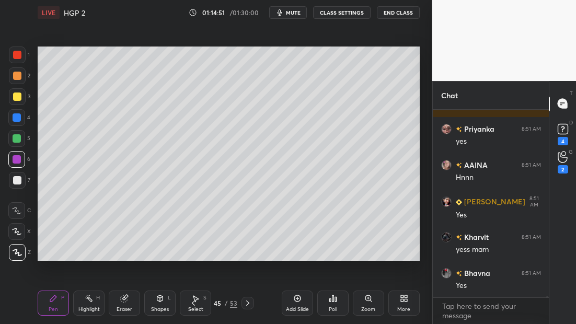
click at [193, 304] on icon at bounding box center [193, 303] width 8 height 8
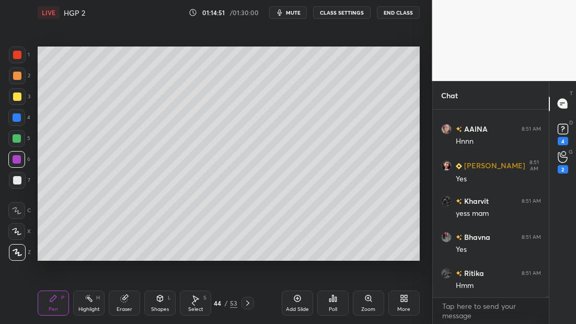
click at [193, 304] on icon at bounding box center [193, 303] width 8 height 8
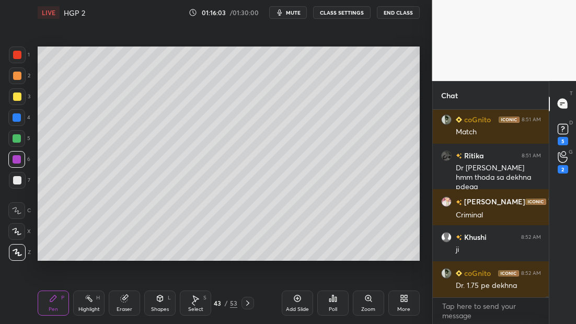
scroll to position [29437, 0]
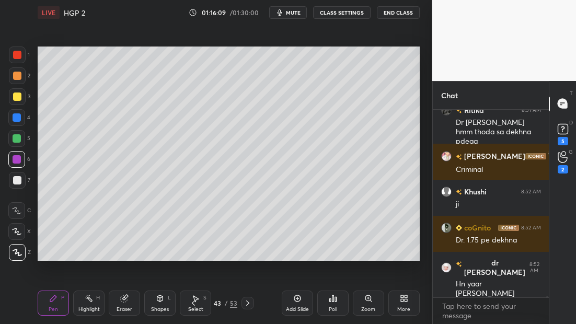
click at [248, 305] on icon at bounding box center [248, 303] width 8 height 8
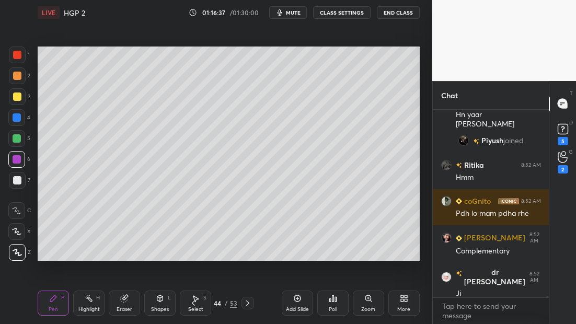
scroll to position [29603, 0]
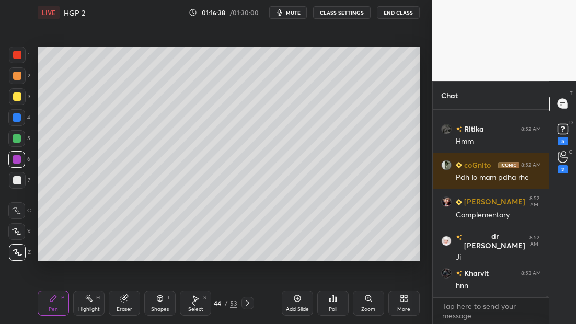
click at [244, 304] on icon at bounding box center [248, 303] width 8 height 8
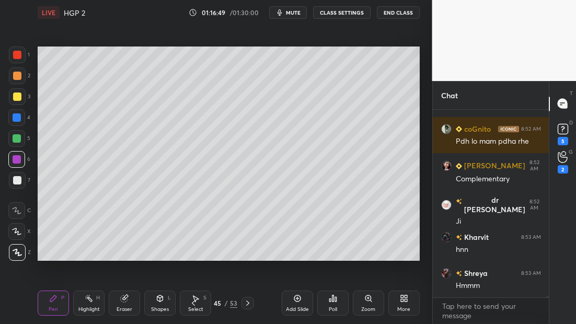
click at [247, 304] on icon at bounding box center [248, 303] width 8 height 8
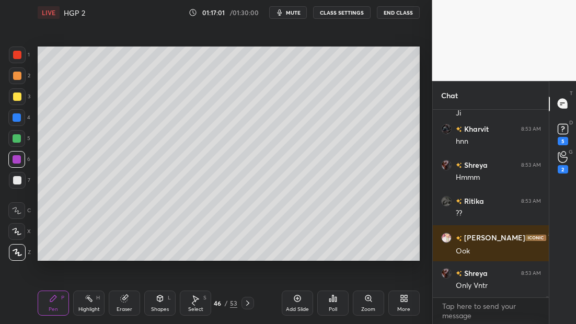
scroll to position [29783, 0]
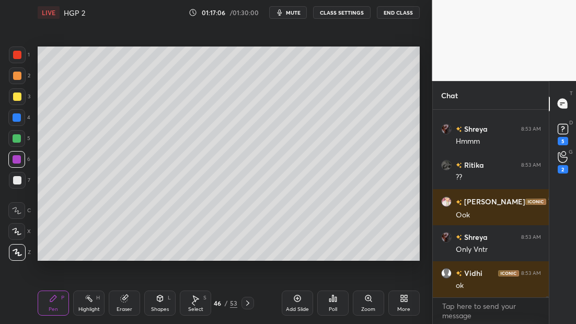
click at [194, 303] on icon at bounding box center [193, 303] width 8 height 8
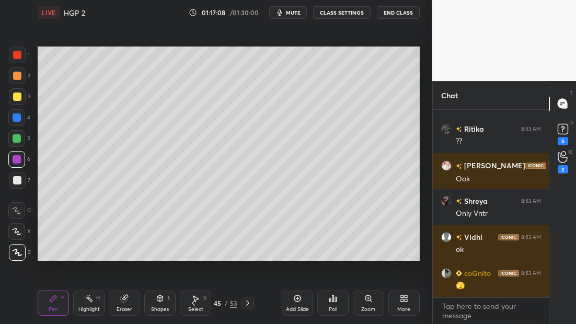
scroll to position [29855, 0]
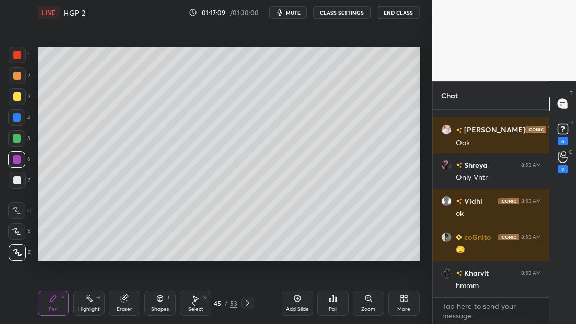
click at [195, 303] on icon at bounding box center [193, 303] width 8 height 8
click at [194, 301] on icon at bounding box center [193, 303] width 8 height 8
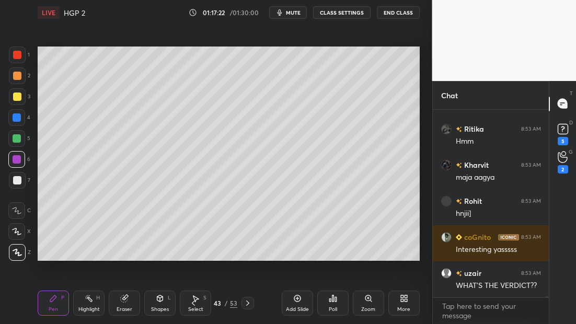
scroll to position [30216, 0]
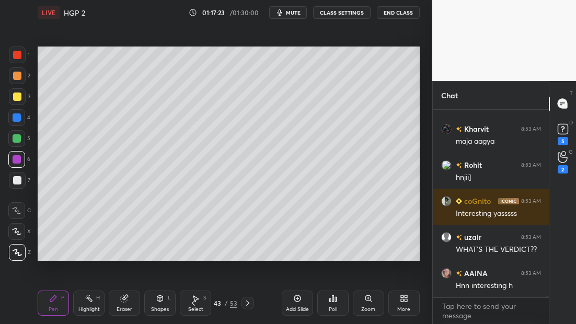
click at [291, 13] on span "mute" at bounding box center [293, 12] width 15 height 7
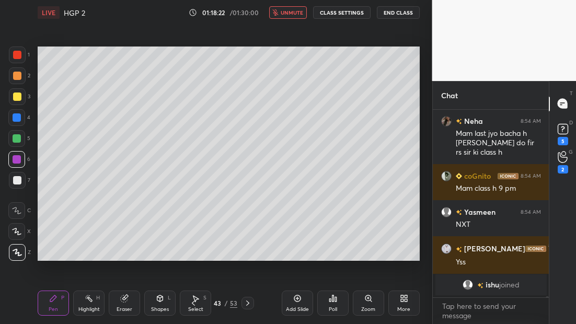
scroll to position [30656, 0]
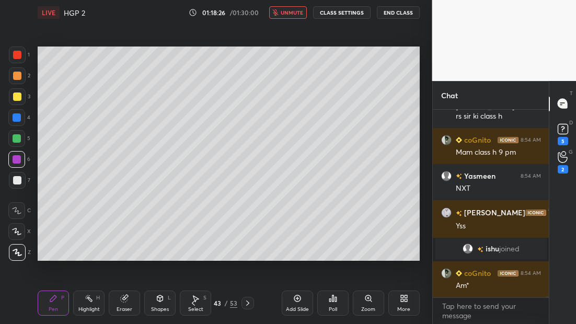
click at [250, 301] on icon at bounding box center [248, 303] width 8 height 8
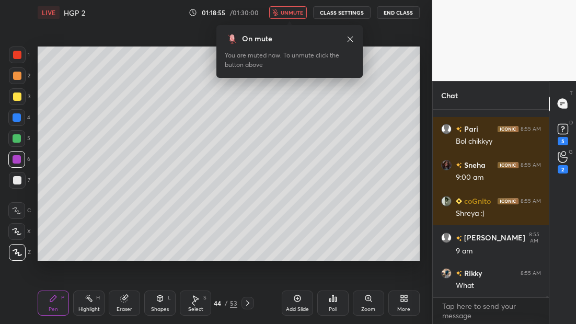
scroll to position [30909, 0]
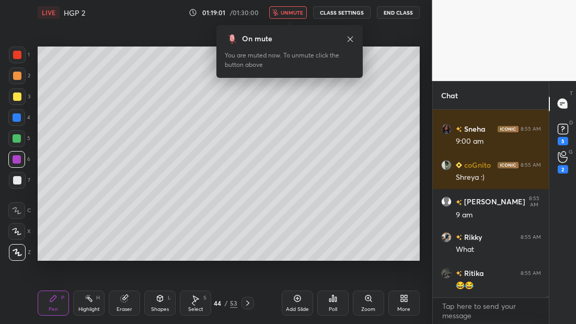
click at [248, 304] on icon at bounding box center [248, 303] width 8 height 8
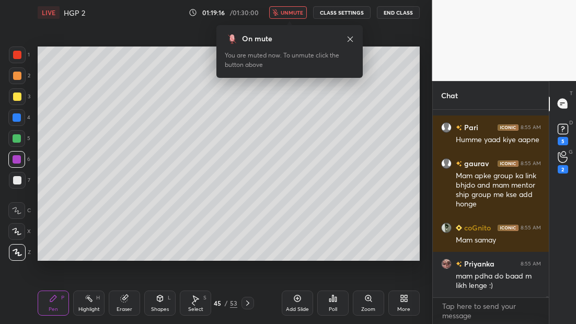
scroll to position [31113, 0]
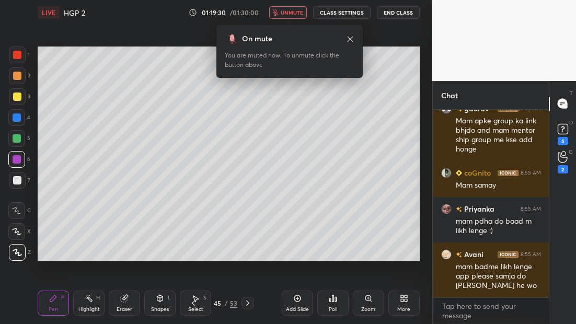
click at [250, 301] on icon at bounding box center [248, 303] width 8 height 8
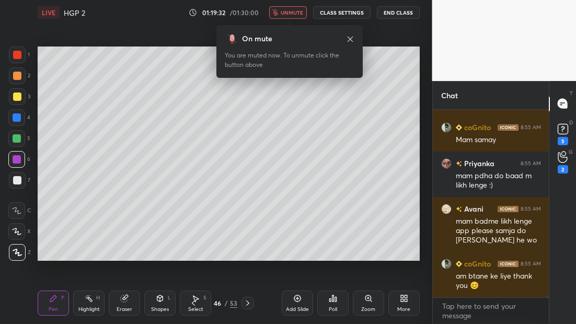
scroll to position [31195, 0]
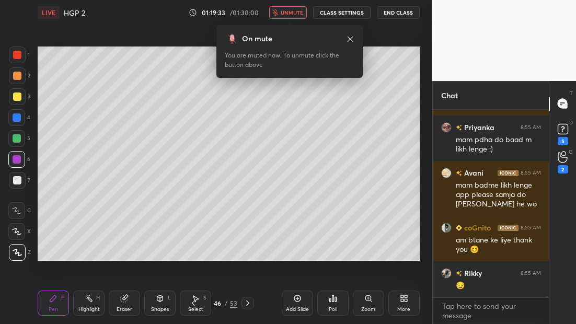
click at [286, 16] on button "unmute" at bounding box center [288, 12] width 38 height 13
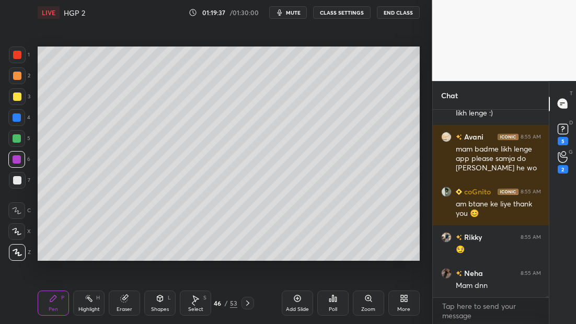
scroll to position [31267, 0]
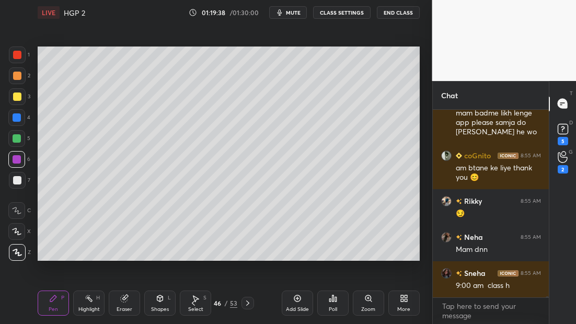
click at [189, 306] on div "Pen P Highlight H Eraser Shapes L Select S 46 / 53 Add Slide Poll Zoom More" at bounding box center [229, 303] width 382 height 42
click at [188, 306] on div "Pen P Highlight H Eraser Shapes L Select S 46 / 53 Add Slide Poll Zoom More" at bounding box center [229, 303] width 382 height 42
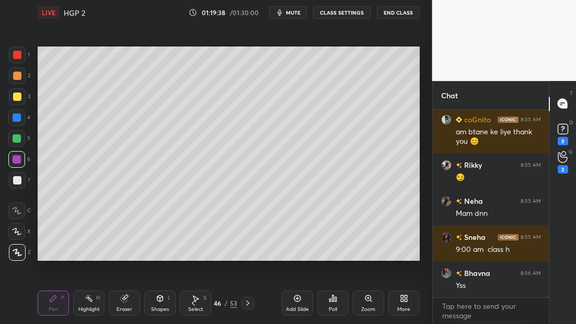
click at [189, 305] on div "Pen P Highlight H Eraser Shapes L Select S 46 / 53 Add Slide Poll Zoom More" at bounding box center [229, 303] width 382 height 42
click at [189, 306] on icon at bounding box center [193, 303] width 8 height 8
click at [189, 305] on icon at bounding box center [193, 303] width 8 height 8
click at [191, 303] on icon at bounding box center [193, 303] width 8 height 8
click at [193, 302] on icon at bounding box center [193, 303] width 8 height 8
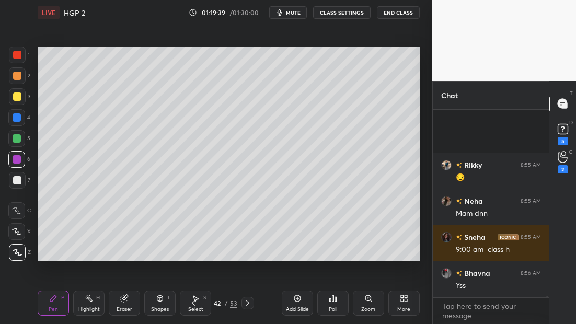
scroll to position [31385, 0]
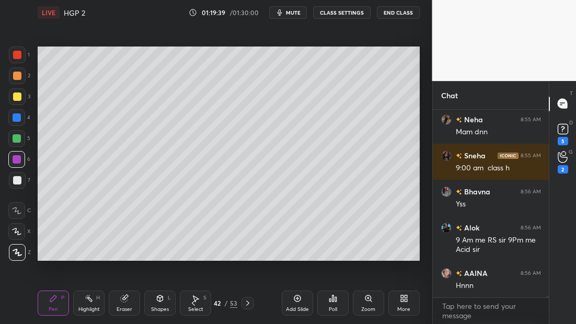
click at [194, 301] on icon at bounding box center [193, 303] width 8 height 8
click at [195, 301] on icon at bounding box center [193, 303] width 8 height 8
click at [197, 301] on icon at bounding box center [193, 303] width 8 height 8
click at [196, 301] on icon at bounding box center [193, 303] width 8 height 8
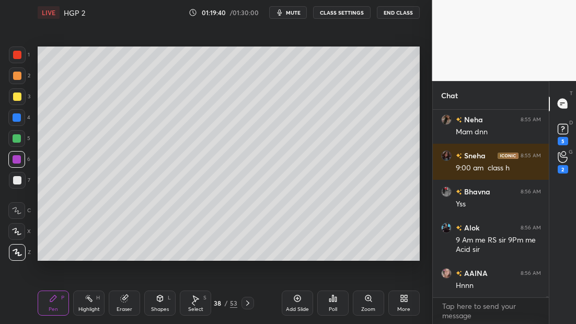
click at [196, 301] on icon at bounding box center [193, 303] width 8 height 8
click at [197, 301] on icon at bounding box center [193, 303] width 8 height 8
click at [198, 300] on div "Pen P Highlight H Eraser Shapes L Select S 35 / 53 Add Slide Poll Zoom More" at bounding box center [229, 303] width 382 height 42
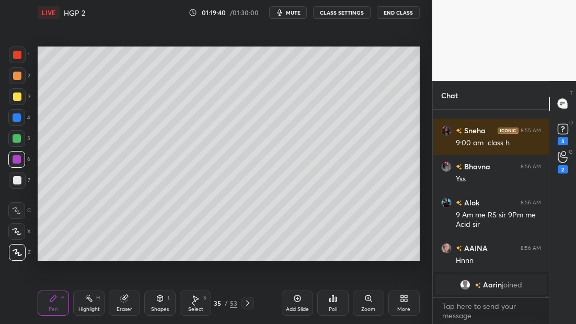
click at [197, 300] on icon at bounding box center [193, 303] width 8 height 8
click at [197, 299] on icon at bounding box center [193, 303] width 8 height 8
click at [196, 299] on icon at bounding box center [193, 303] width 8 height 8
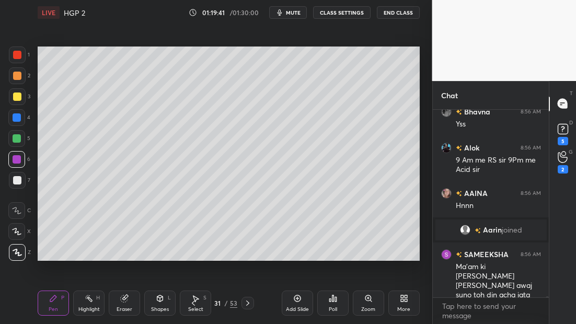
click at [196, 300] on icon at bounding box center [193, 303] width 8 height 8
click at [194, 301] on icon at bounding box center [193, 303] width 8 height 8
click at [196, 300] on icon at bounding box center [193, 303] width 8 height 8
click at [194, 299] on icon at bounding box center [193, 303] width 8 height 8
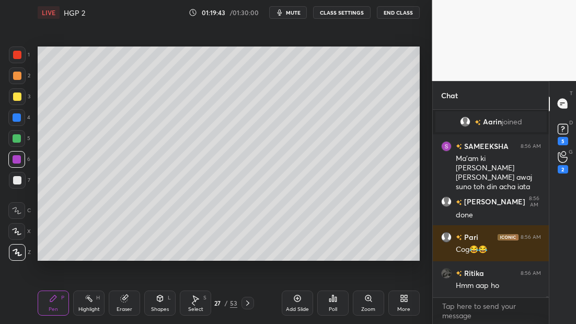
click at [193, 302] on icon at bounding box center [193, 303] width 8 height 8
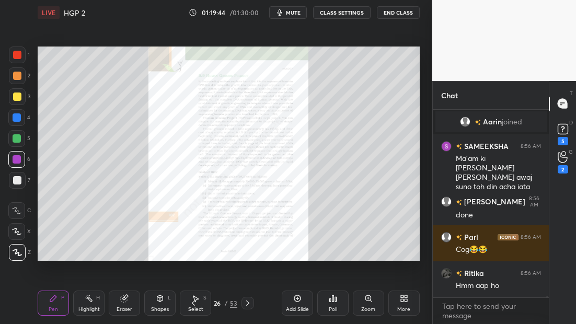
scroll to position [31529, 0]
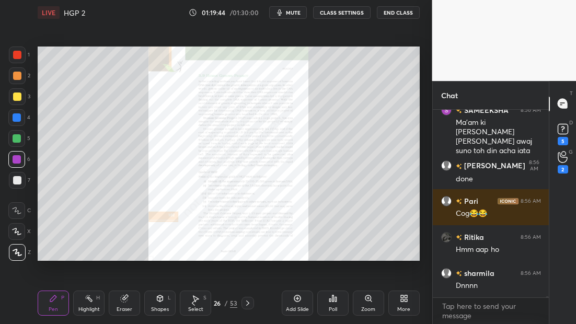
click at [248, 302] on icon at bounding box center [248, 303] width 8 height 8
click at [250, 302] on icon at bounding box center [248, 303] width 8 height 8
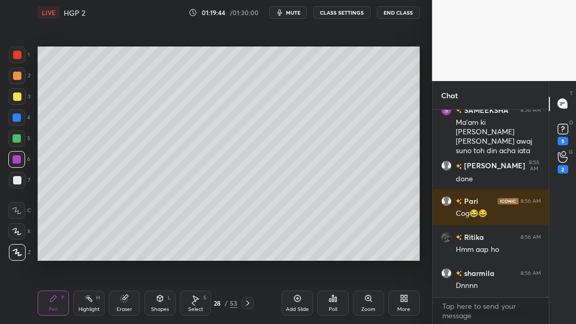
click at [249, 301] on icon at bounding box center [248, 303] width 8 height 8
click at [250, 302] on icon at bounding box center [248, 303] width 8 height 8
click at [248, 301] on icon at bounding box center [248, 303] width 8 height 8
click at [250, 301] on icon at bounding box center [248, 303] width 8 height 8
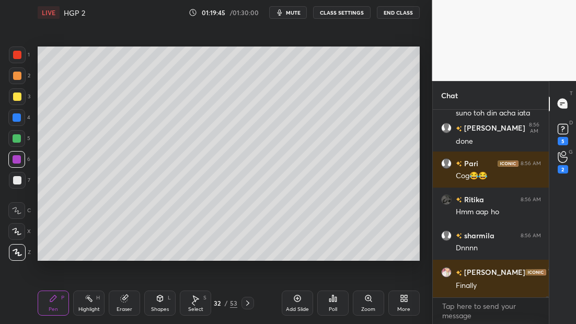
click at [251, 302] on icon at bounding box center [248, 303] width 8 height 8
click at [248, 303] on icon at bounding box center [248, 303] width 8 height 8
click at [247, 303] on icon at bounding box center [248, 303] width 8 height 8
click at [248, 303] on icon at bounding box center [248, 303] width 8 height 8
click at [247, 303] on icon at bounding box center [248, 303] width 8 height 8
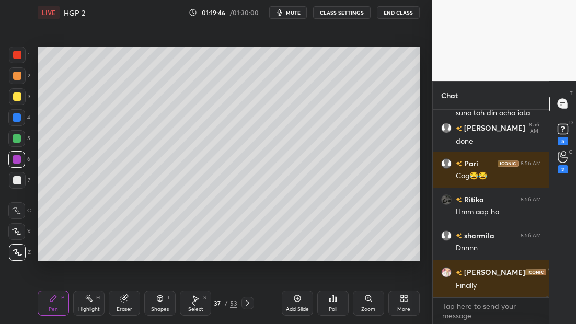
click at [246, 303] on icon at bounding box center [248, 303] width 8 height 8
click at [247, 302] on icon at bounding box center [248, 303] width 8 height 8
click at [245, 302] on icon at bounding box center [248, 303] width 8 height 8
click at [246, 302] on icon at bounding box center [248, 303] width 8 height 8
click at [247, 302] on icon at bounding box center [248, 303] width 8 height 8
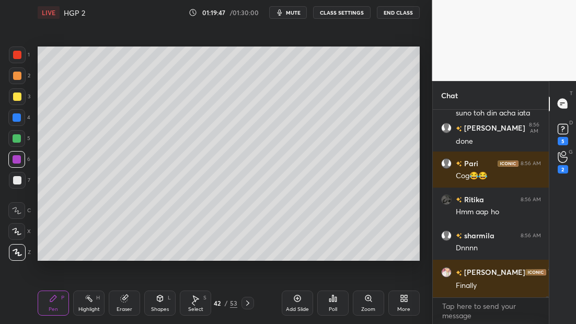
click at [246, 302] on icon at bounding box center [248, 303] width 8 height 8
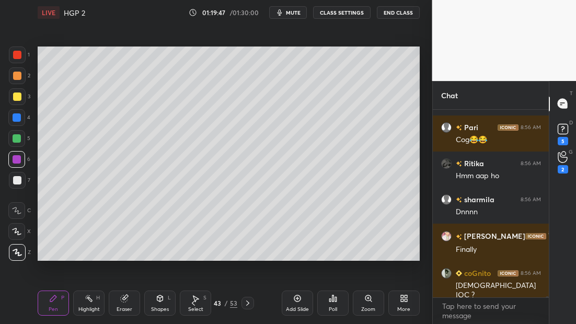
click at [247, 302] on icon at bounding box center [248, 303] width 8 height 8
click at [248, 301] on icon at bounding box center [248, 303] width 8 height 8
click at [248, 300] on icon at bounding box center [248, 303] width 8 height 8
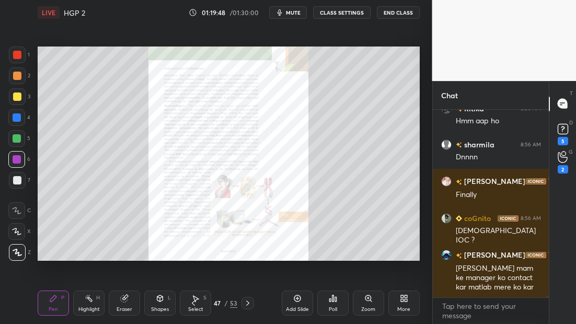
click at [248, 300] on icon at bounding box center [248, 303] width 8 height 8
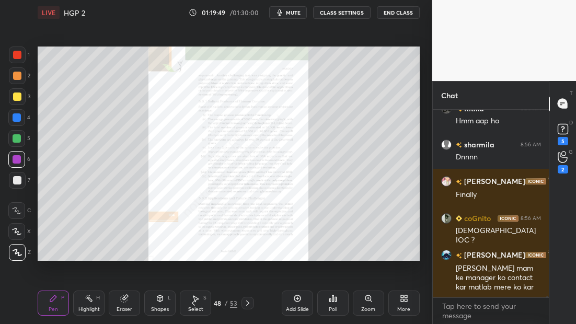
click at [248, 300] on icon at bounding box center [248, 303] width 8 height 8
click at [247, 301] on icon at bounding box center [248, 303] width 8 height 8
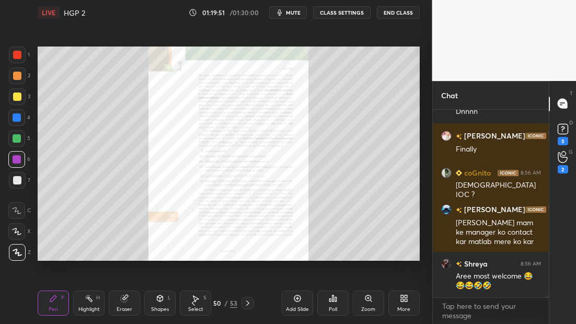
click at [22, 60] on div at bounding box center [17, 55] width 17 height 17
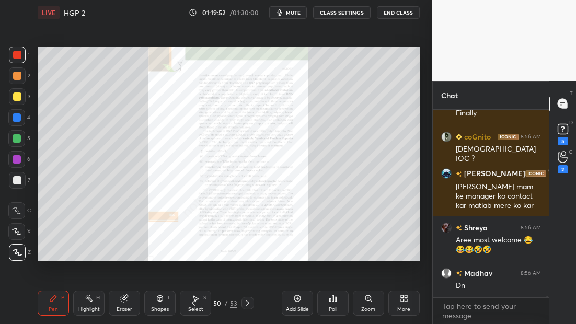
click at [248, 304] on icon at bounding box center [248, 303] width 8 height 8
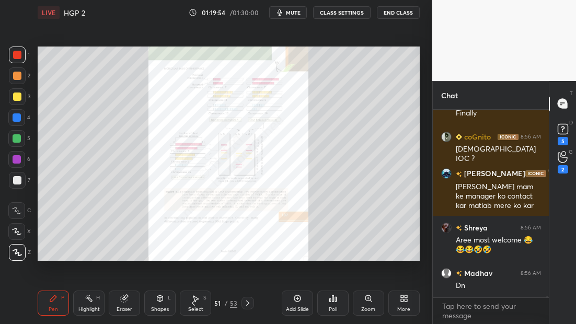
click at [364, 303] on div "Zoom" at bounding box center [368, 303] width 31 height 25
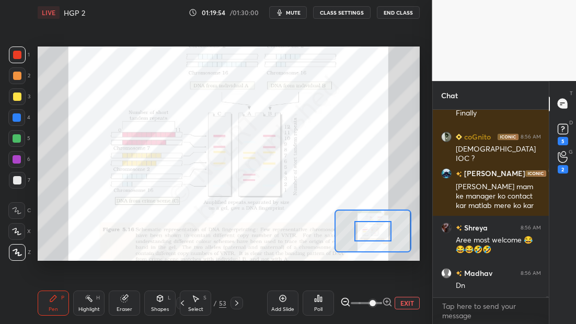
click at [372, 304] on span at bounding box center [373, 303] width 6 height 6
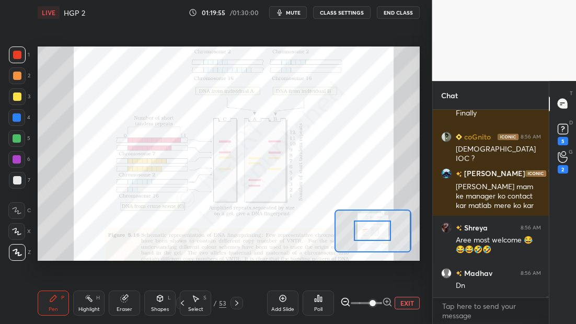
click at [374, 235] on div at bounding box center [372, 231] width 37 height 20
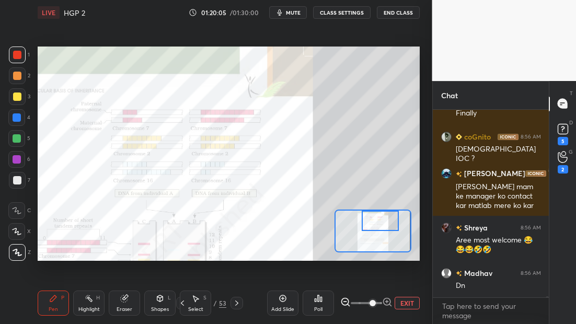
drag, startPoint x: 387, startPoint y: 232, endPoint x: 390, endPoint y: 224, distance: 8.2
click at [390, 224] on div at bounding box center [380, 221] width 37 height 20
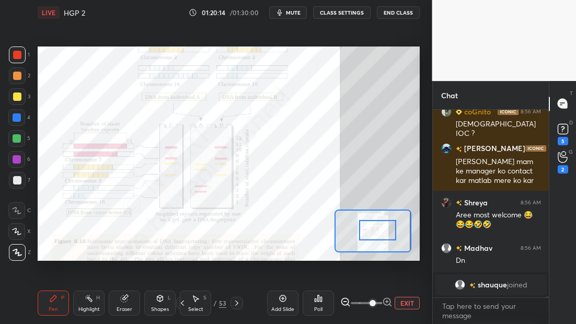
click at [368, 230] on div at bounding box center [377, 230] width 37 height 20
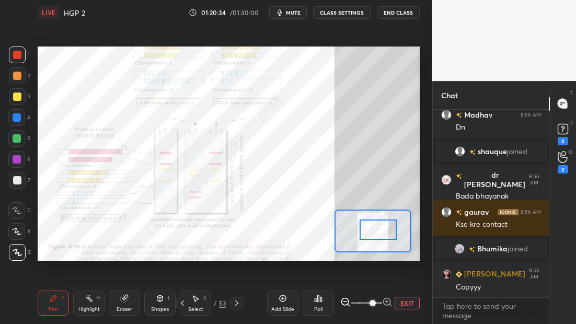
scroll to position [31709, 0]
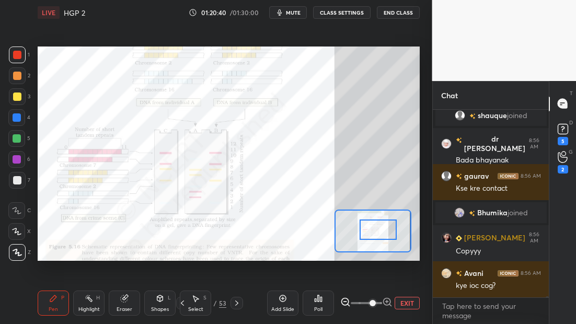
click at [376, 303] on span at bounding box center [373, 303] width 6 height 6
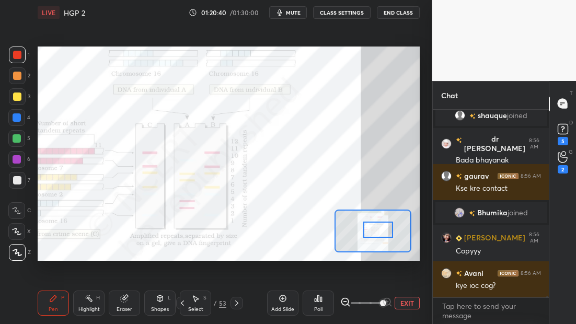
click at [383, 230] on div at bounding box center [379, 230] width 30 height 16
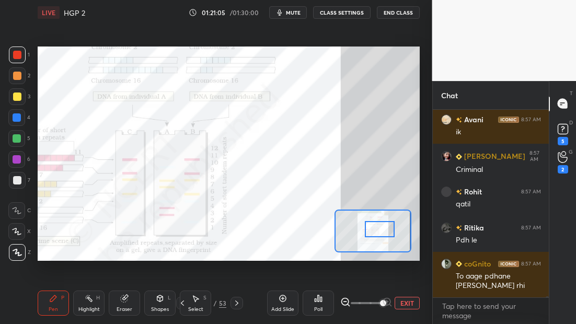
scroll to position [31971, 0]
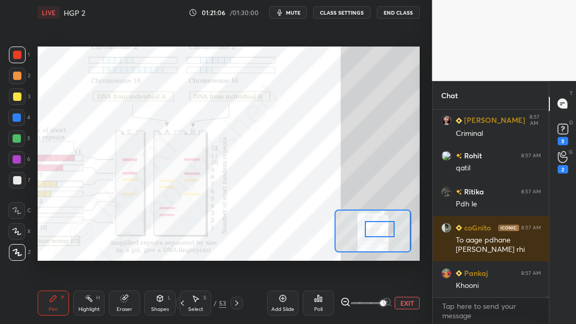
click at [403, 302] on button "EXIT" at bounding box center [407, 303] width 25 height 13
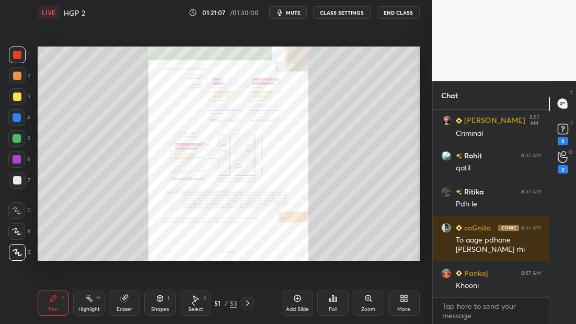
click at [250, 304] on icon at bounding box center [248, 303] width 8 height 8
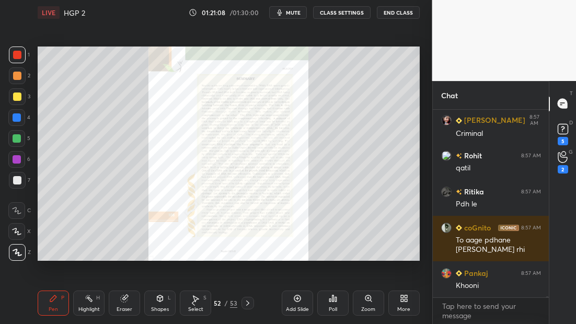
click at [196, 303] on icon at bounding box center [193, 303] width 8 height 8
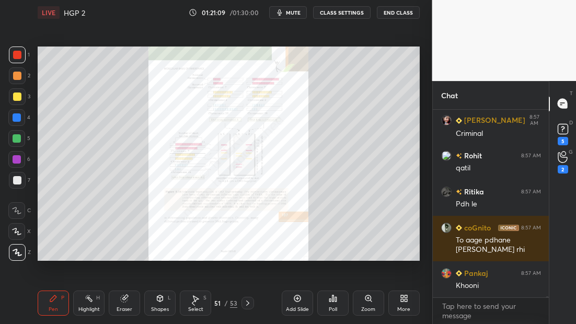
click at [194, 303] on icon at bounding box center [193, 303] width 8 height 8
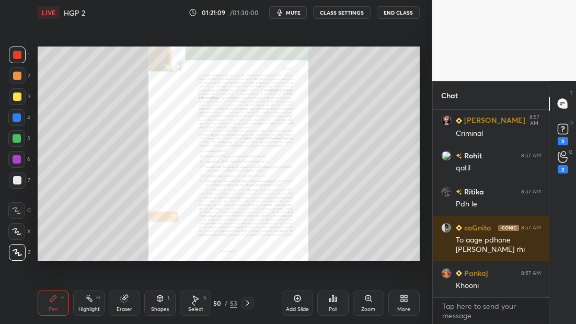
click at [194, 303] on icon at bounding box center [193, 303] width 8 height 8
click at [195, 303] on icon at bounding box center [193, 303] width 8 height 8
click at [194, 302] on icon at bounding box center [193, 303] width 8 height 8
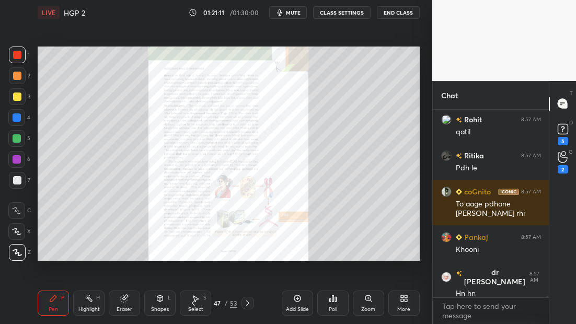
click at [194, 303] on icon at bounding box center [193, 303] width 8 height 8
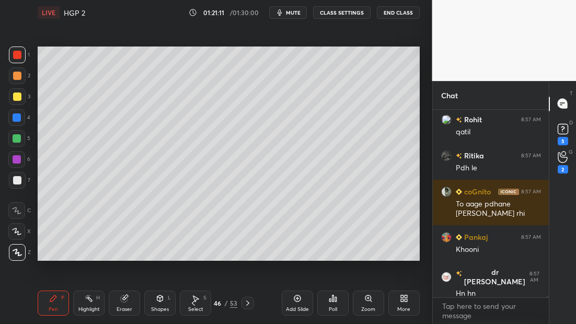
scroll to position [32079, 0]
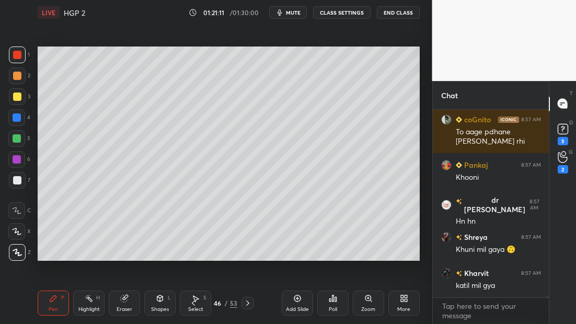
click at [194, 304] on icon at bounding box center [193, 303] width 8 height 8
click at [196, 303] on icon at bounding box center [193, 303] width 8 height 8
click at [193, 303] on icon at bounding box center [193, 303] width 8 height 8
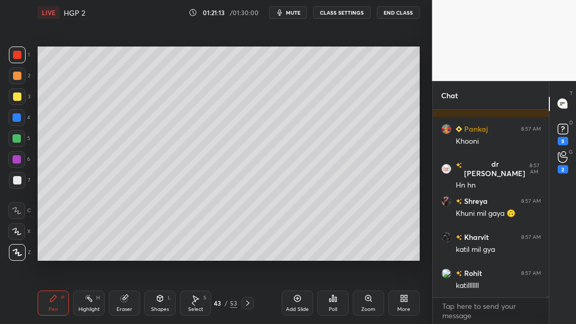
click at [193, 303] on icon at bounding box center [193, 303] width 8 height 8
click at [194, 301] on icon at bounding box center [193, 303] width 8 height 8
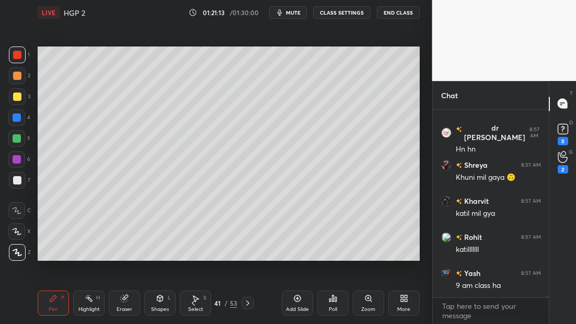
click at [194, 300] on icon at bounding box center [193, 303] width 8 height 8
click at [193, 301] on icon at bounding box center [193, 303] width 8 height 8
click at [192, 301] on icon at bounding box center [193, 303] width 8 height 8
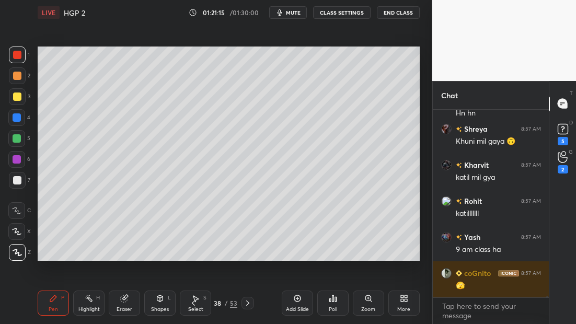
click at [193, 301] on icon at bounding box center [193, 303] width 8 height 8
click at [191, 302] on icon at bounding box center [193, 303] width 8 height 8
click at [191, 304] on icon at bounding box center [193, 303] width 8 height 8
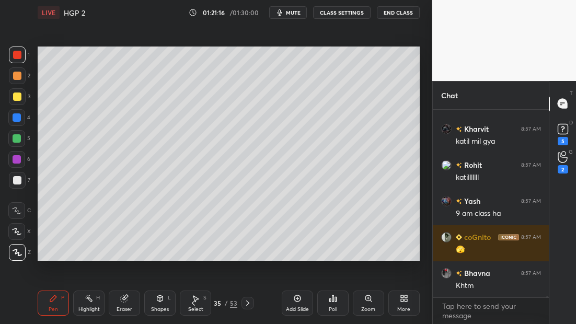
click at [191, 303] on icon at bounding box center [193, 303] width 8 height 8
click at [190, 303] on icon at bounding box center [193, 303] width 8 height 8
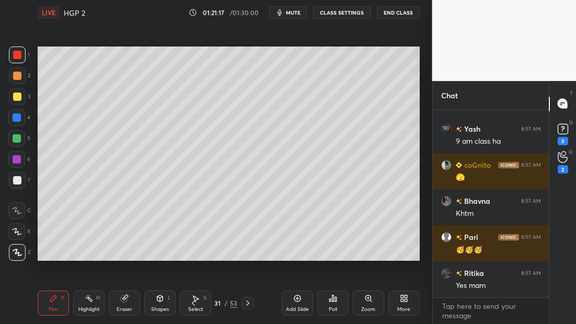
click at [190, 303] on icon at bounding box center [193, 303] width 8 height 8
click at [189, 303] on div "Pen P Highlight H Eraser Shapes L Select S 30 / 53 Add Slide Poll Zoom More" at bounding box center [229, 303] width 382 height 42
click at [188, 303] on div "Pen P Highlight H Eraser Shapes L Select S 30 / 53 Add Slide Poll Zoom More" at bounding box center [229, 303] width 382 height 42
click at [191, 304] on icon at bounding box center [193, 303] width 8 height 8
click at [194, 303] on icon at bounding box center [193, 303] width 8 height 8
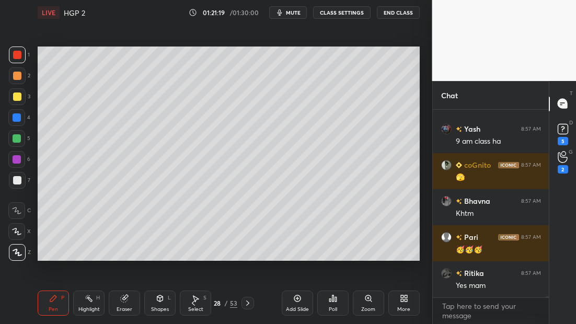
click at [195, 301] on icon at bounding box center [193, 303] width 8 height 8
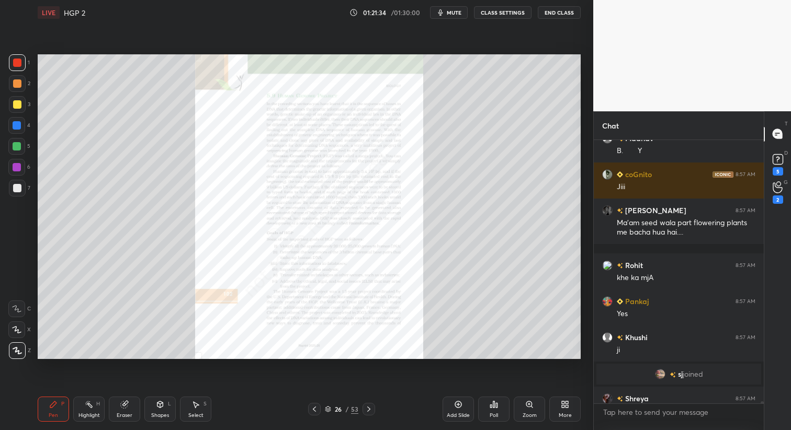
scroll to position [260, 167]
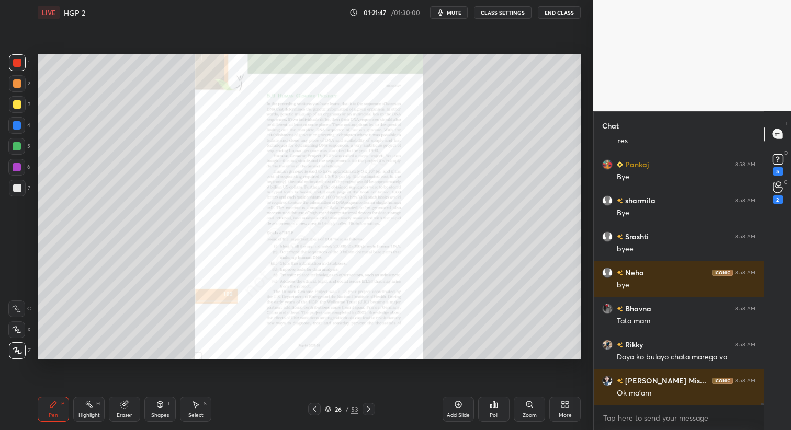
click at [559, 9] on button "End Class" at bounding box center [559, 12] width 43 height 13
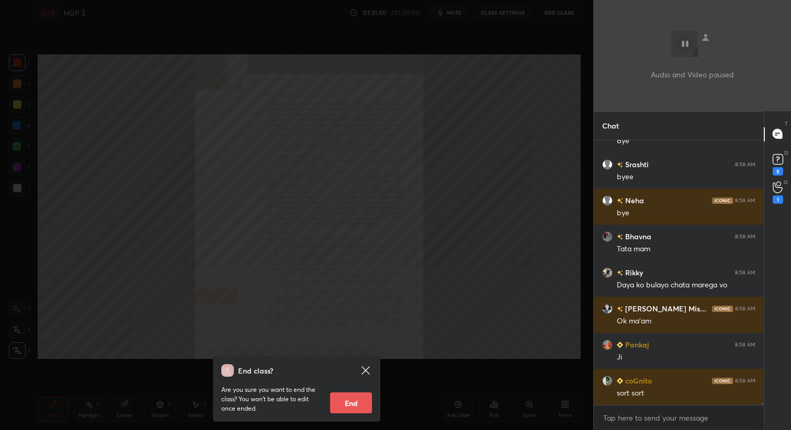
click at [351, 400] on button "End" at bounding box center [351, 403] width 42 height 21
type textarea "x"
